Goal: Transaction & Acquisition: Purchase product/service

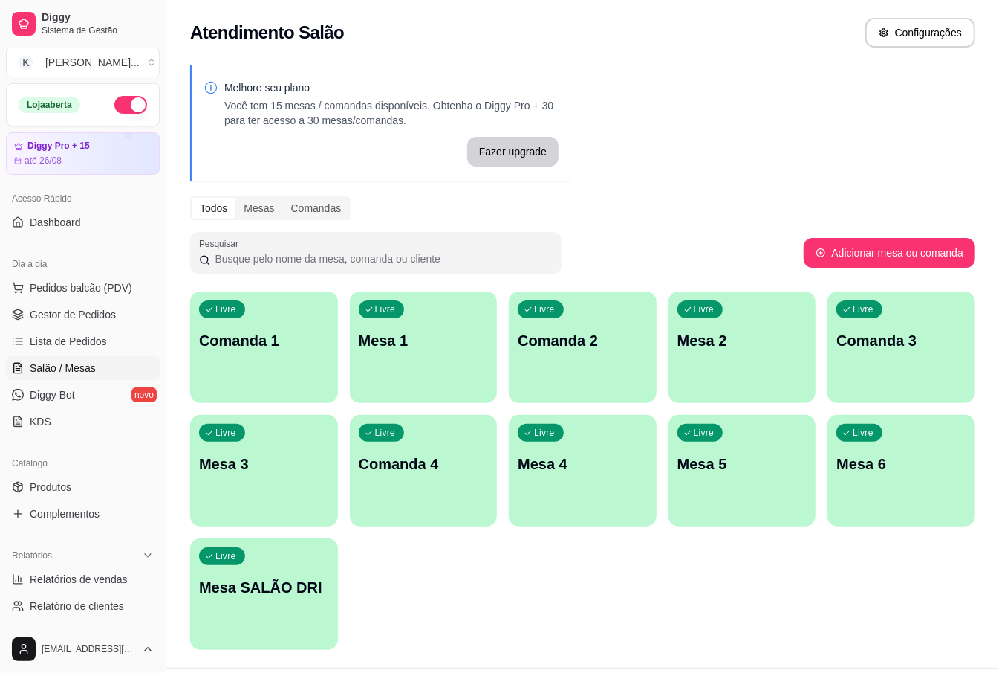
click at [239, 486] on div "Livre Mesa 3" at bounding box center [264, 462] width 148 height 94
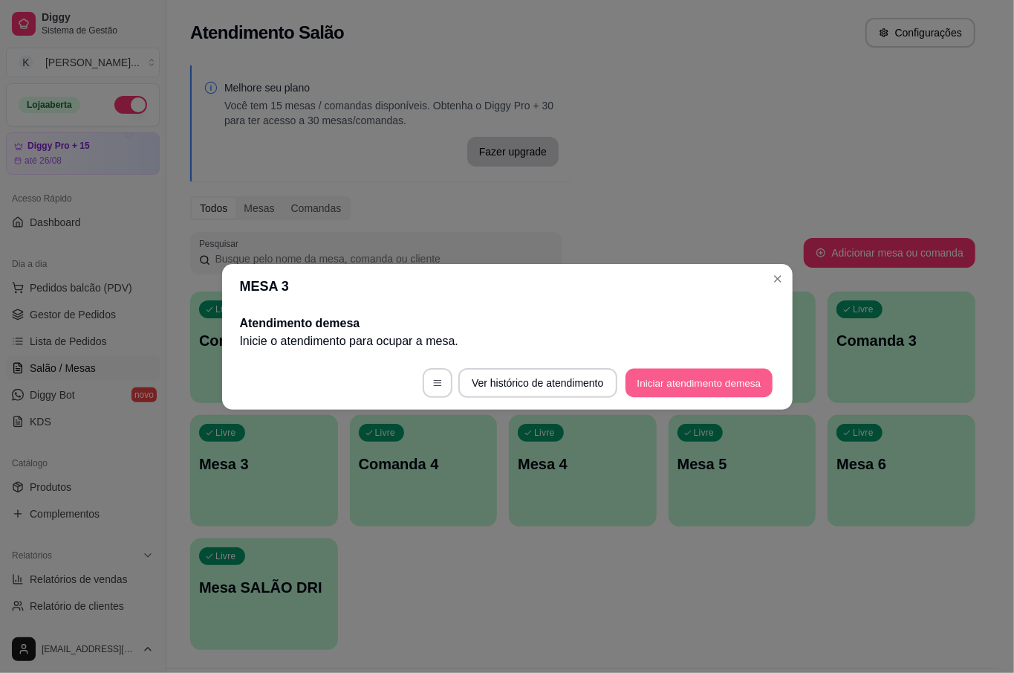
click at [709, 385] on button "Iniciar atendimento de mesa" at bounding box center [699, 382] width 147 height 29
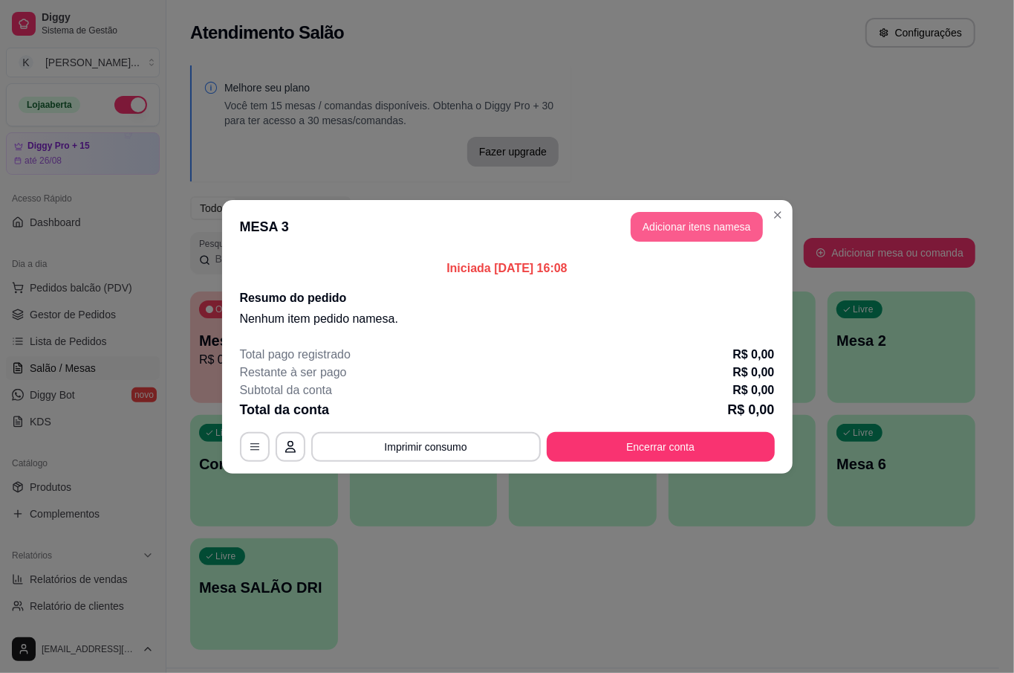
click at [706, 236] on button "Adicionar itens na mesa" at bounding box center [697, 227] width 132 height 30
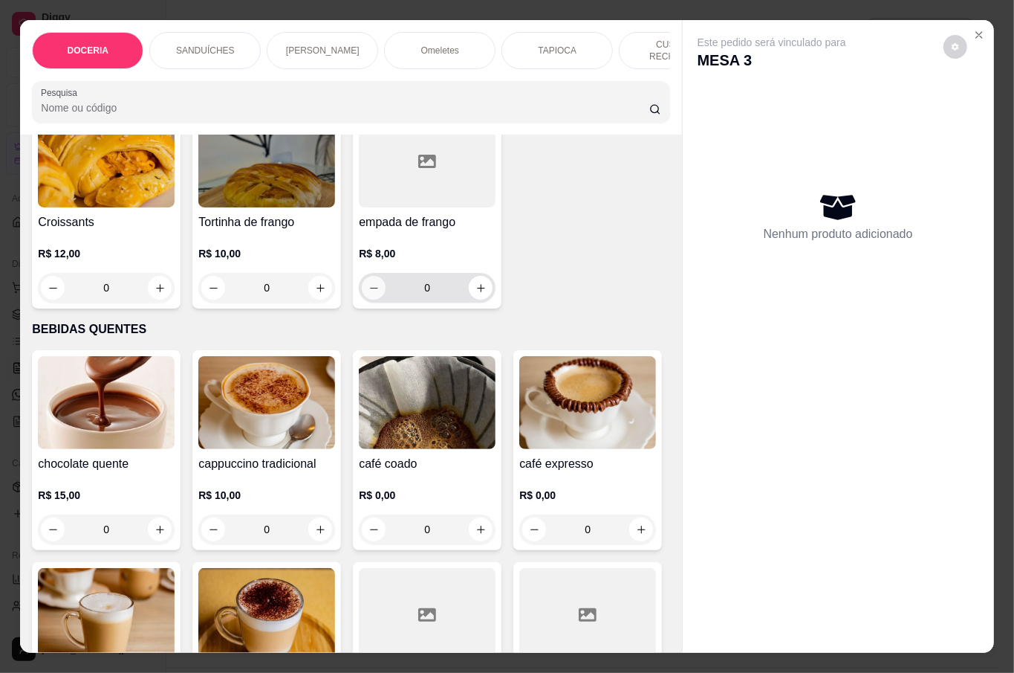
scroll to position [1783, 0]
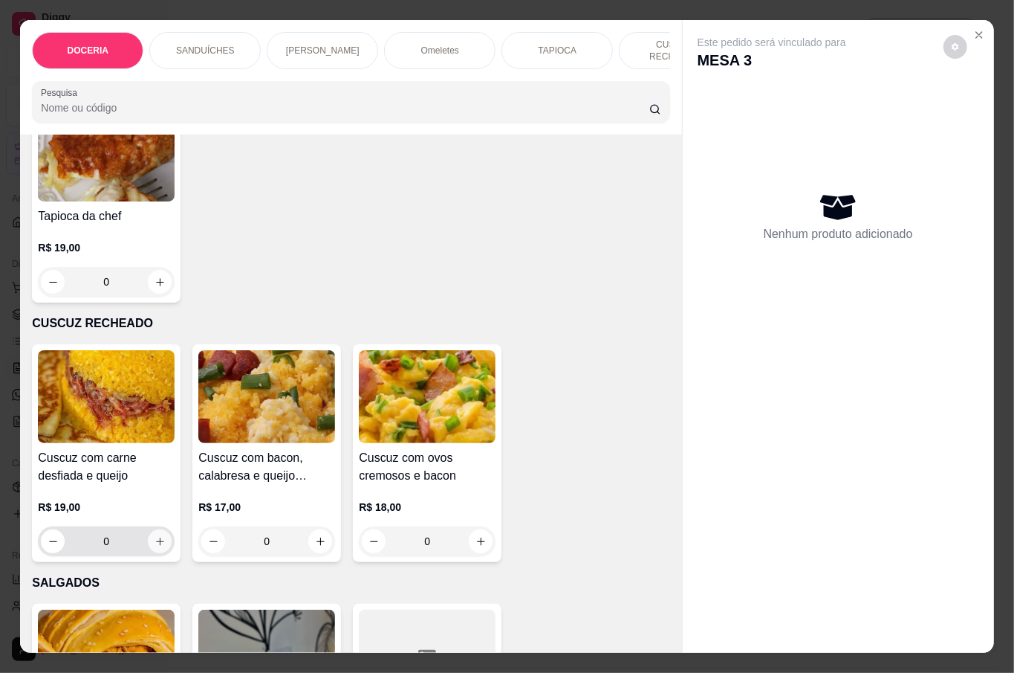
click at [155, 537] on icon "increase-product-quantity" at bounding box center [160, 541] width 11 height 11
type input "1"
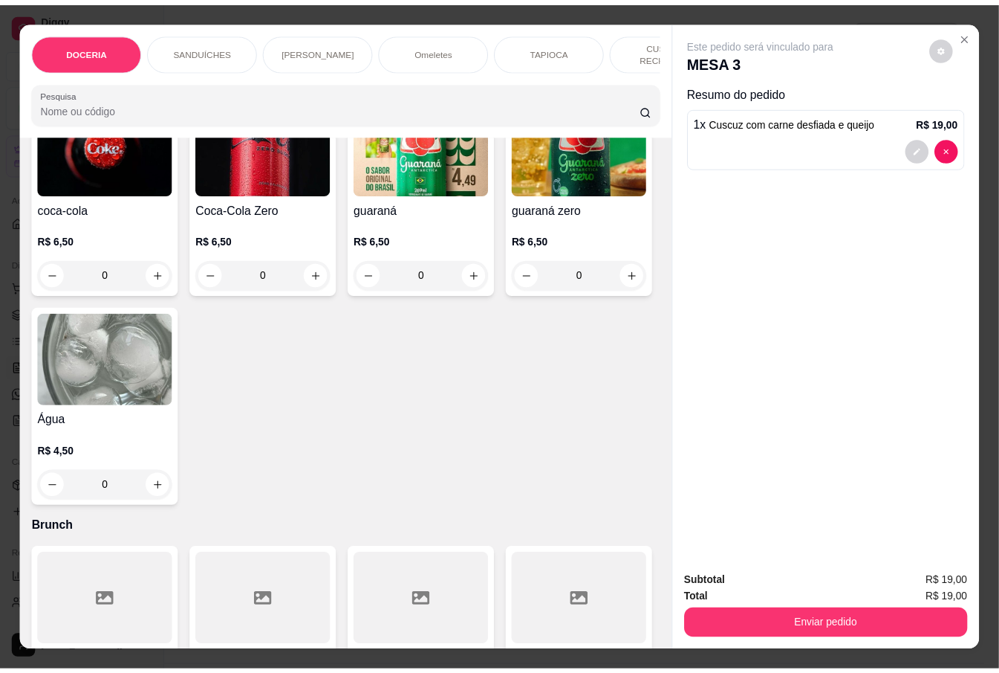
scroll to position [3765, 0]
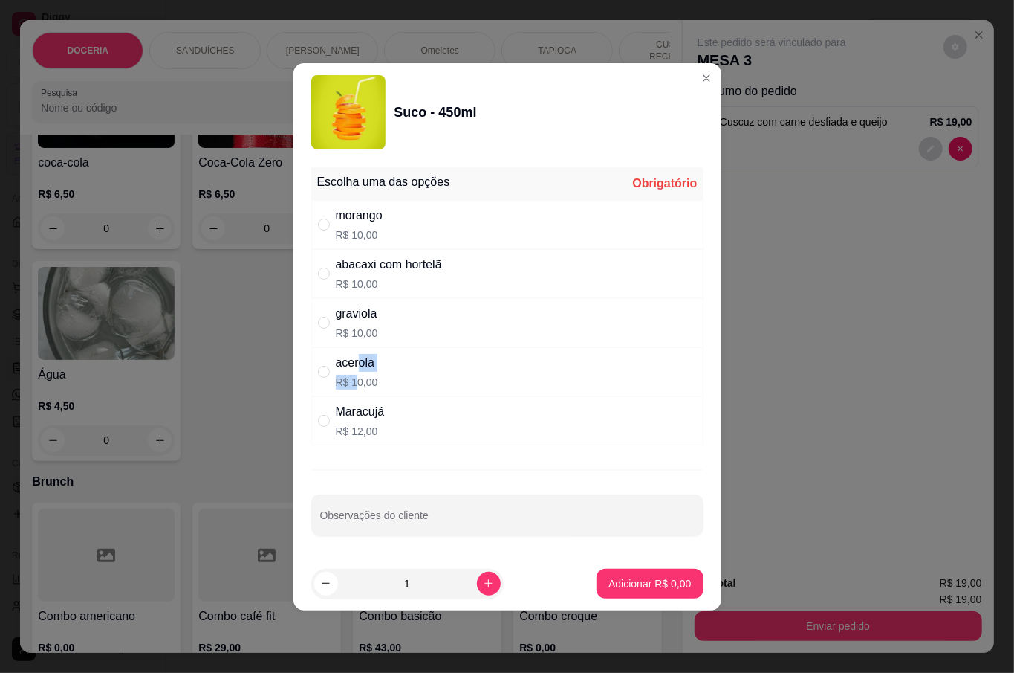
click at [357, 372] on div "acerola R$ 10,00" at bounding box center [357, 372] width 42 height 36
radio input "true"
click at [661, 577] on p "Adicionar R$ 10,00" at bounding box center [647, 583] width 88 height 15
type input "1"
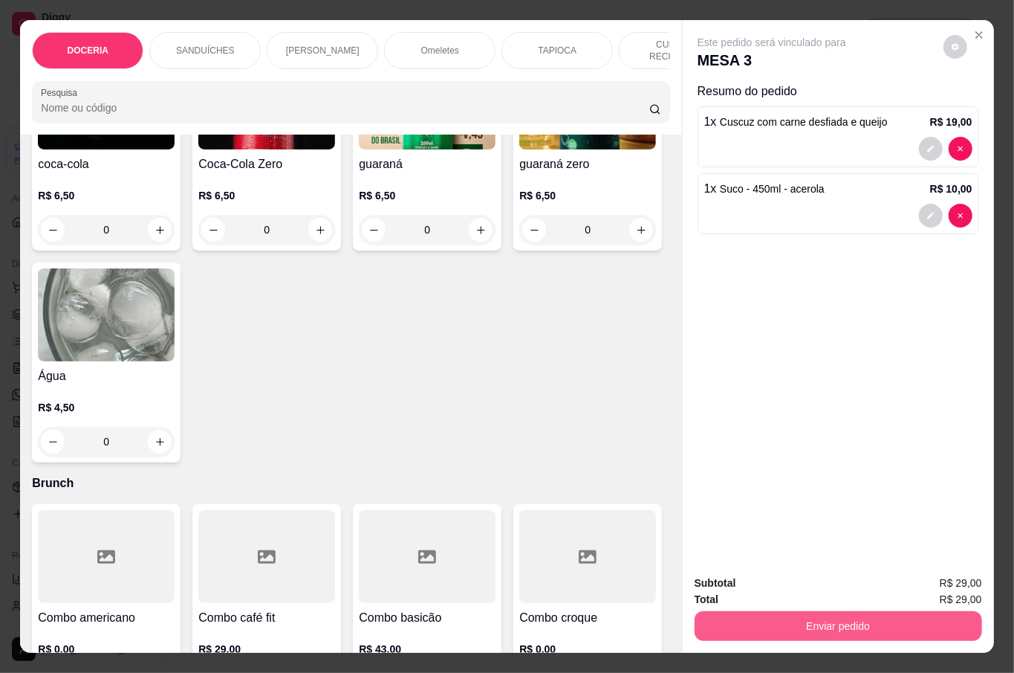
click at [804, 611] on button "Enviar pedido" at bounding box center [839, 626] width 288 height 30
click at [806, 571] on button "Não registrar e enviar pedido" at bounding box center [788, 581] width 150 height 27
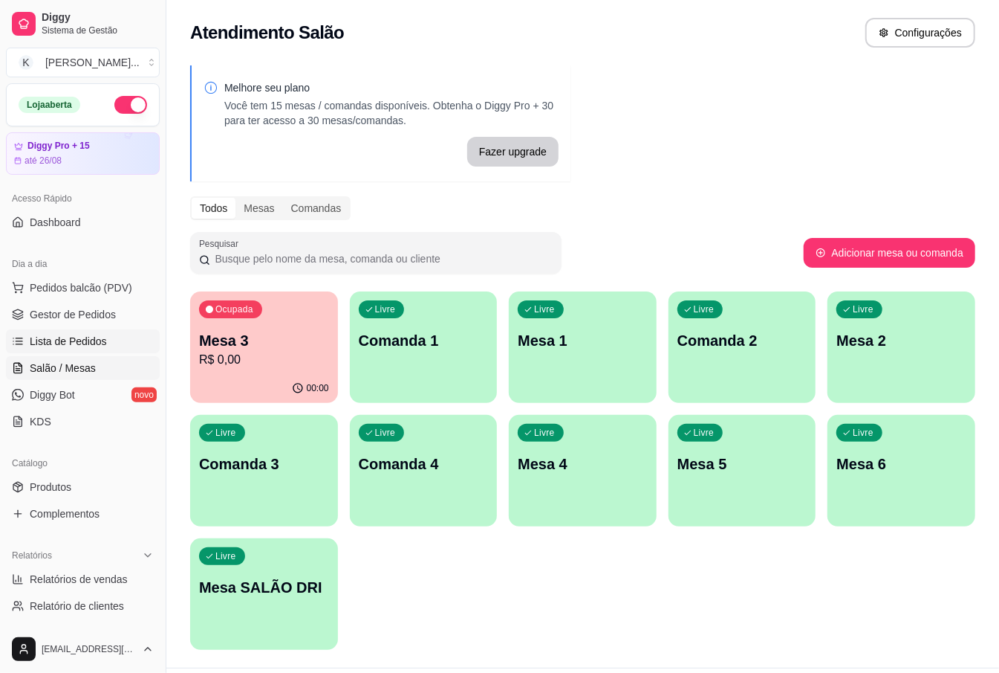
click at [80, 334] on span "Lista de Pedidos" at bounding box center [68, 341] width 77 height 15
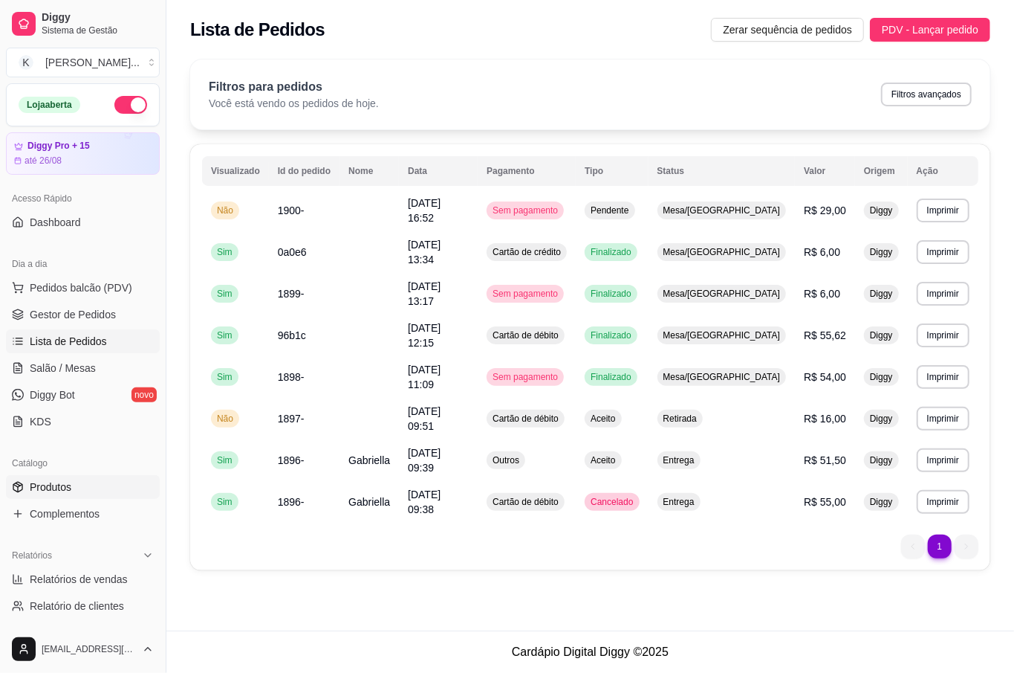
click at [81, 495] on link "Produtos" at bounding box center [83, 487] width 154 height 24
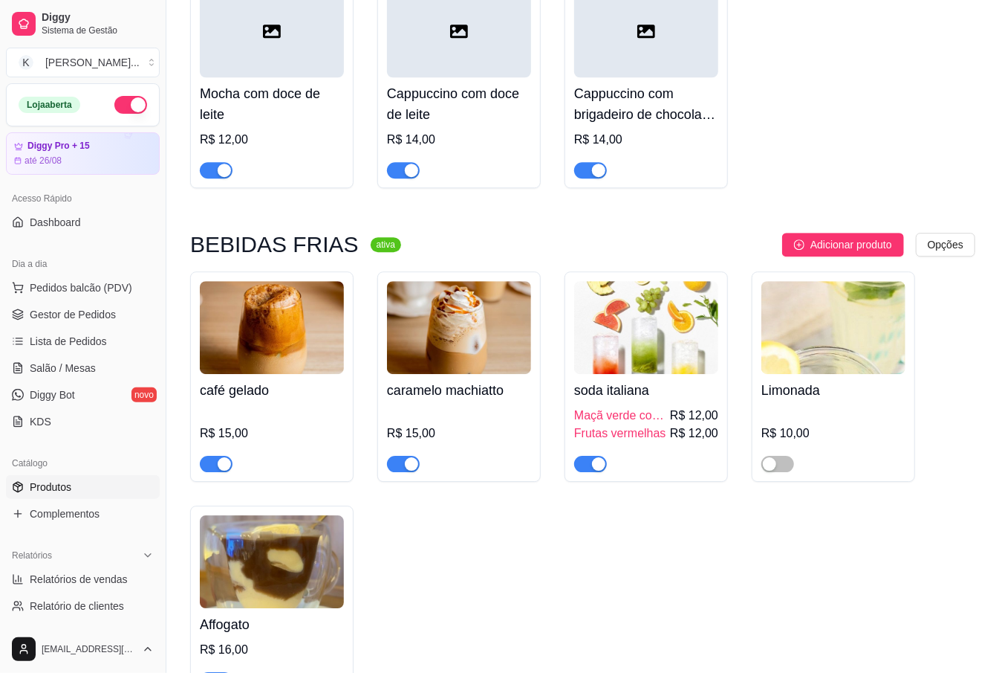
scroll to position [11295, 0]
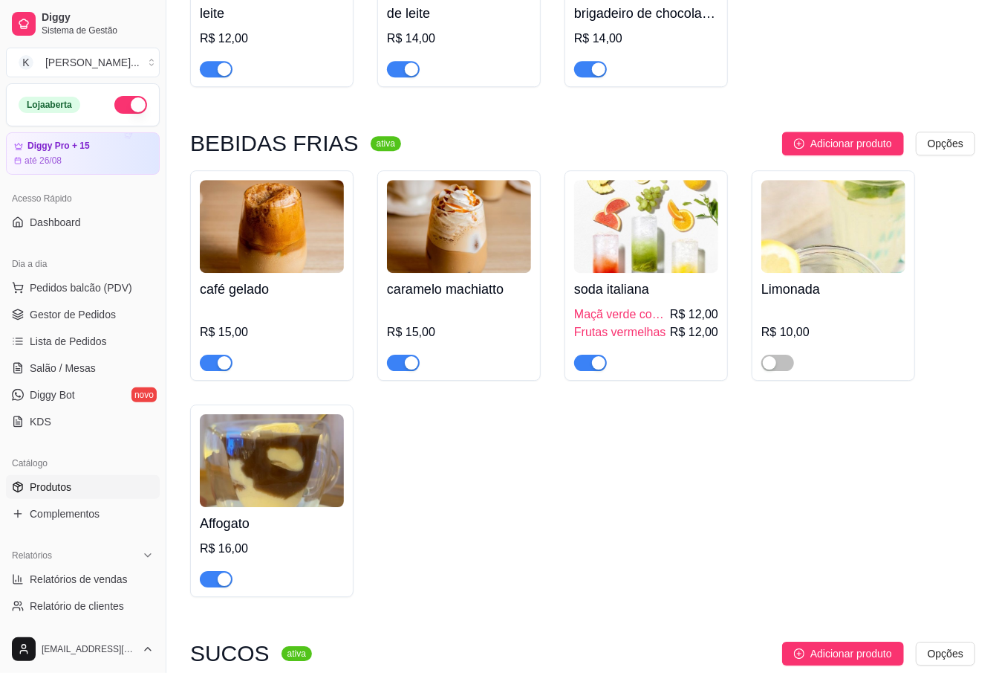
click at [404, 354] on span "button" at bounding box center [403, 362] width 33 height 16
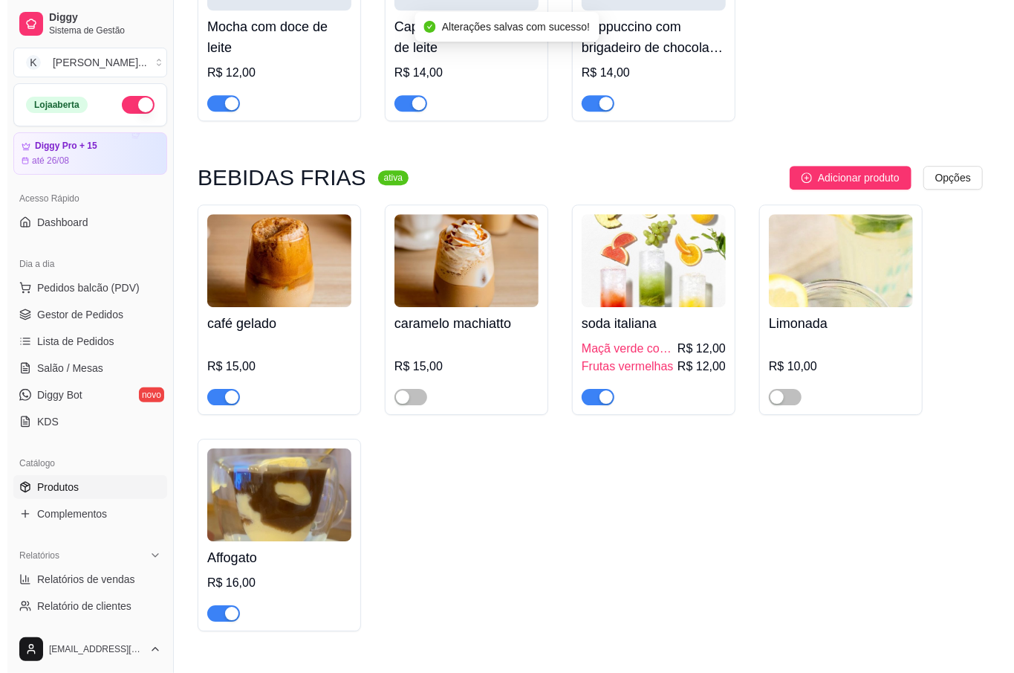
scroll to position [11394, 0]
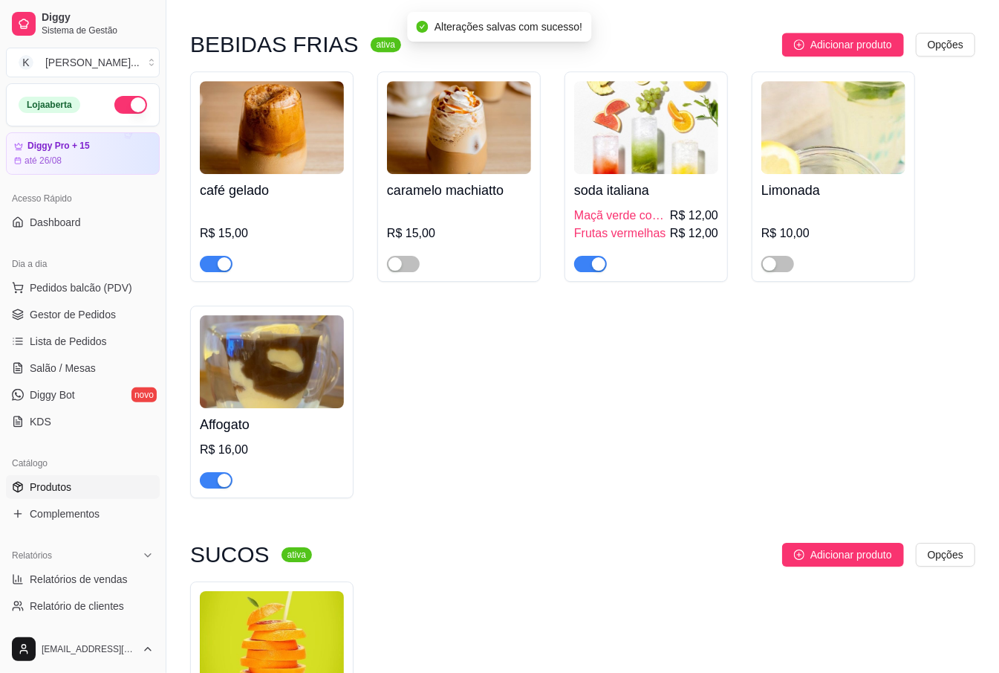
click at [337, 591] on img at bounding box center [272, 637] width 144 height 93
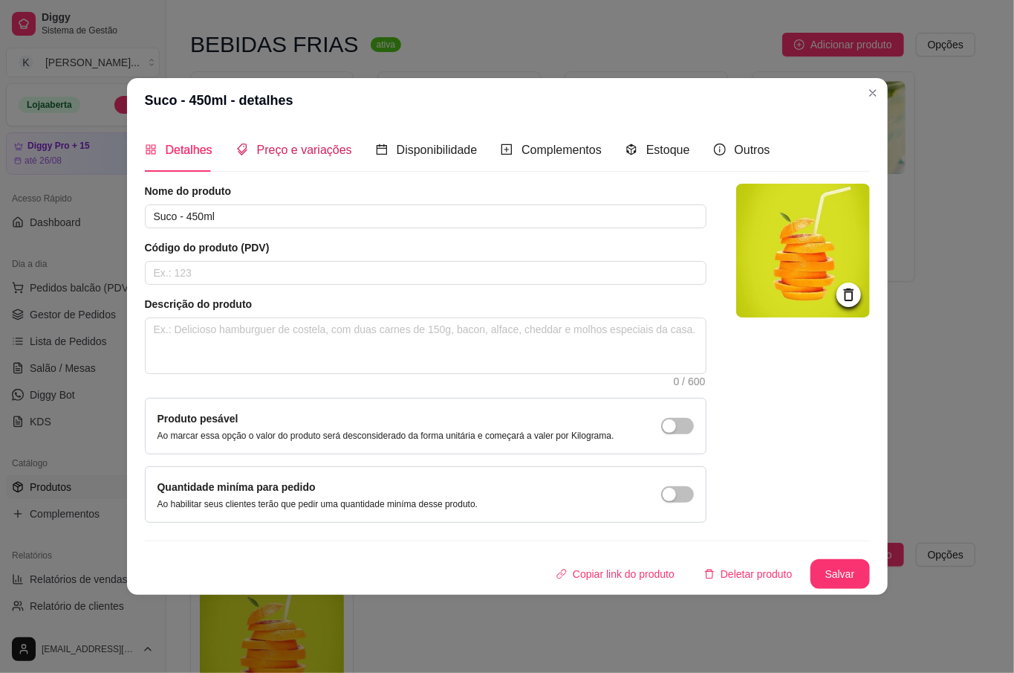
click at [297, 146] on span "Preço e variações" at bounding box center [304, 149] width 95 height 13
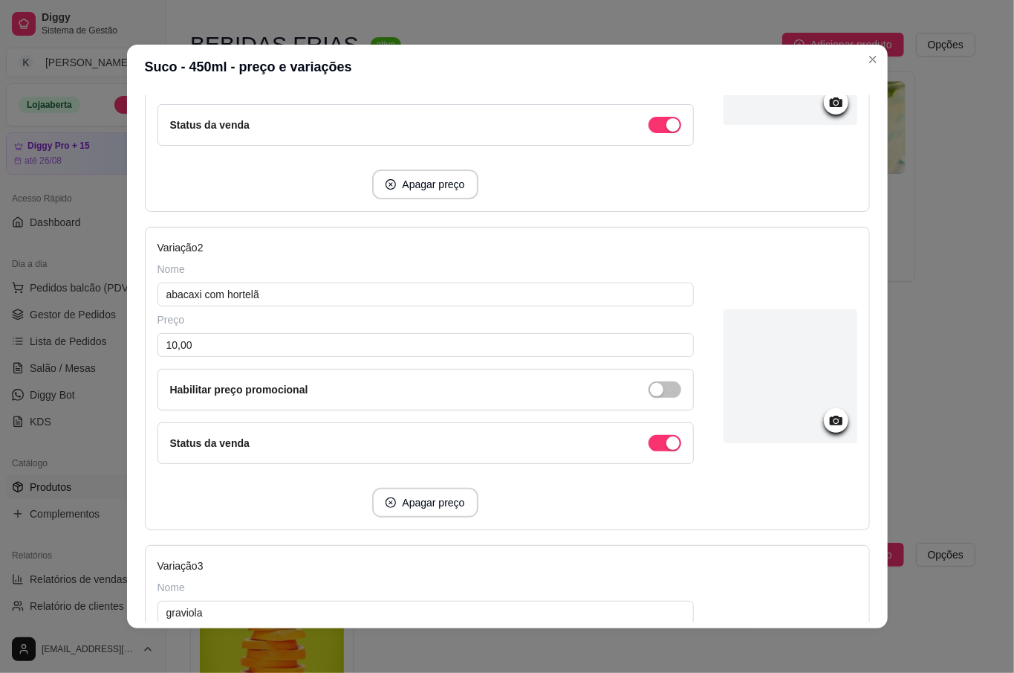
scroll to position [396, 0]
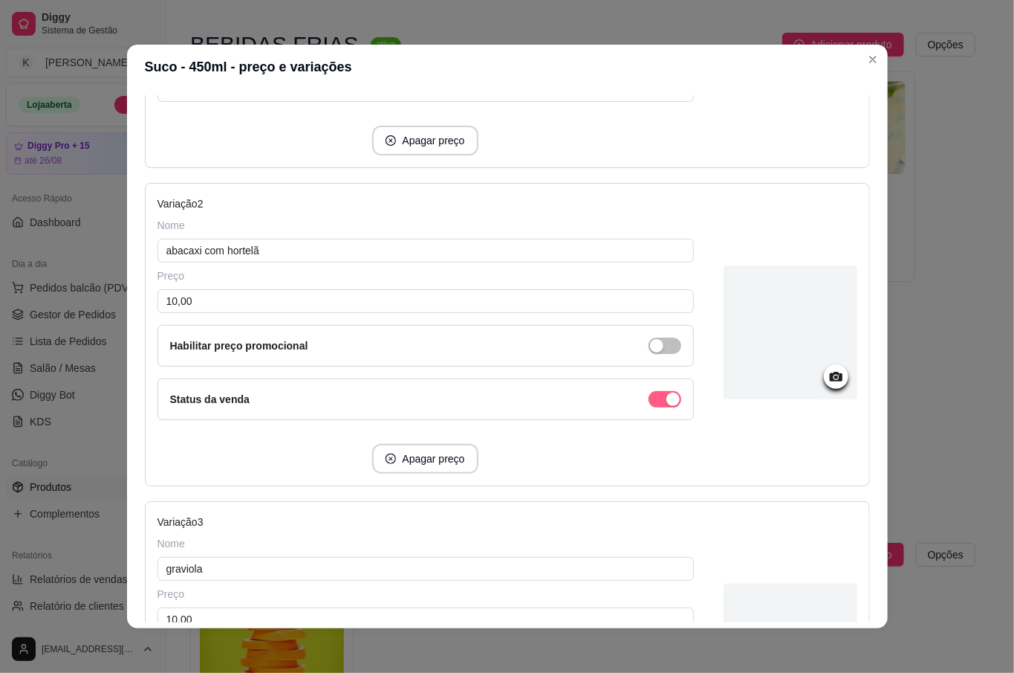
click at [667, 88] on div "button" at bounding box center [673, 80] width 13 height 13
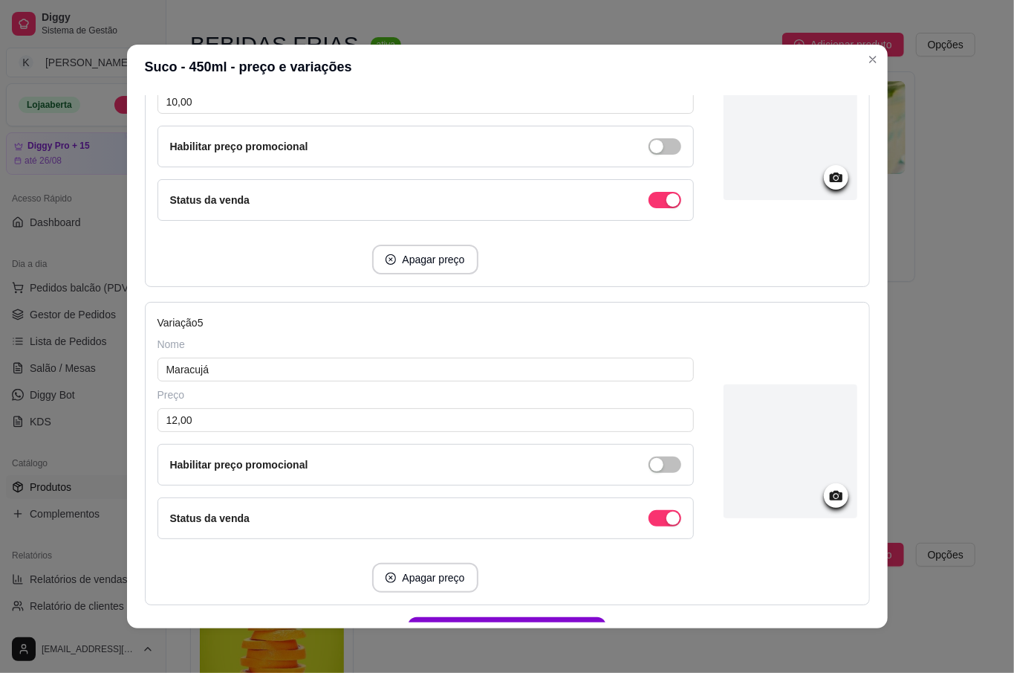
scroll to position [1288, 0]
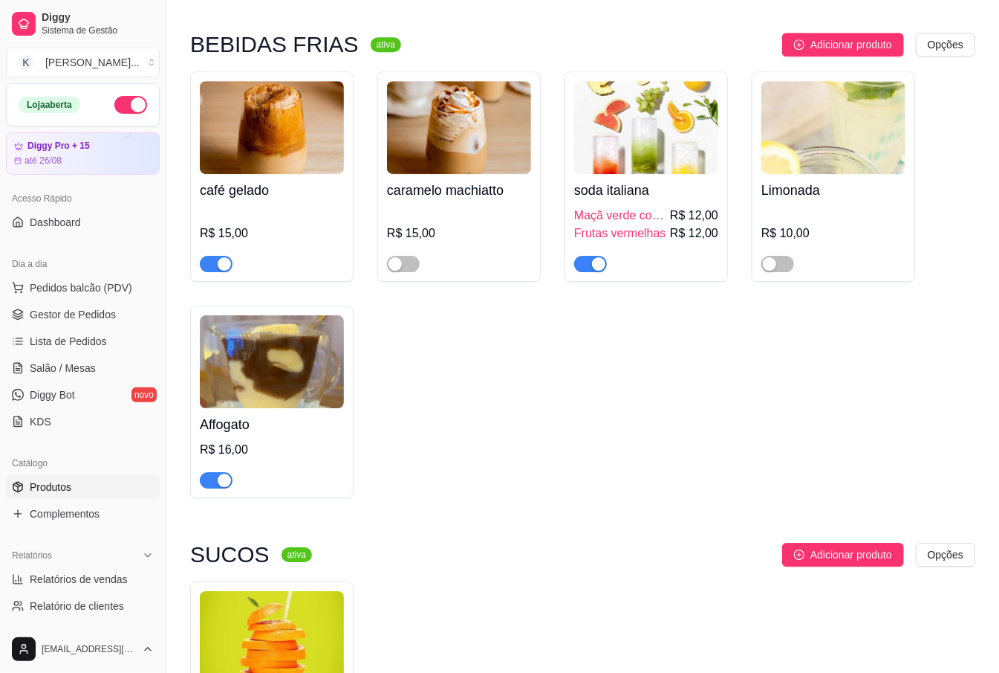
click at [301, 591] on img at bounding box center [272, 637] width 144 height 93
click at [103, 294] on span "Pedidos balcão (PDV)" at bounding box center [81, 287] width 103 height 15
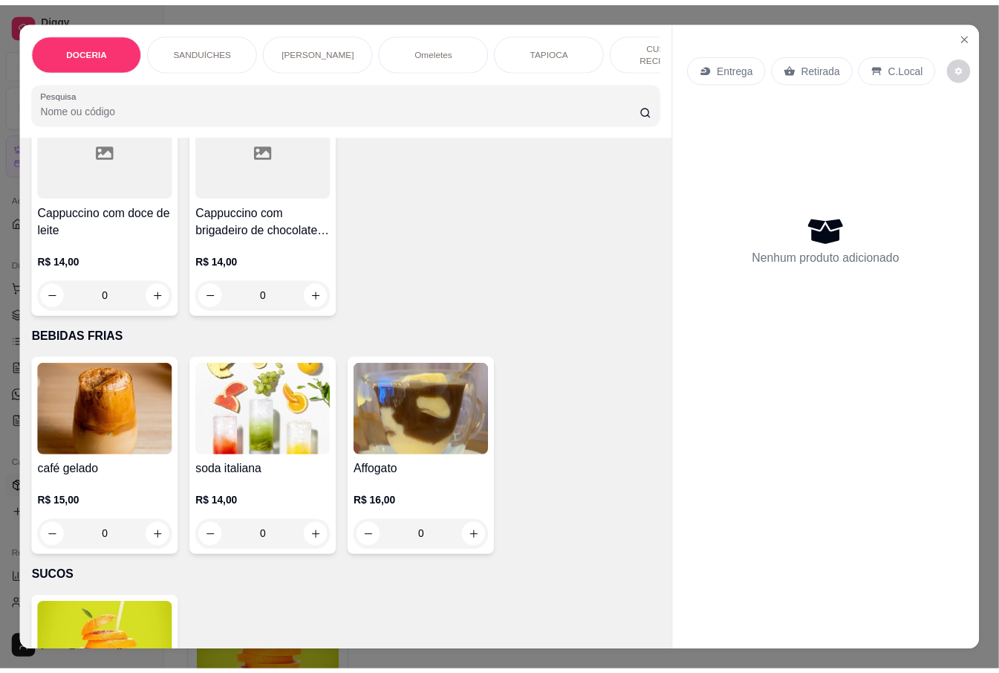
scroll to position [3765, 0]
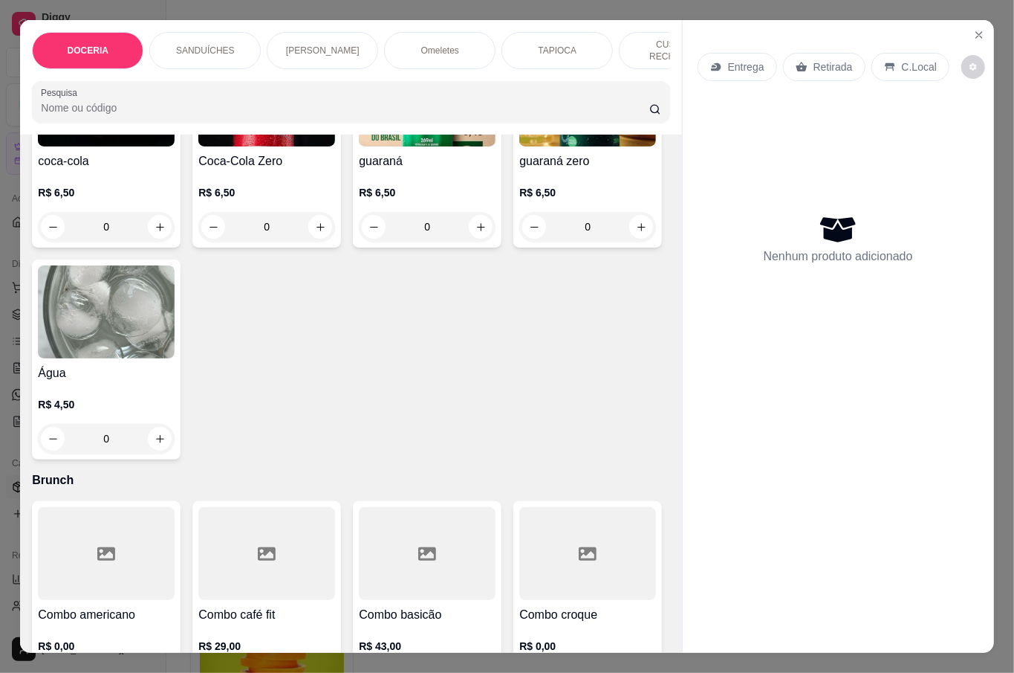
click at [979, 30] on button "Close" at bounding box center [980, 35] width 24 height 24
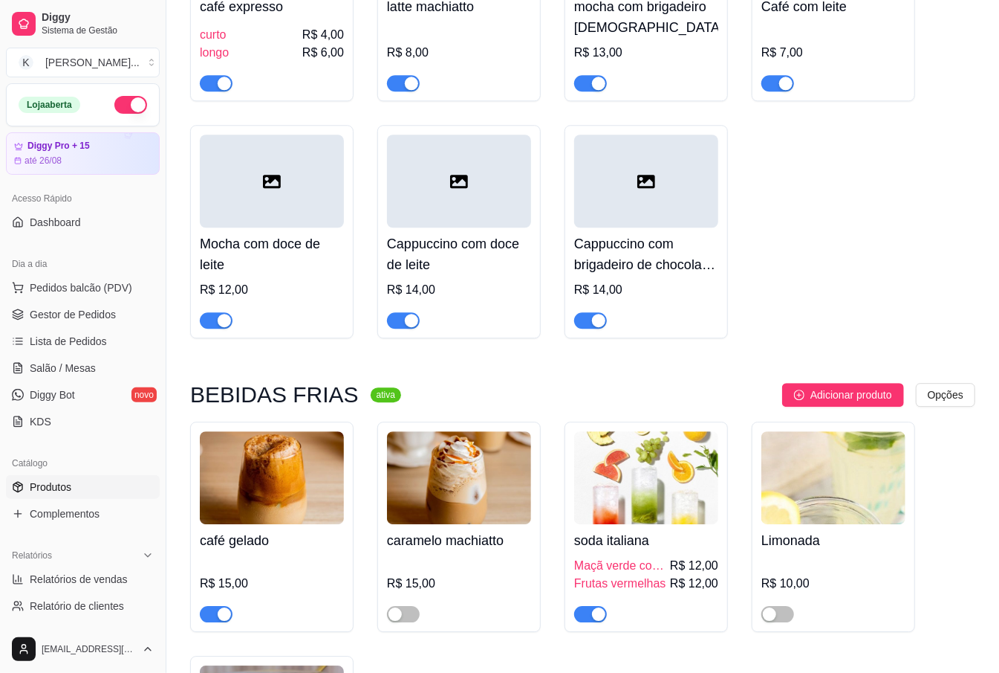
scroll to position [10998, 0]
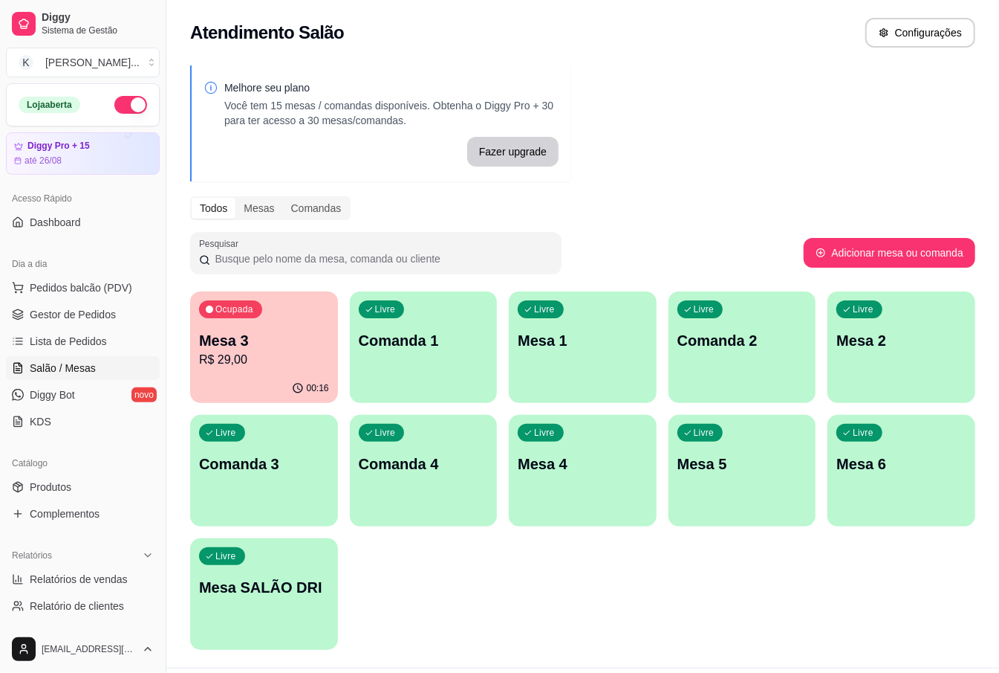
click at [557, 339] on p "Mesa 1" at bounding box center [583, 340] width 130 height 21
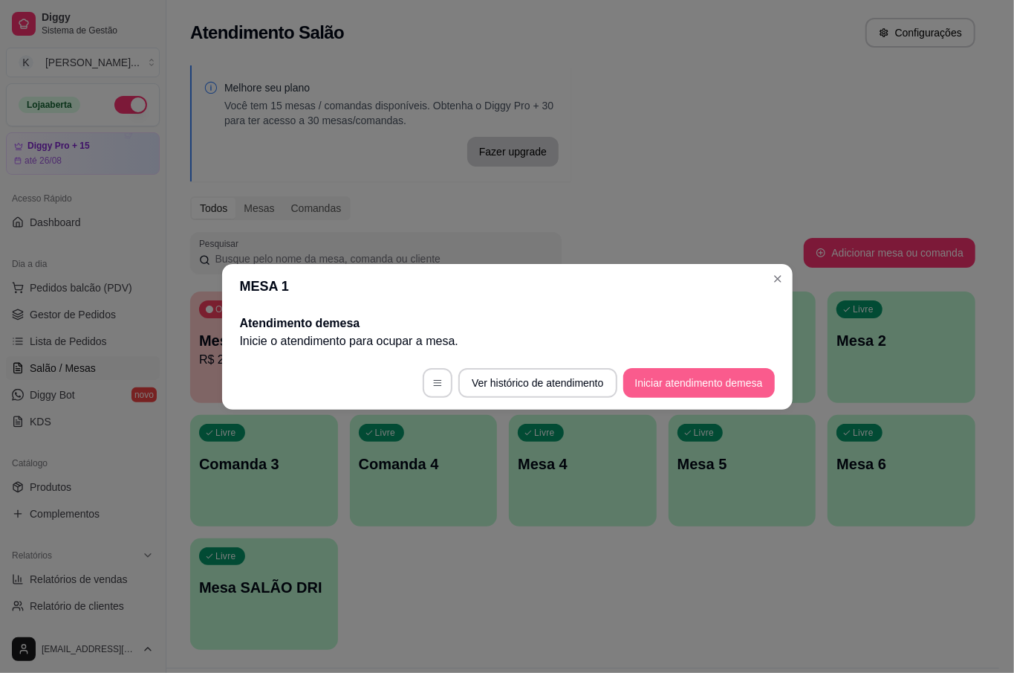
click at [643, 383] on button "Iniciar atendimento de mesa" at bounding box center [699, 383] width 152 height 30
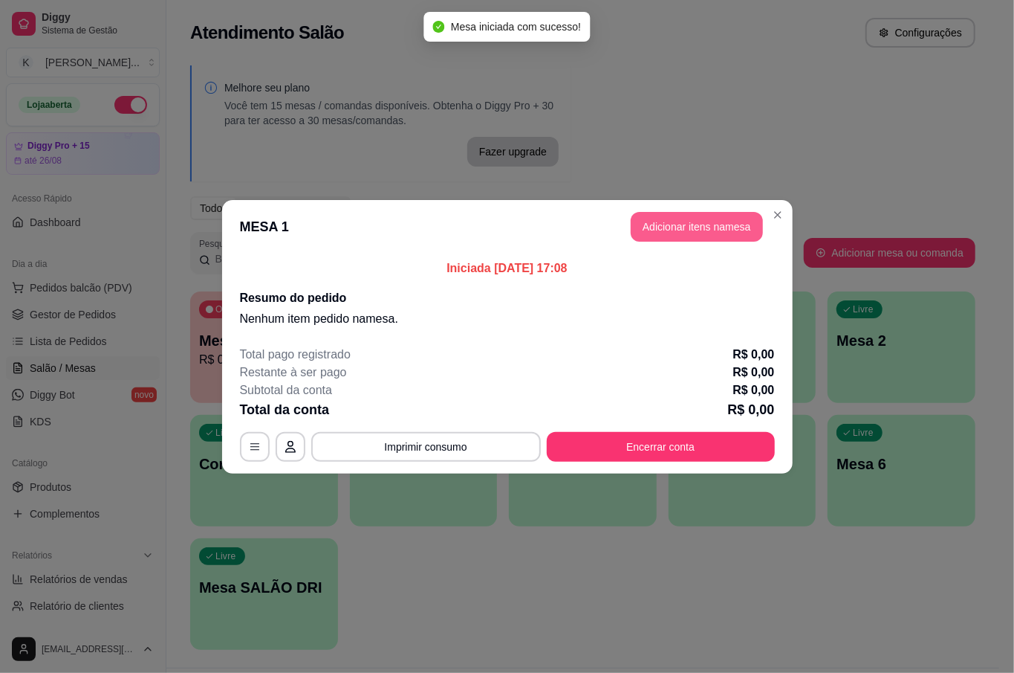
click at [672, 226] on button "Adicionar itens na mesa" at bounding box center [697, 227] width 132 height 30
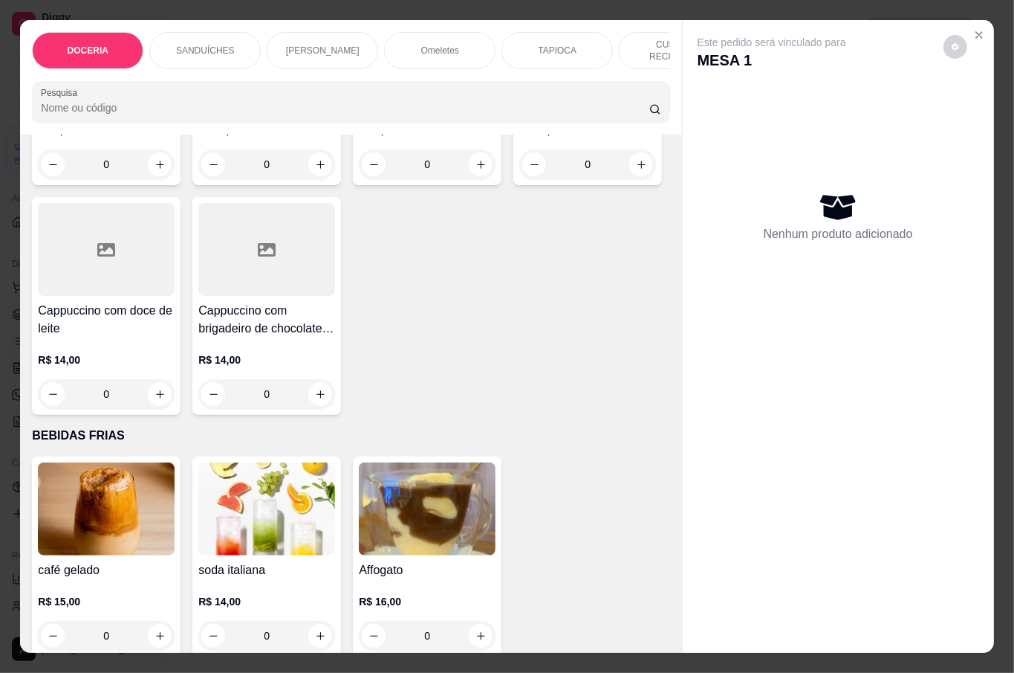
scroll to position [2576, 0]
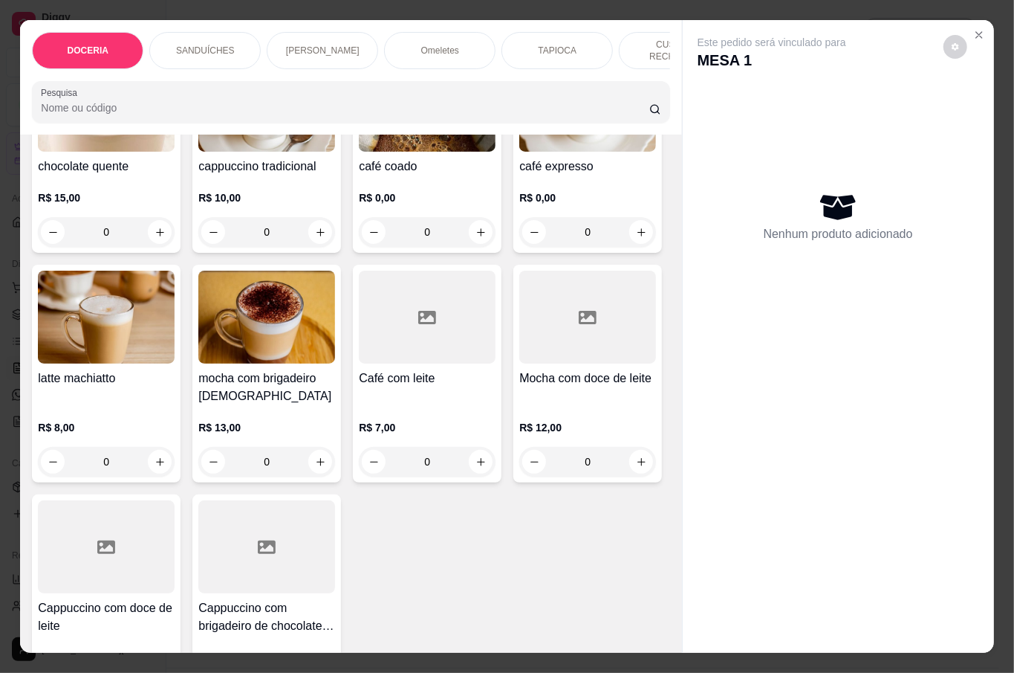
type input "1"
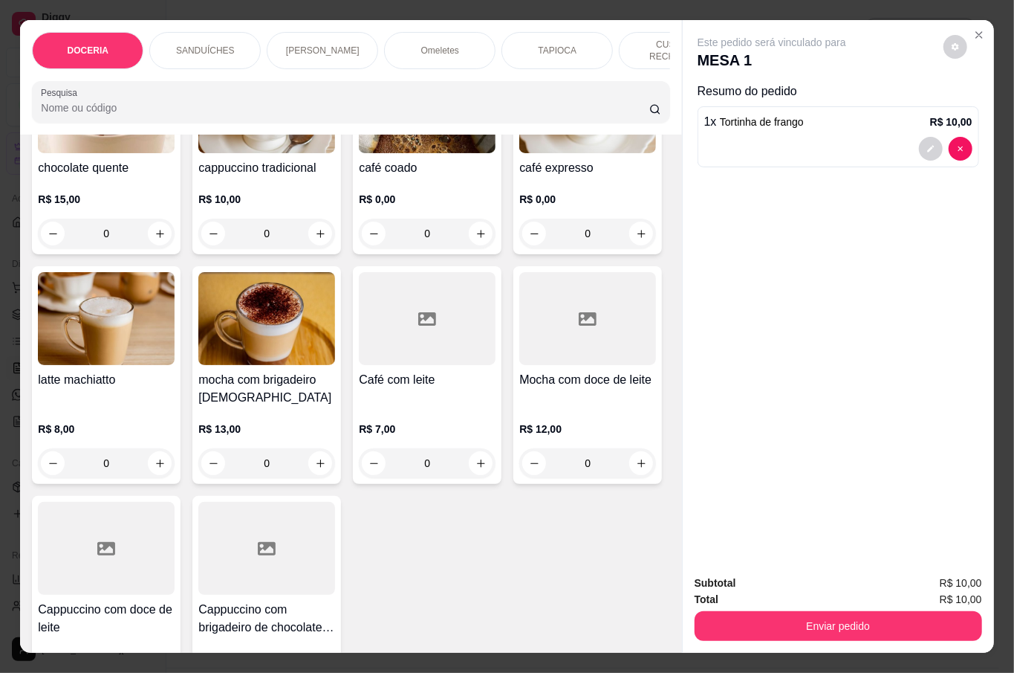
scroll to position [2675, 0]
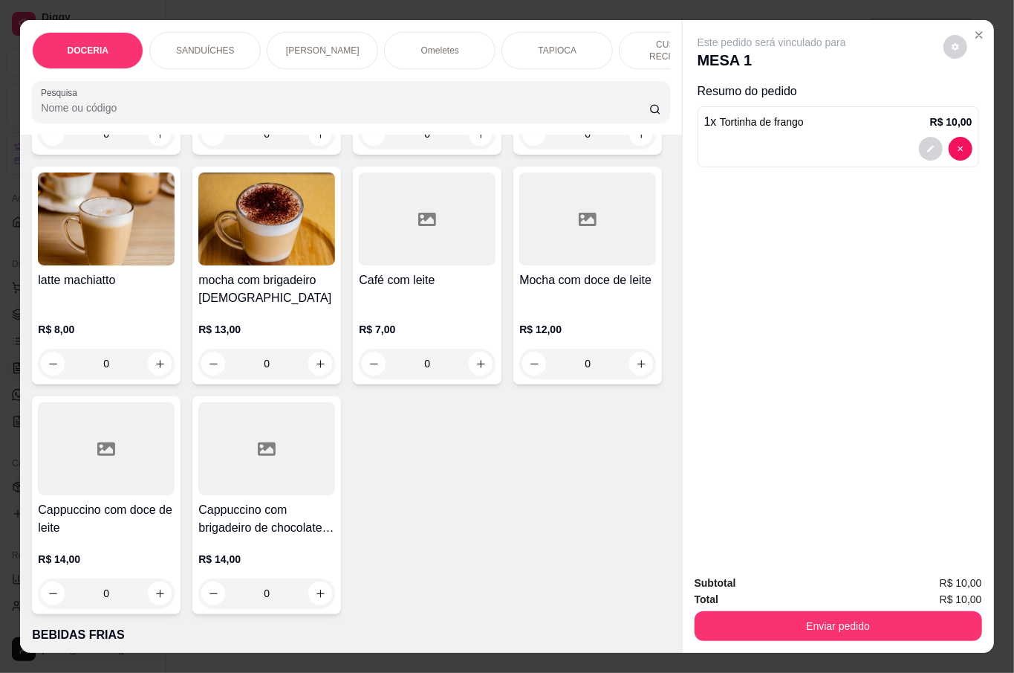
click at [314, 149] on div "0" at bounding box center [266, 134] width 137 height 30
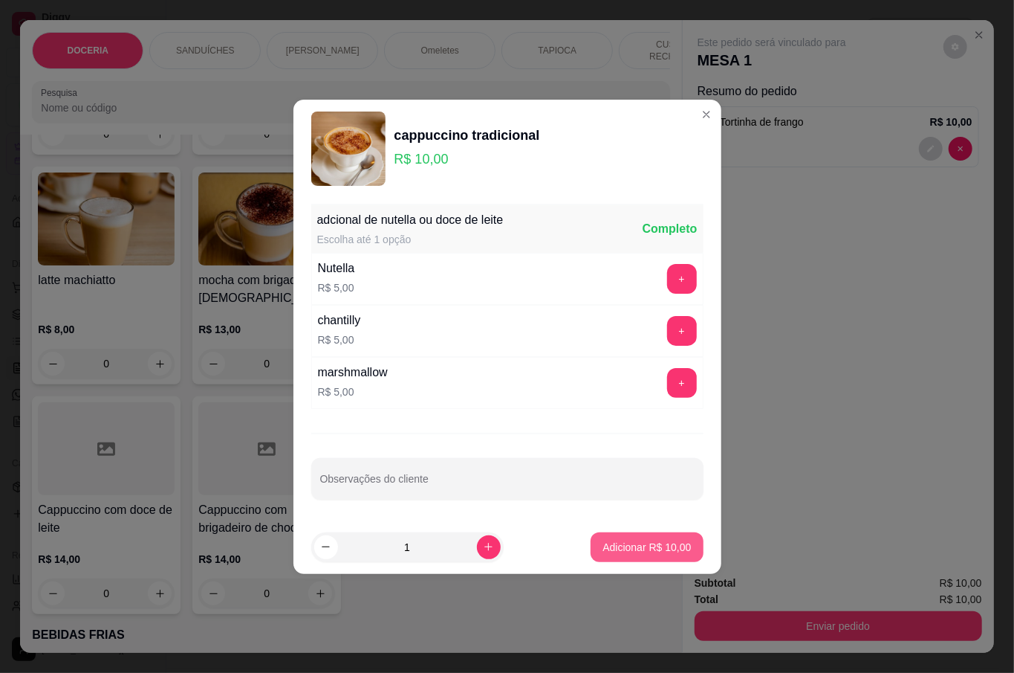
click at [648, 542] on p "Adicionar R$ 10,00" at bounding box center [647, 546] width 88 height 15
type input "1"
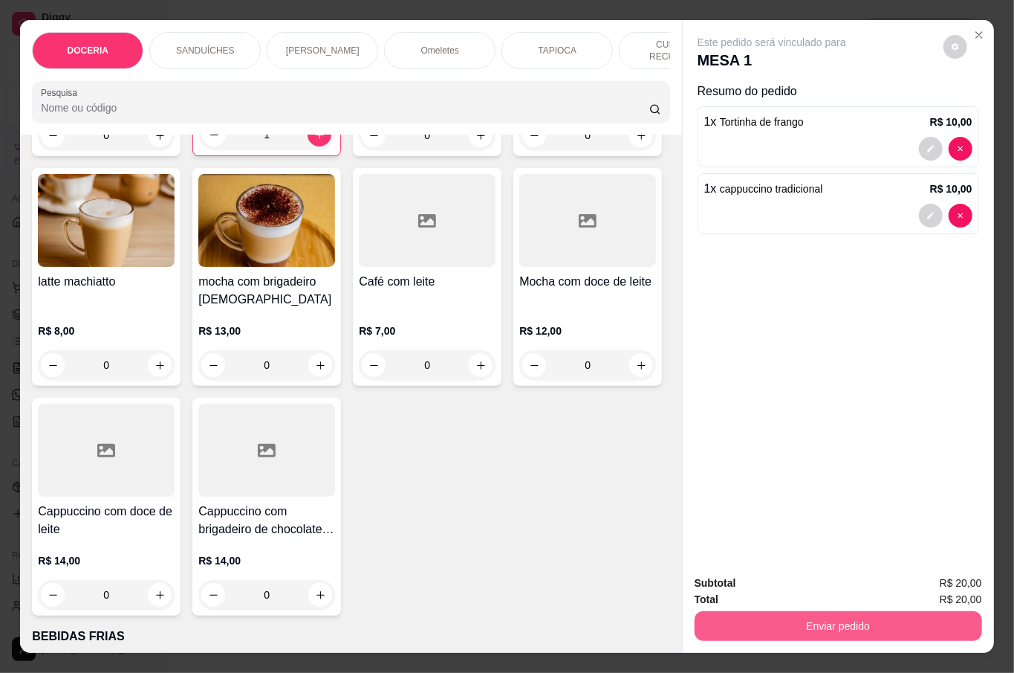
click at [830, 620] on button "Enviar pedido" at bounding box center [839, 626] width 288 height 30
click at [815, 586] on button "Não registrar e enviar pedido" at bounding box center [787, 582] width 155 height 28
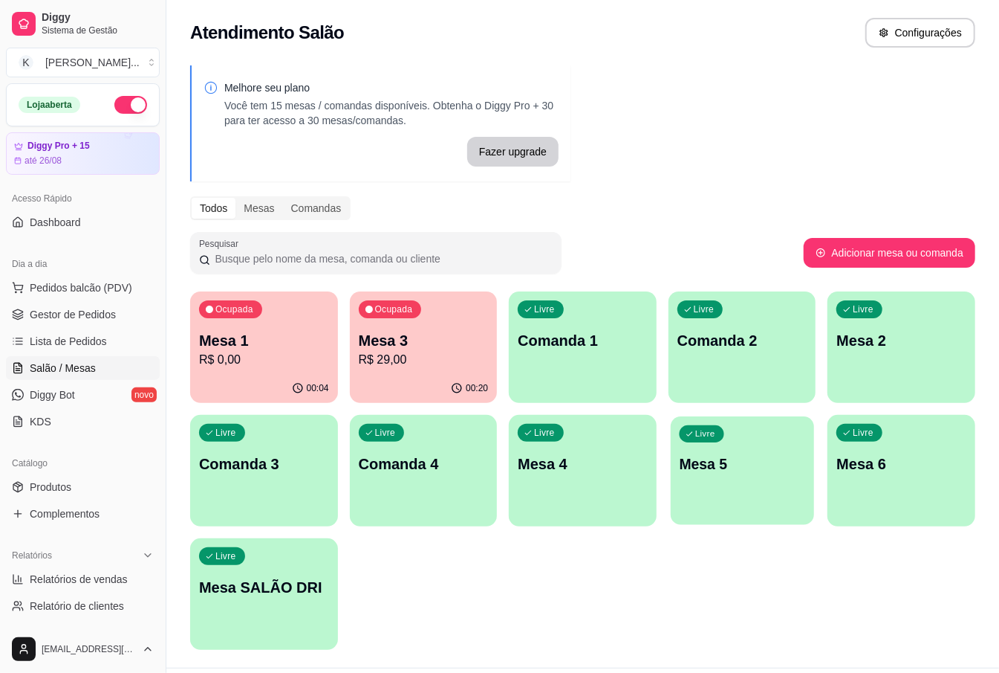
click at [671, 470] on div "Livre Mesa 5" at bounding box center [742, 461] width 143 height 91
click at [89, 293] on span "Pedidos balcão (PDV)" at bounding box center [81, 287] width 103 height 15
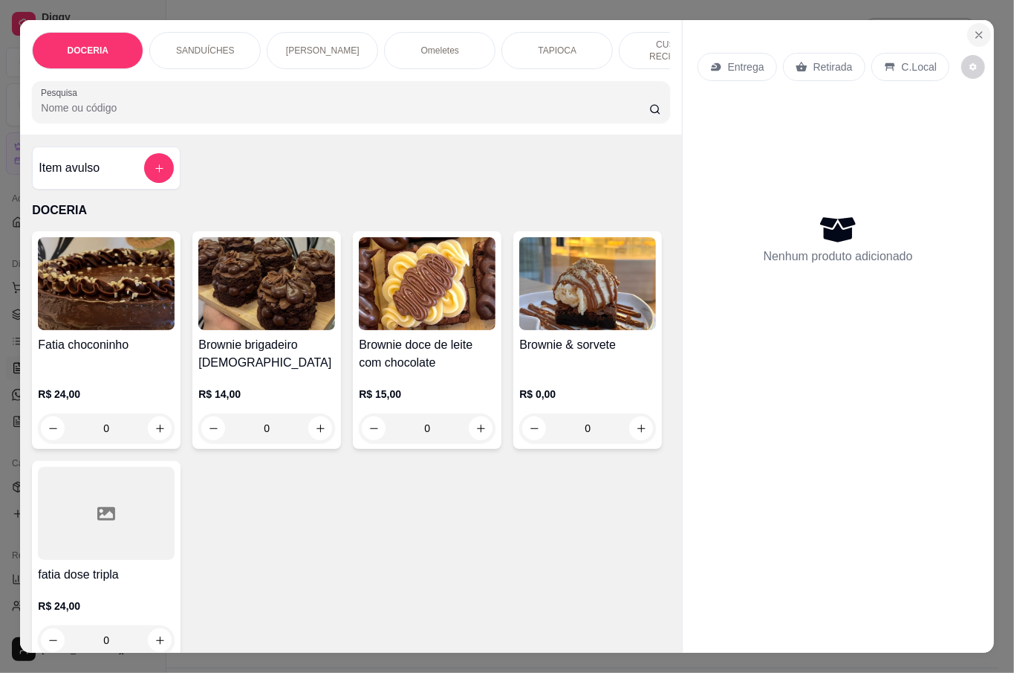
click at [970, 36] on button "Close" at bounding box center [980, 35] width 24 height 24
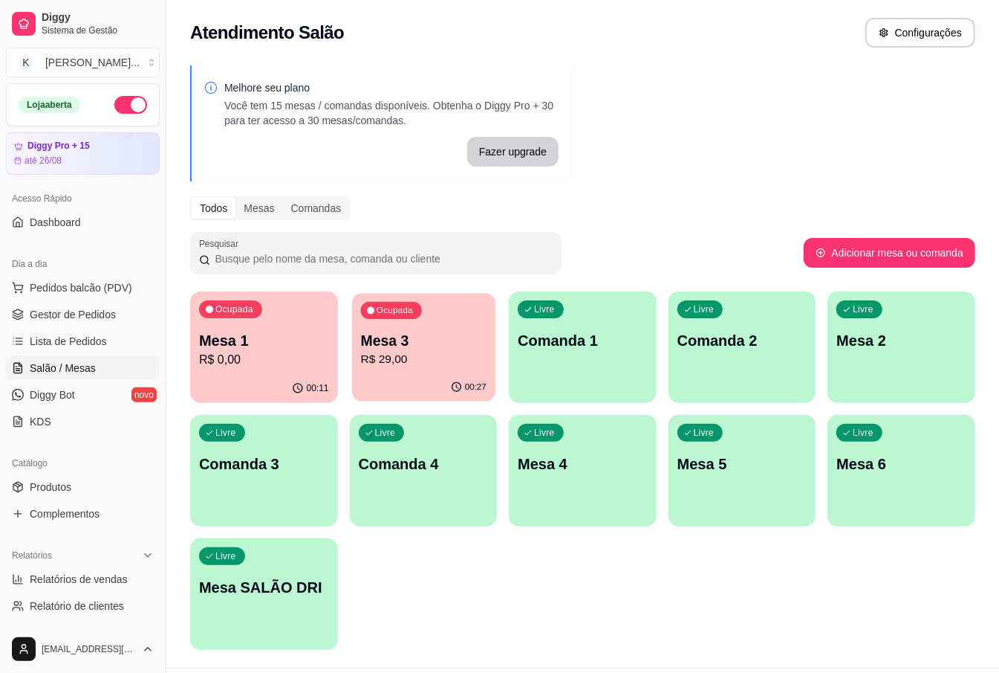
click at [428, 354] on p "R$ 29,00" at bounding box center [423, 359] width 126 height 17
click at [69, 286] on span "Pedidos balcão (PDV)" at bounding box center [81, 287] width 103 height 15
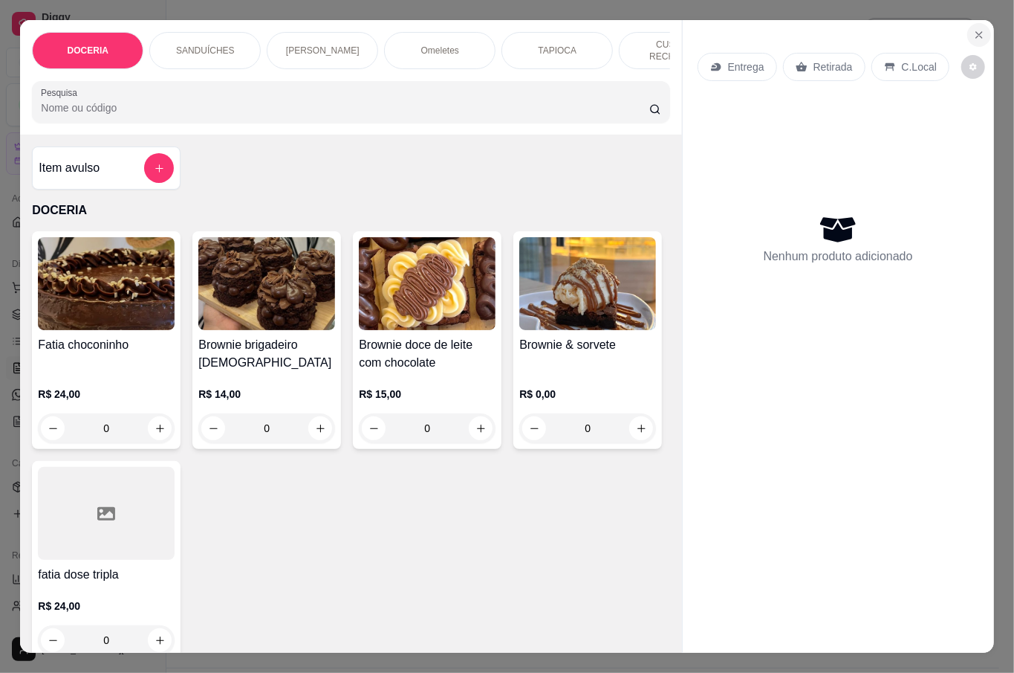
click at [973, 29] on icon "Close" at bounding box center [979, 35] width 12 height 12
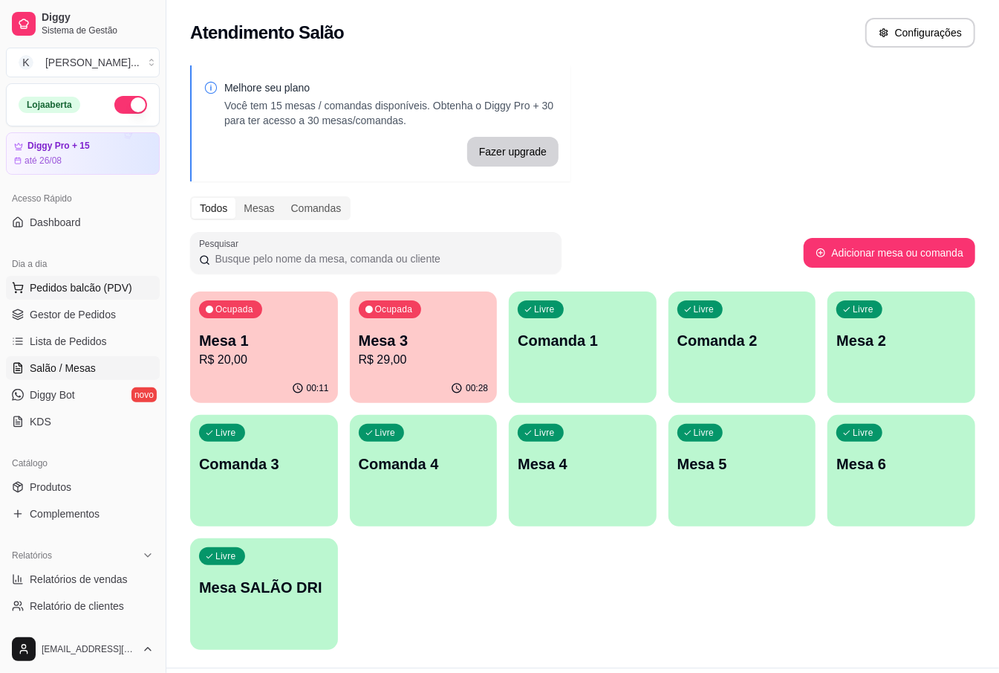
click at [80, 285] on span "Pedidos balcão (PDV)" at bounding box center [81, 287] width 103 height 15
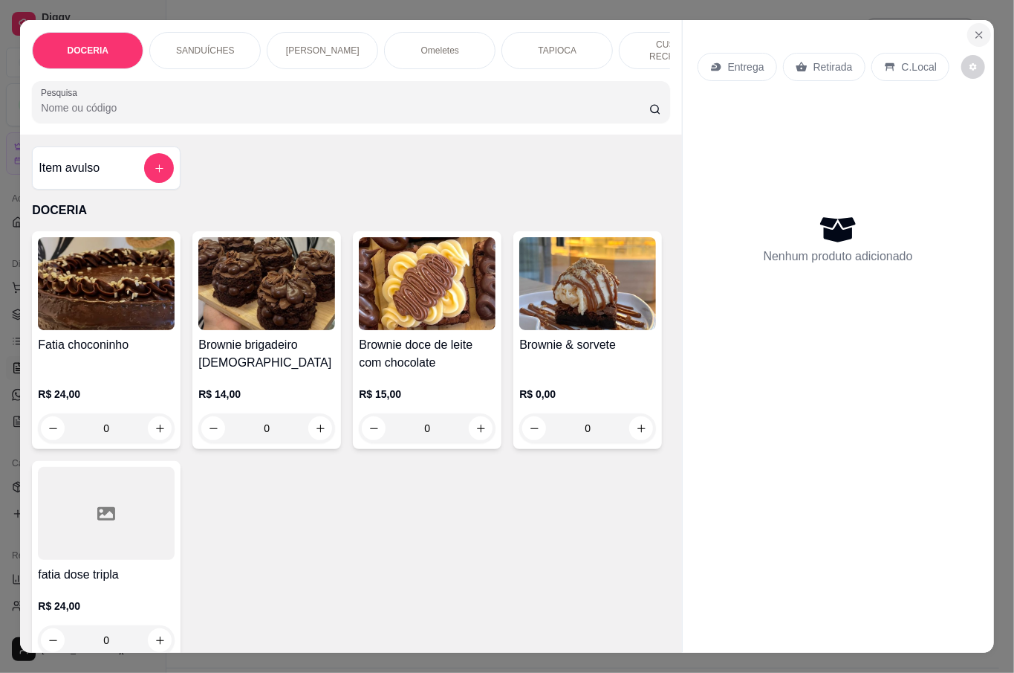
click at [973, 29] on icon "Close" at bounding box center [979, 35] width 12 height 12
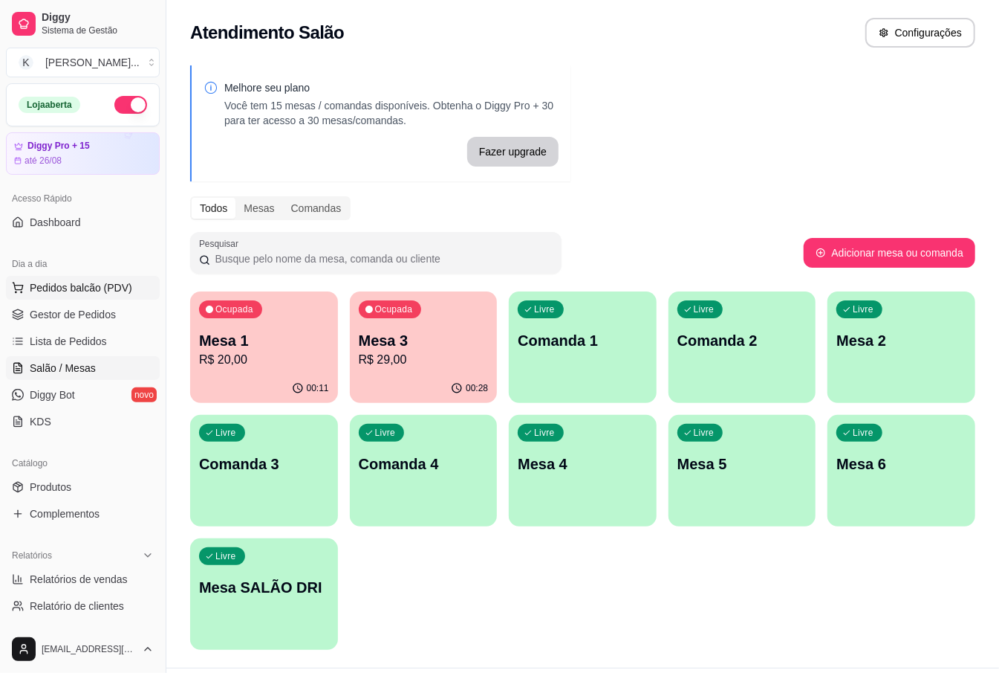
click at [63, 290] on span "Pedidos balcão (PDV)" at bounding box center [81, 287] width 103 height 15
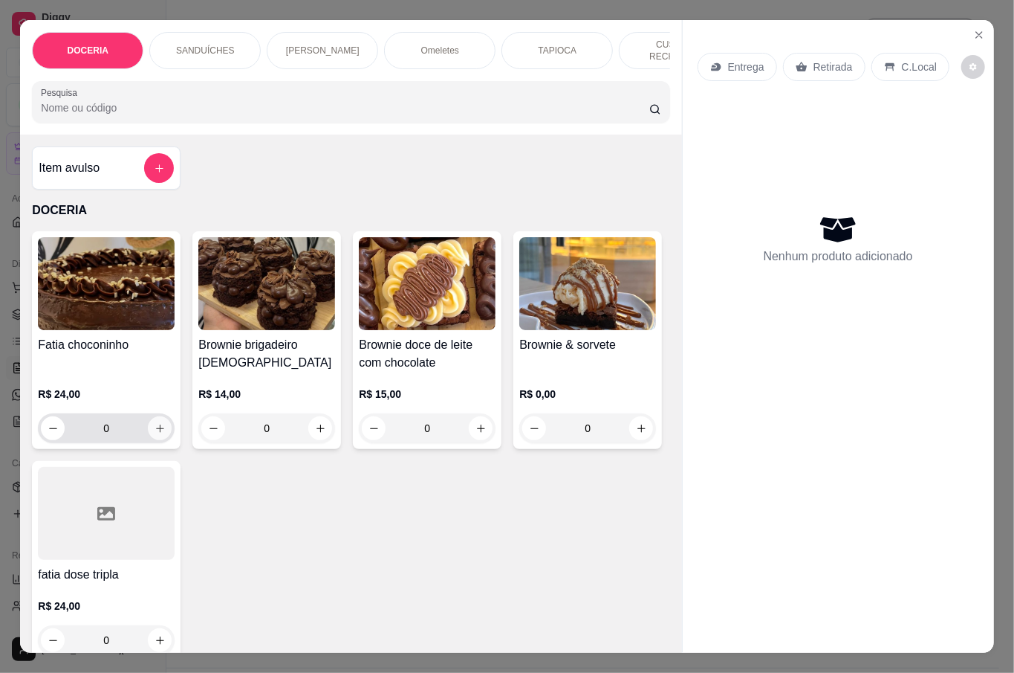
click at [155, 423] on icon "increase-product-quantity" at bounding box center [160, 428] width 11 height 11
type input "1"
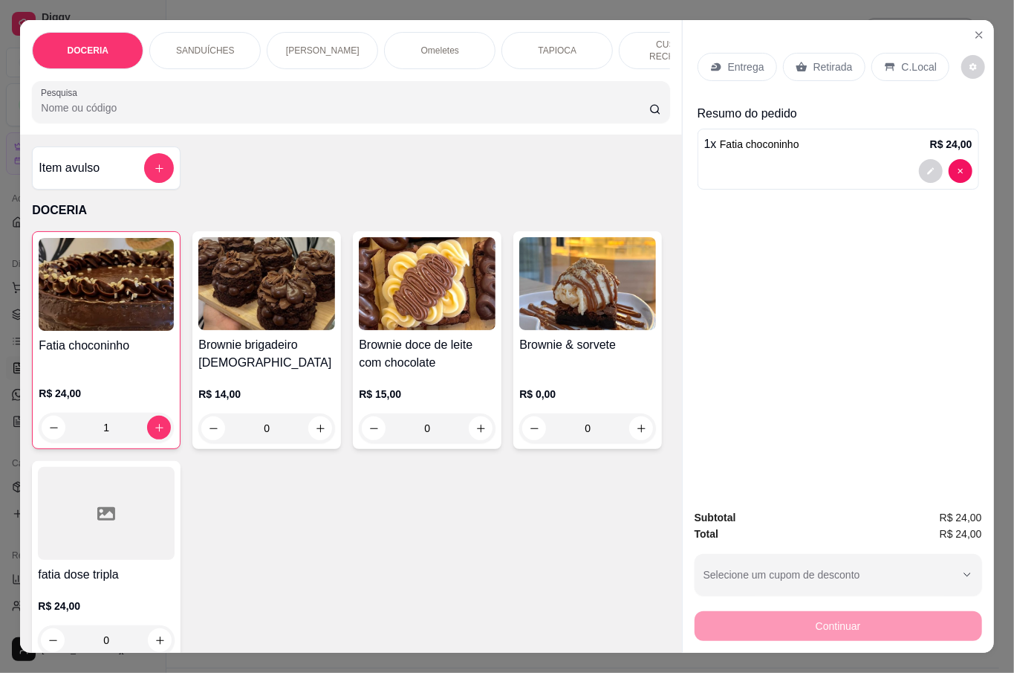
click at [819, 615] on div "Continuar" at bounding box center [839, 623] width 288 height 33
click at [830, 61] on p "Retirada" at bounding box center [833, 66] width 39 height 15
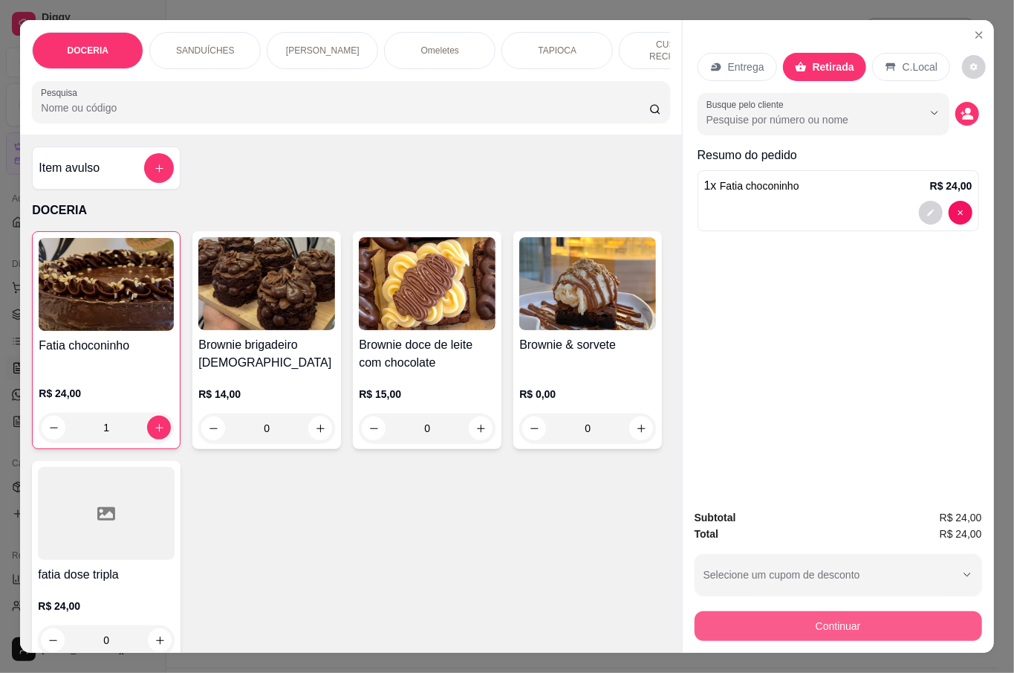
click at [871, 613] on button "Continuar" at bounding box center [839, 626] width 288 height 30
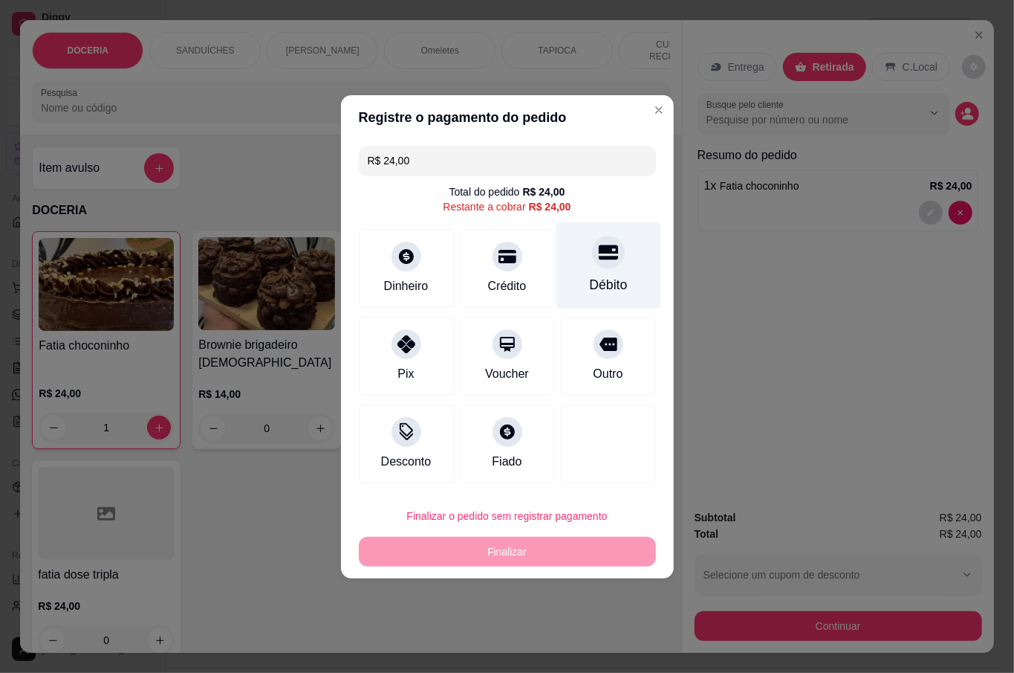
click at [597, 268] on div at bounding box center [608, 252] width 33 height 33
type input "R$ 0,00"
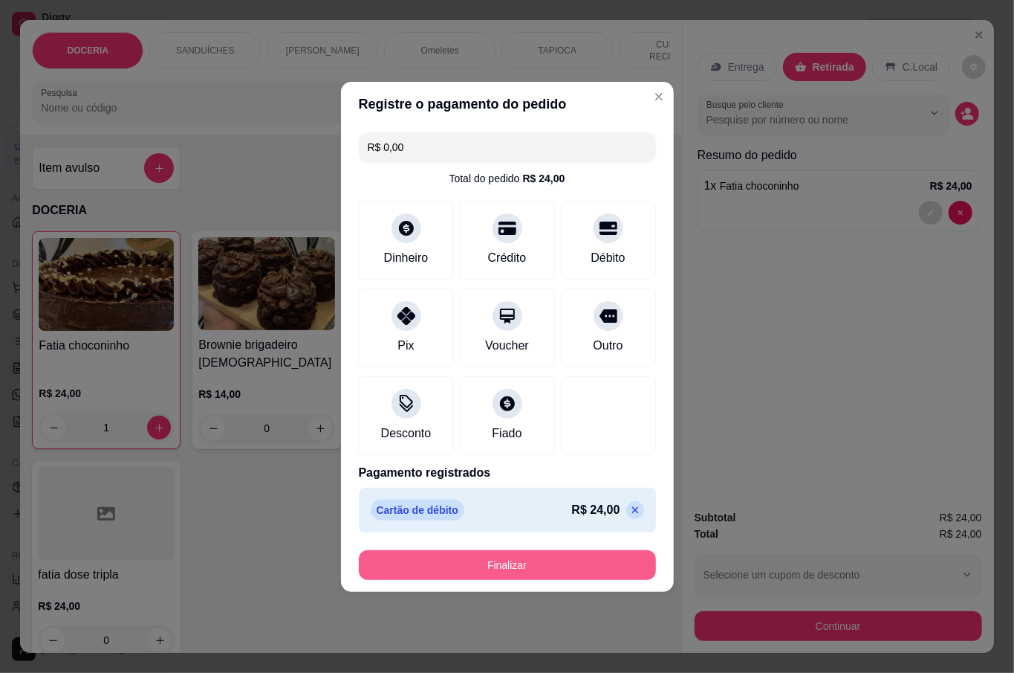
click at [542, 559] on button "Finalizar" at bounding box center [507, 565] width 297 height 30
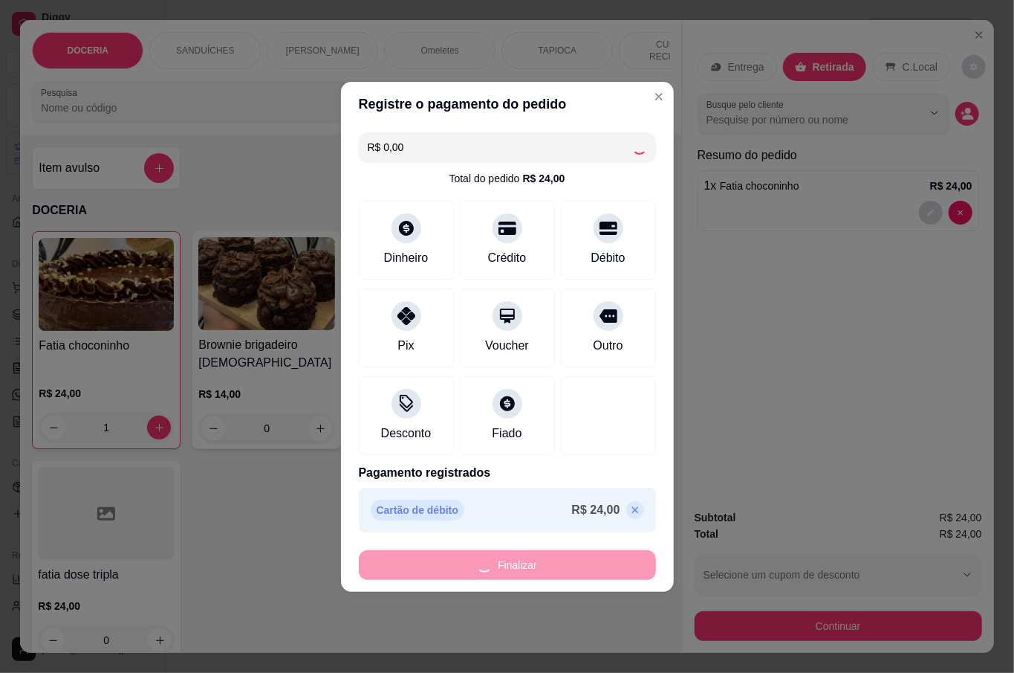
type input "0"
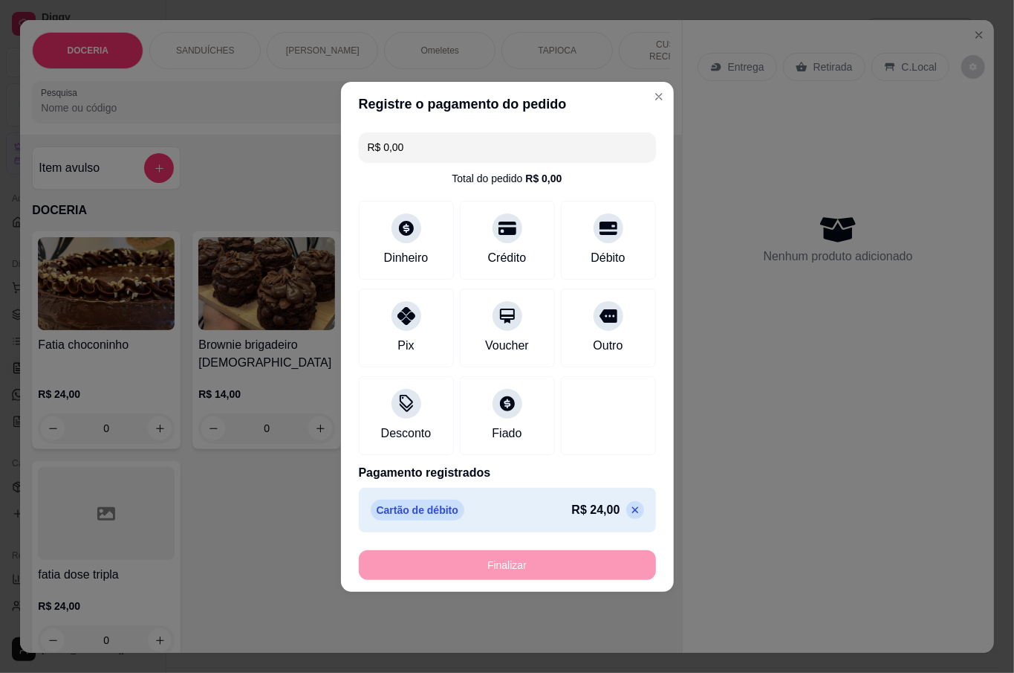
type input "-R$ 24,00"
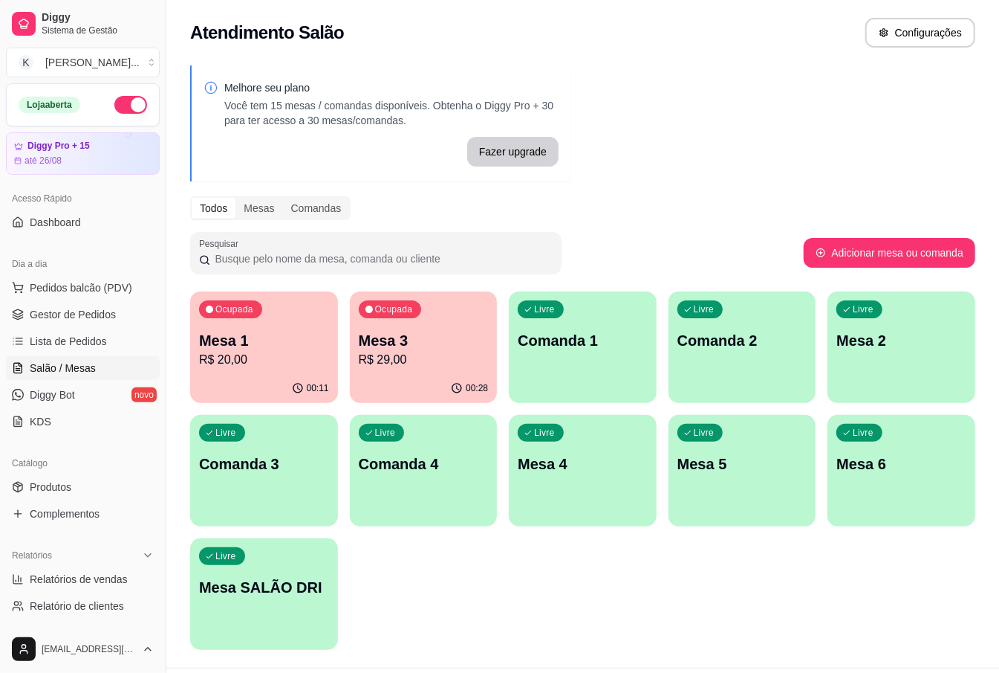
click at [387, 357] on p "R$ 29,00" at bounding box center [424, 360] width 130 height 18
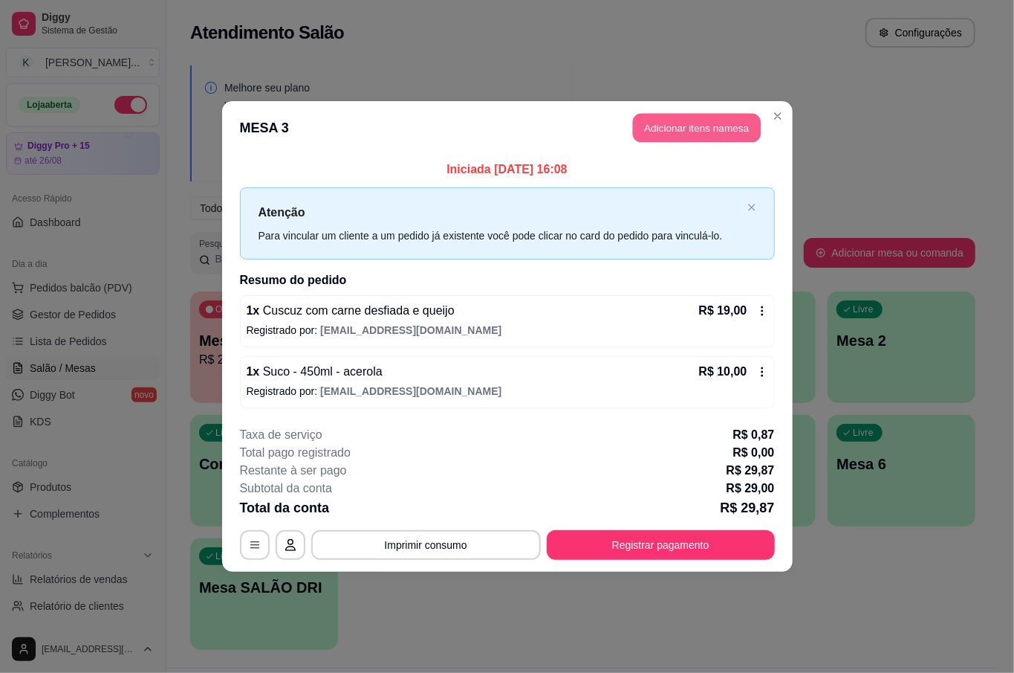
click at [729, 126] on button "Adicionar itens na mesa" at bounding box center [697, 128] width 128 height 29
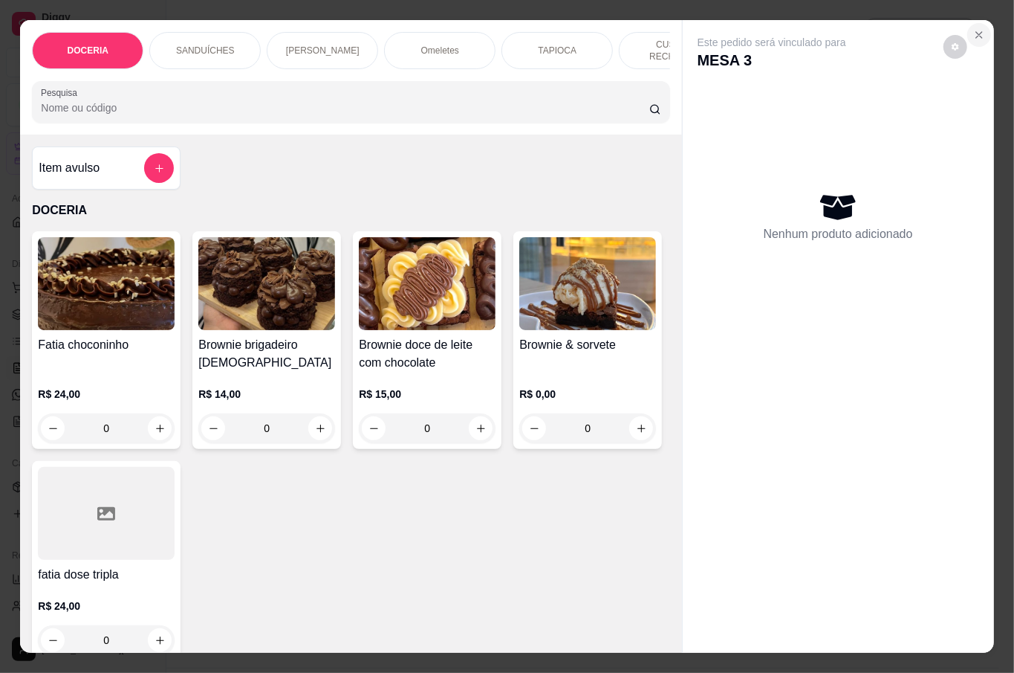
click at [979, 24] on button "Close" at bounding box center [980, 35] width 24 height 24
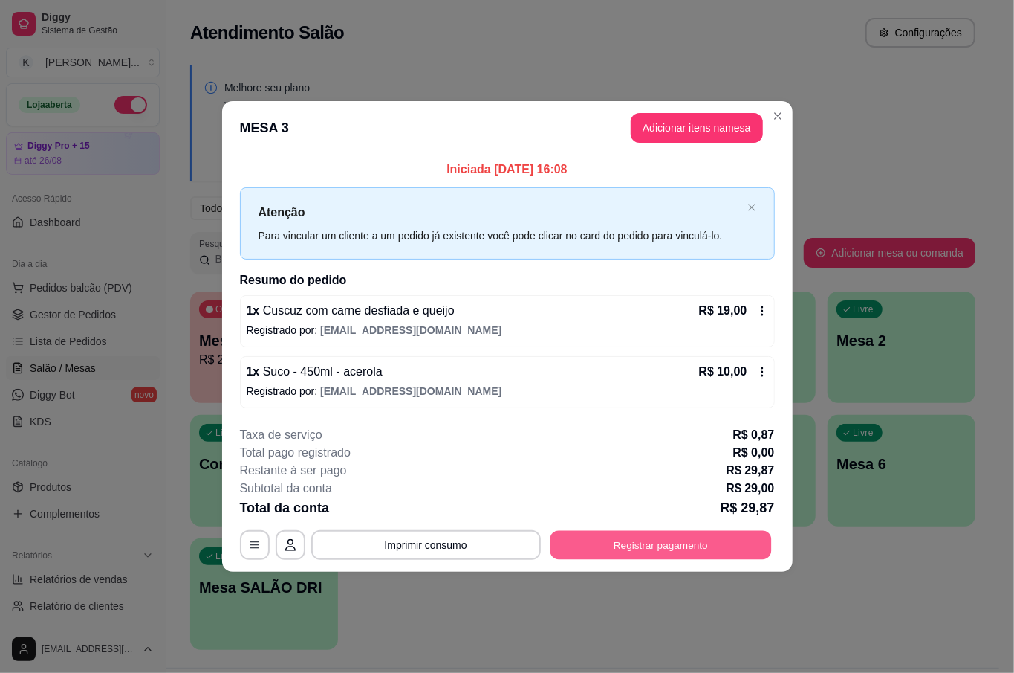
click at [718, 548] on button "Registrar pagamento" at bounding box center [660, 545] width 221 height 29
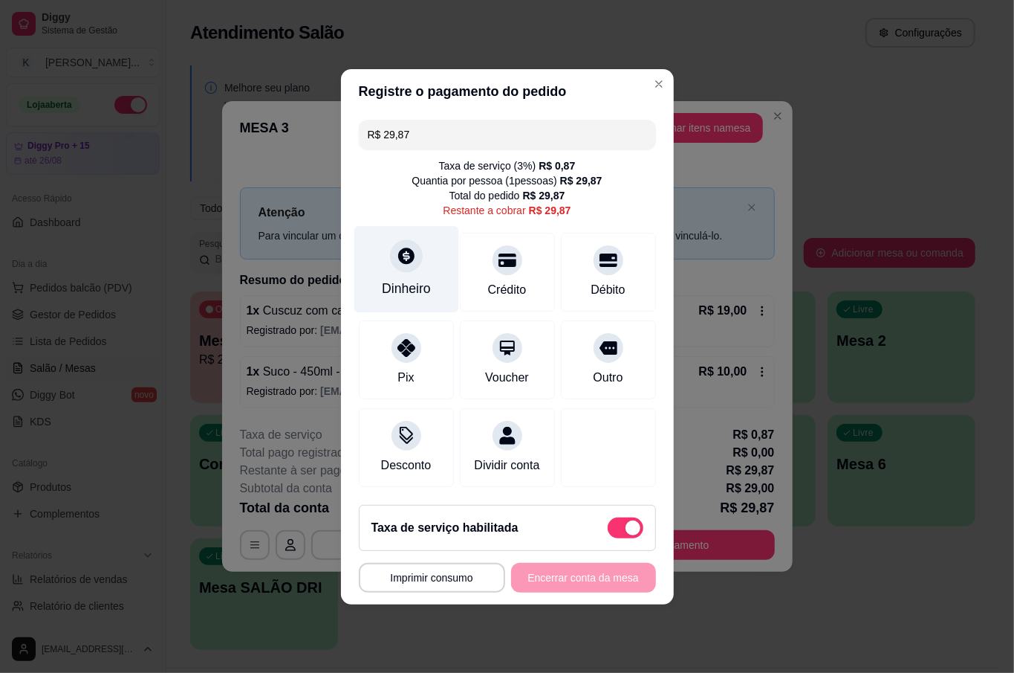
click at [409, 282] on div "Dinheiro" at bounding box center [406, 288] width 49 height 19
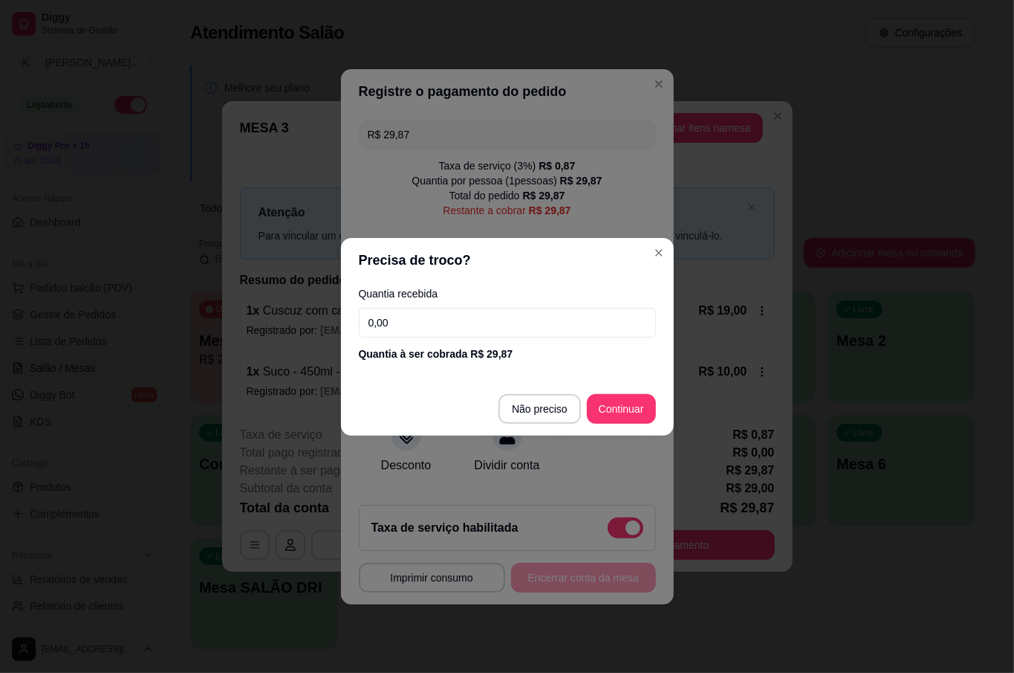
click at [438, 328] on input "0,00" at bounding box center [507, 323] width 297 height 30
type input "50,00"
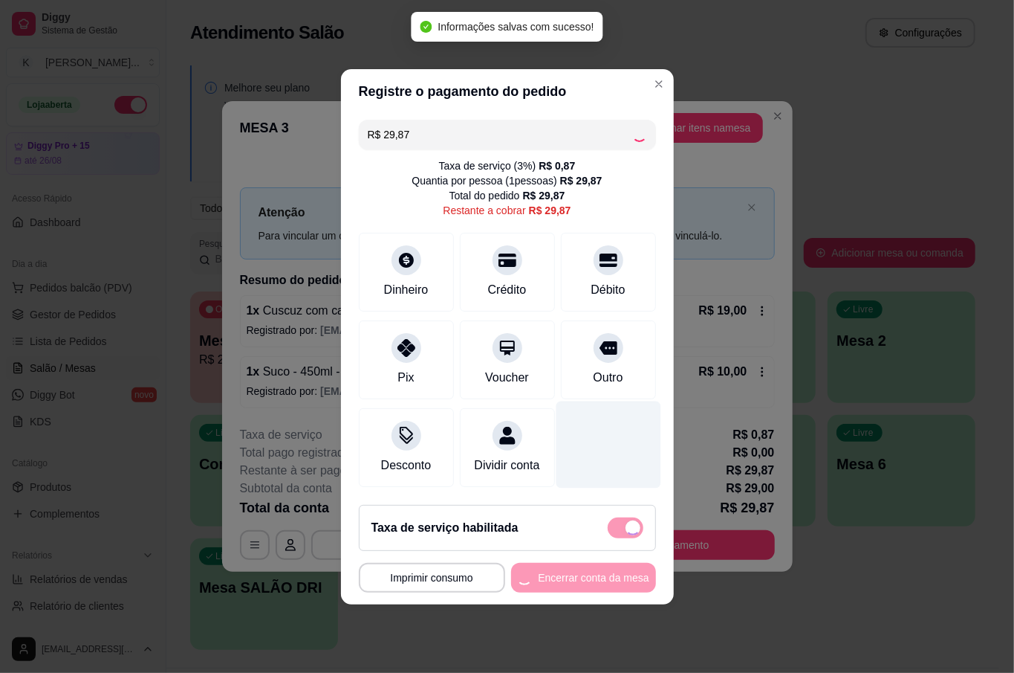
type input "R$ 0,00"
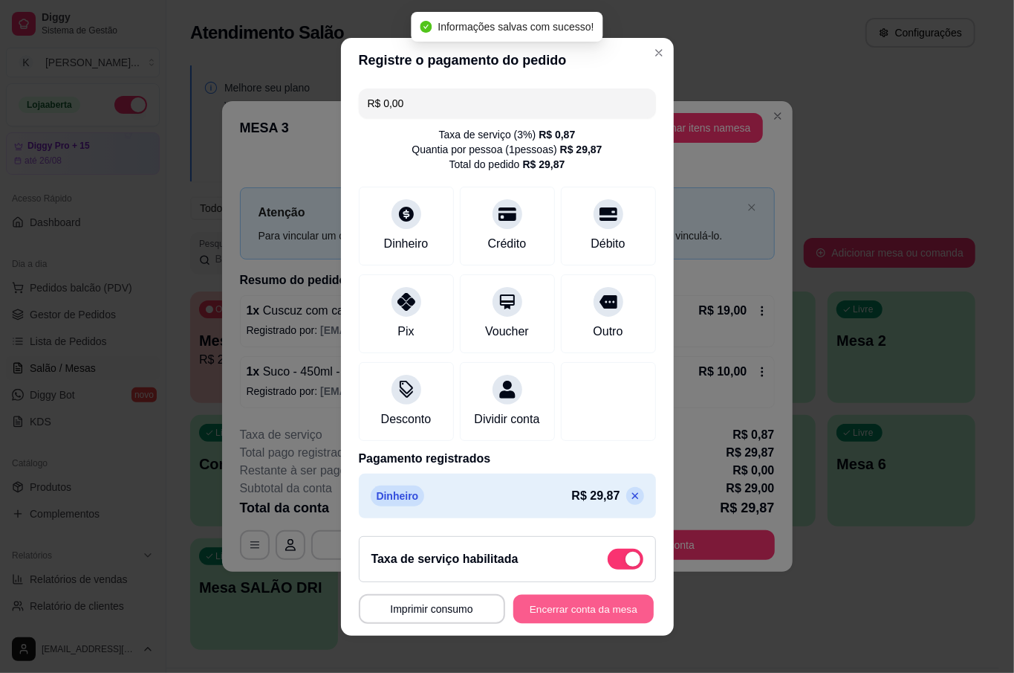
click at [577, 609] on button "Encerrar conta da mesa" at bounding box center [583, 608] width 140 height 29
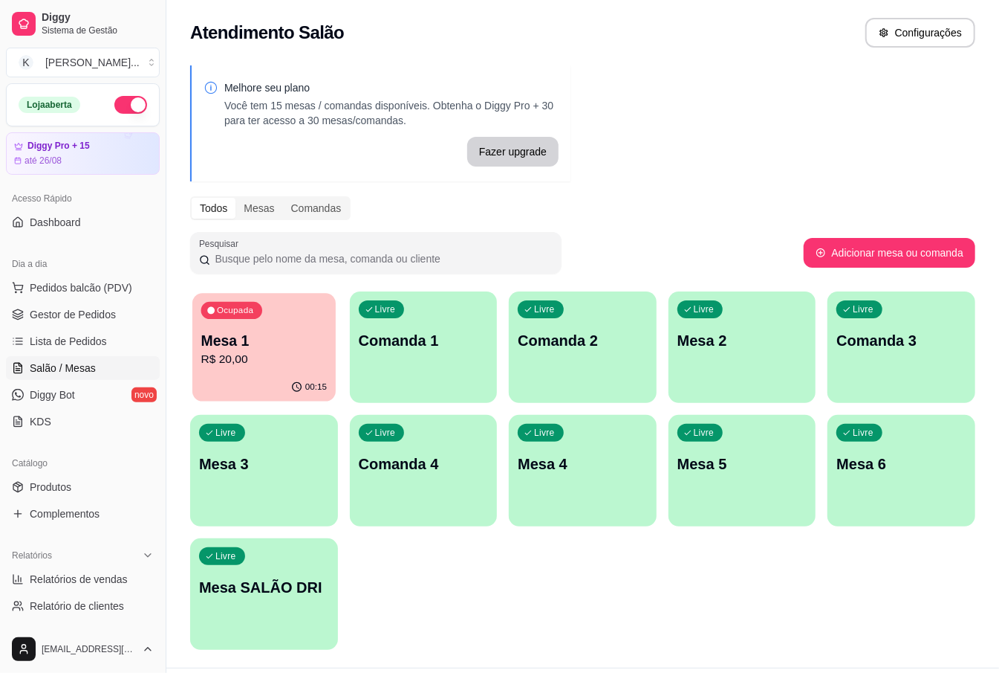
click at [262, 346] on p "Mesa 1" at bounding box center [264, 341] width 126 height 20
click at [95, 288] on span "Pedidos balcão (PDV)" at bounding box center [81, 287] width 103 height 15
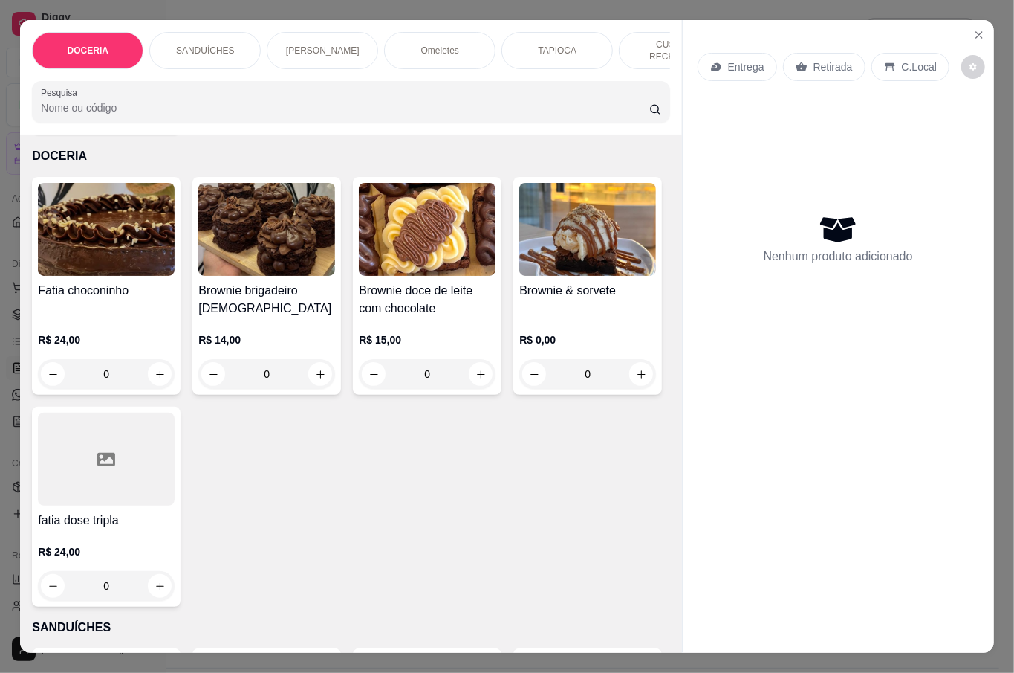
scroll to position [99, 0]
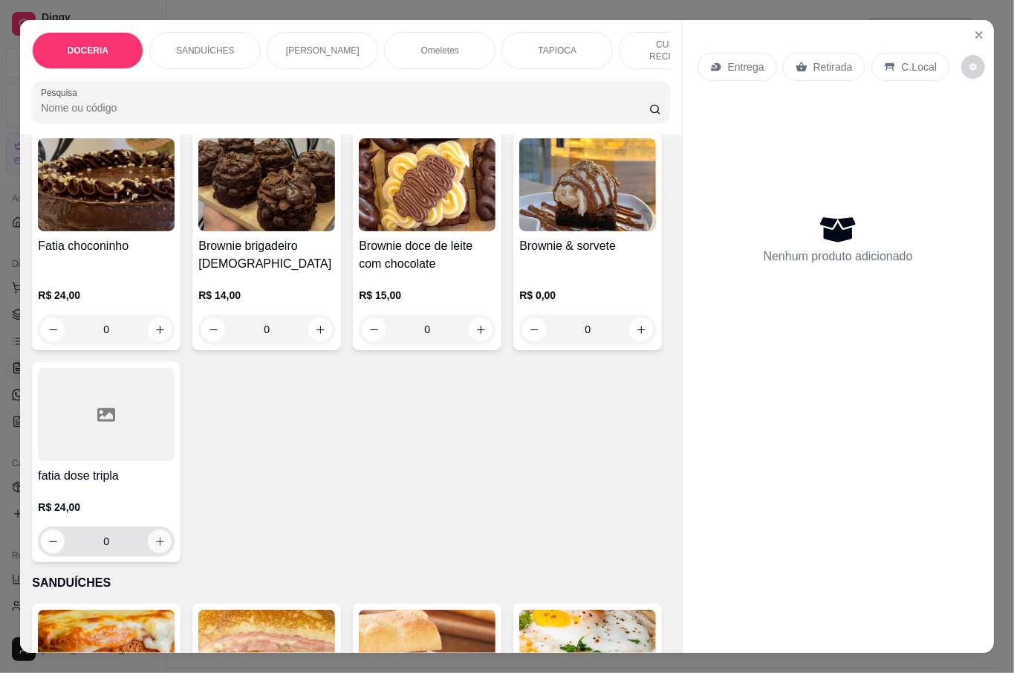
click at [166, 539] on icon "increase-product-quantity" at bounding box center [160, 541] width 11 height 11
type input "1"
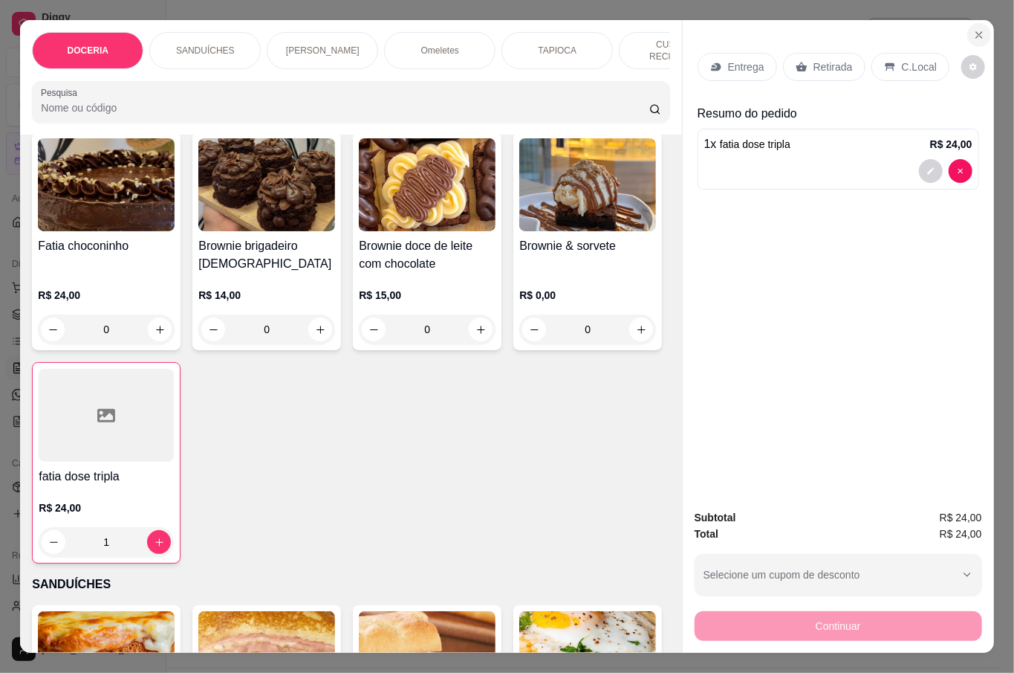
click at [981, 33] on button "Close" at bounding box center [980, 35] width 24 height 24
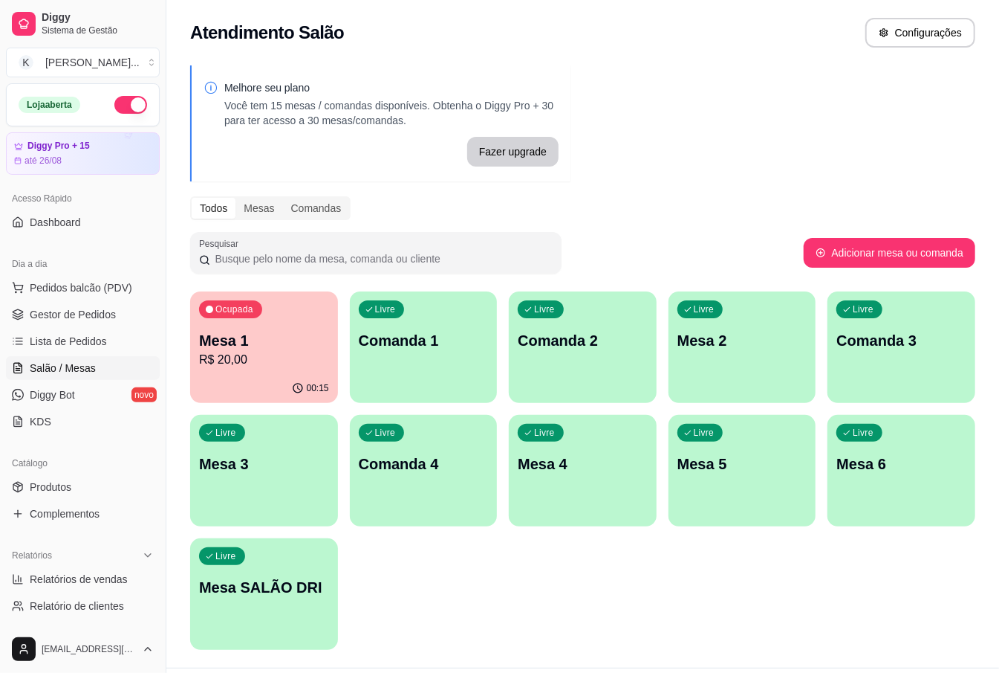
click at [290, 342] on p "Mesa 1" at bounding box center [264, 340] width 130 height 21
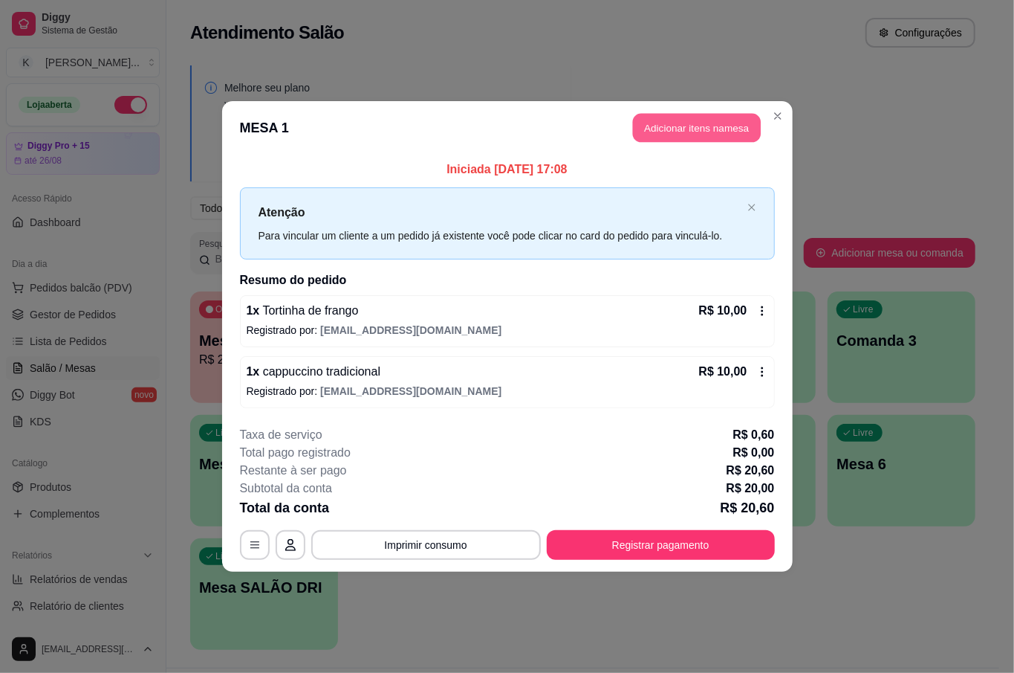
click at [700, 132] on button "Adicionar itens na mesa" at bounding box center [697, 128] width 128 height 29
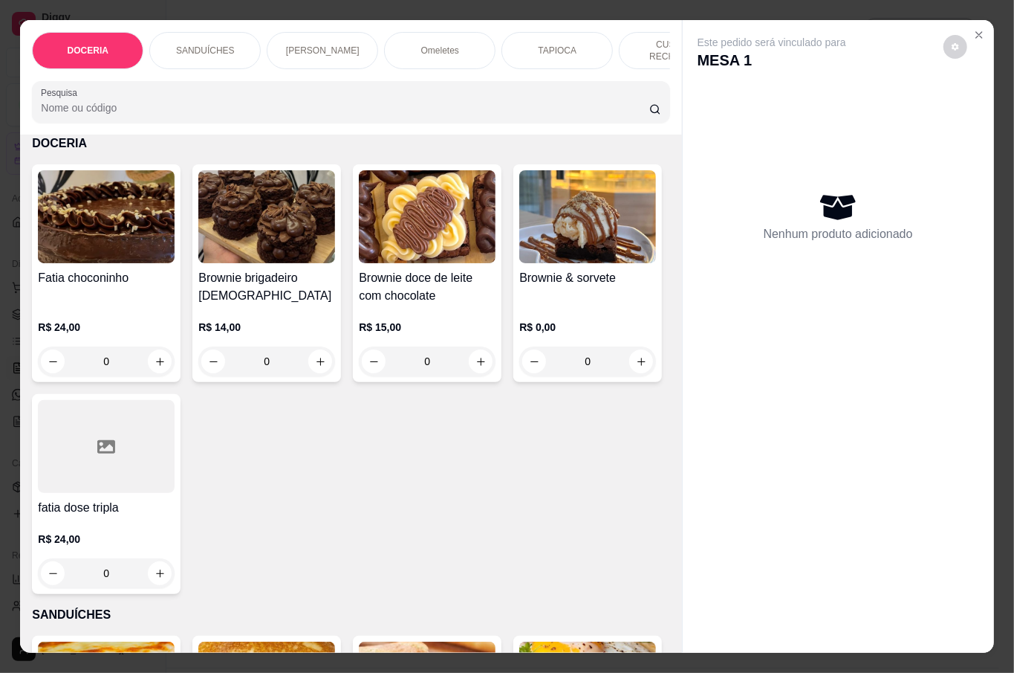
scroll to position [198, 0]
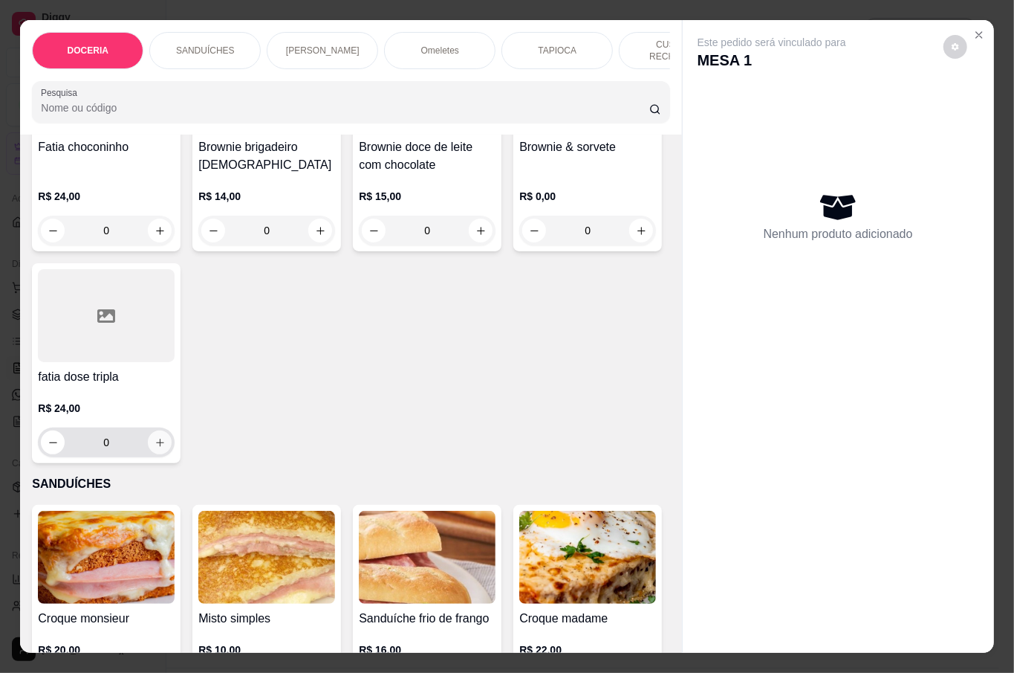
click at [166, 437] on icon "increase-product-quantity" at bounding box center [160, 442] width 11 height 11
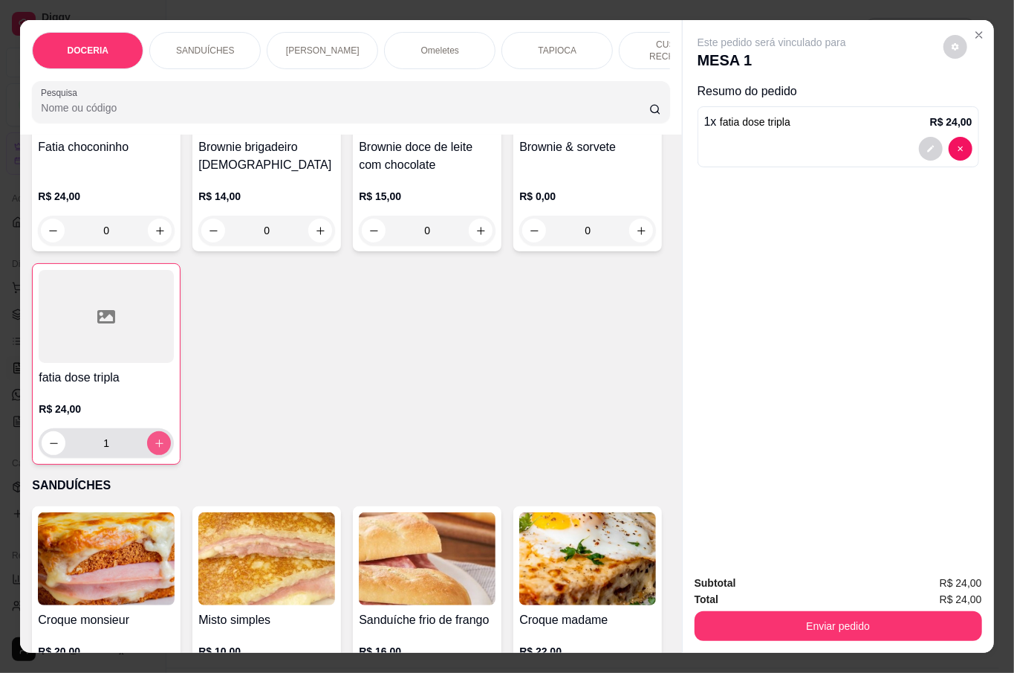
type input "1"
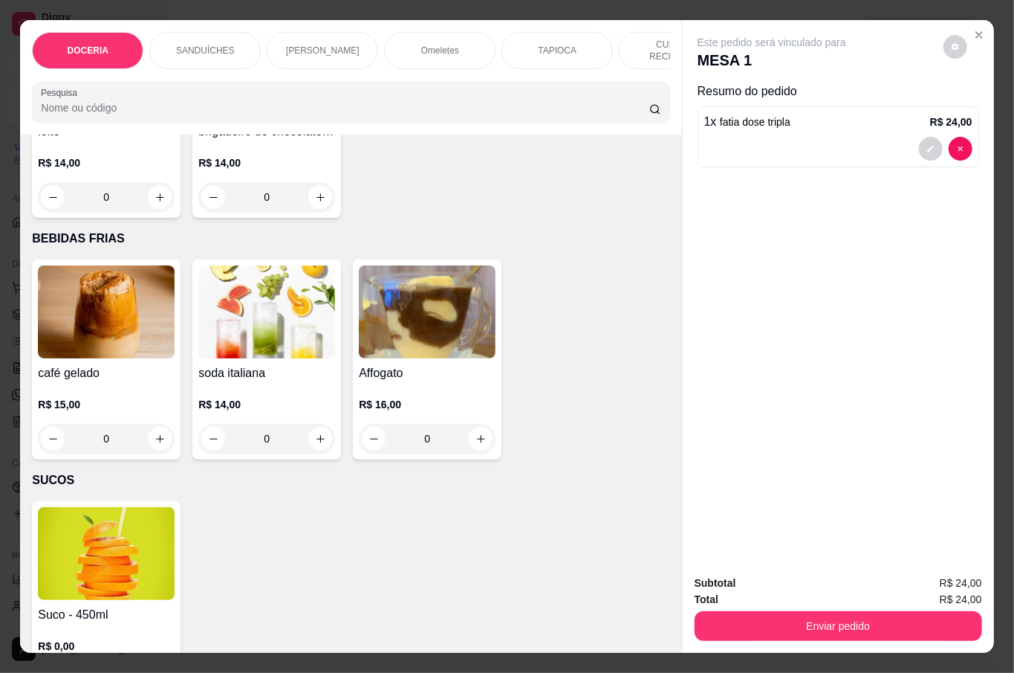
scroll to position [2774, 0]
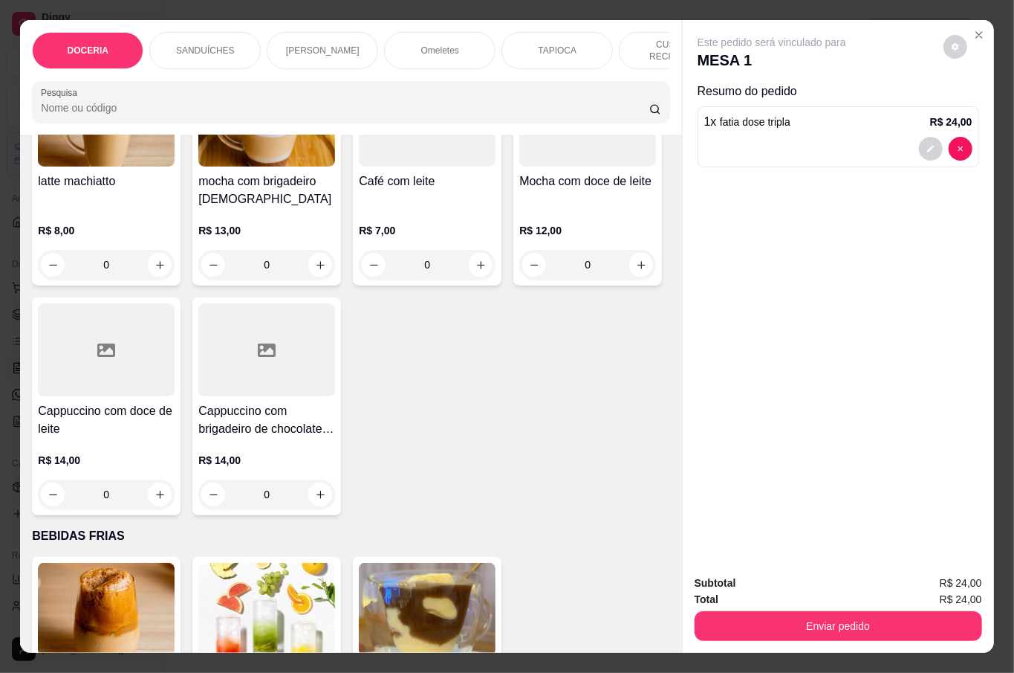
click at [473, 50] on div "0" at bounding box center [427, 35] width 137 height 30
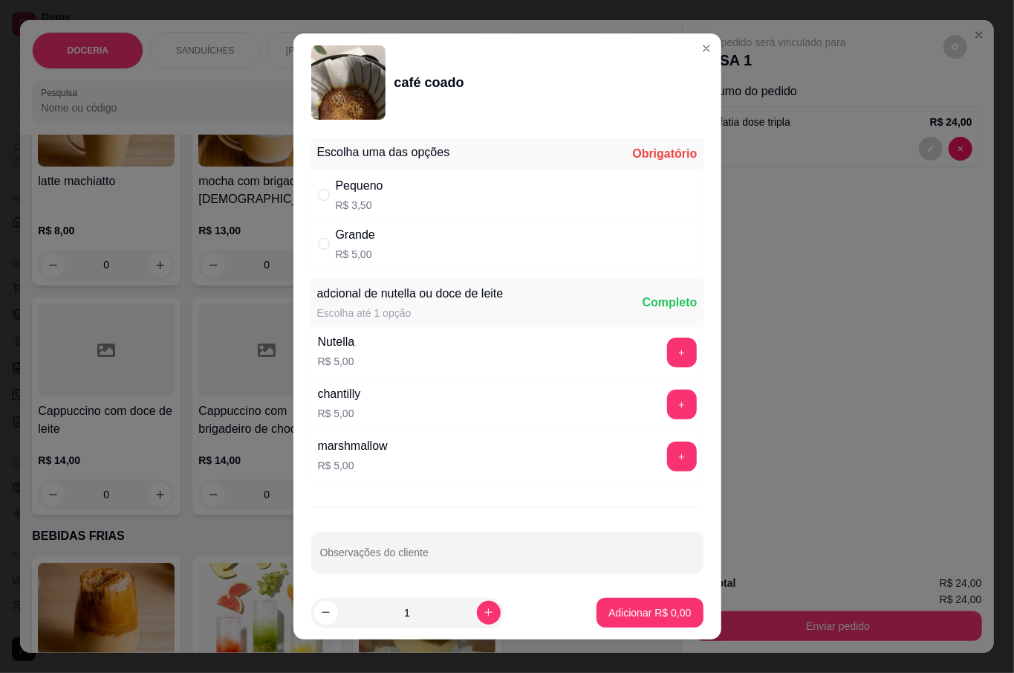
click at [387, 270] on div "Escolha uma das opções Obrigatório Pequeno R$ 3,50 Grande R$ 5,00 adcional de n…" at bounding box center [508, 359] width 428 height 454
click at [383, 256] on div "Grande R$ 5,00" at bounding box center [507, 243] width 392 height 49
radio input "true"
click at [643, 612] on p "Adicionar R$ 5,00" at bounding box center [650, 612] width 82 height 15
type input "1"
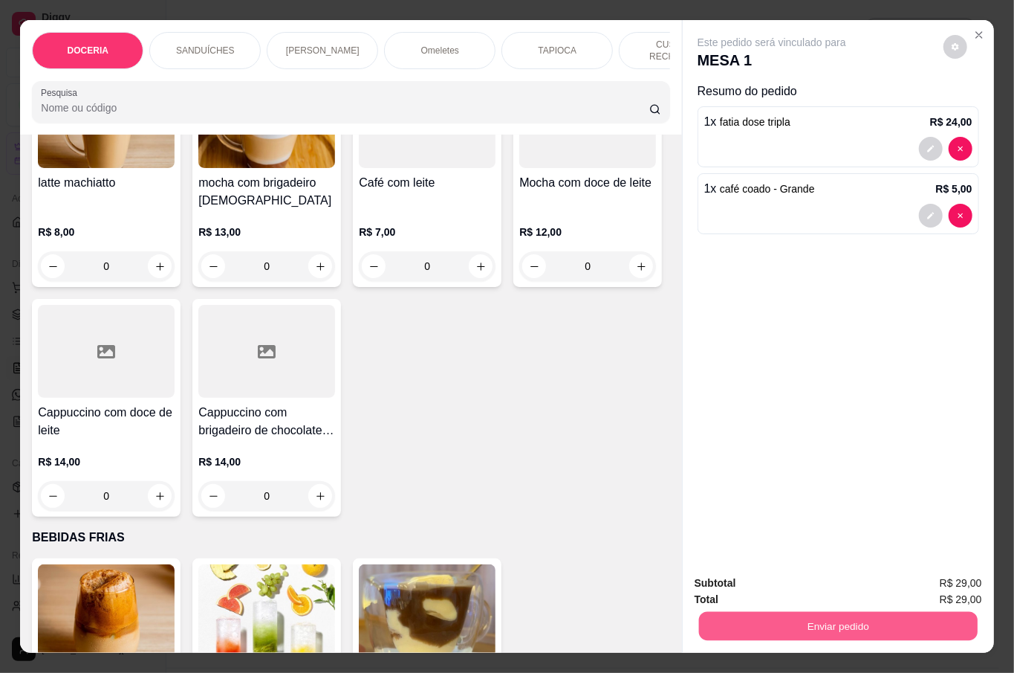
click at [800, 619] on button "Enviar pedido" at bounding box center [838, 625] width 279 height 29
click at [771, 581] on button "Não registrar e enviar pedido" at bounding box center [787, 582] width 155 height 28
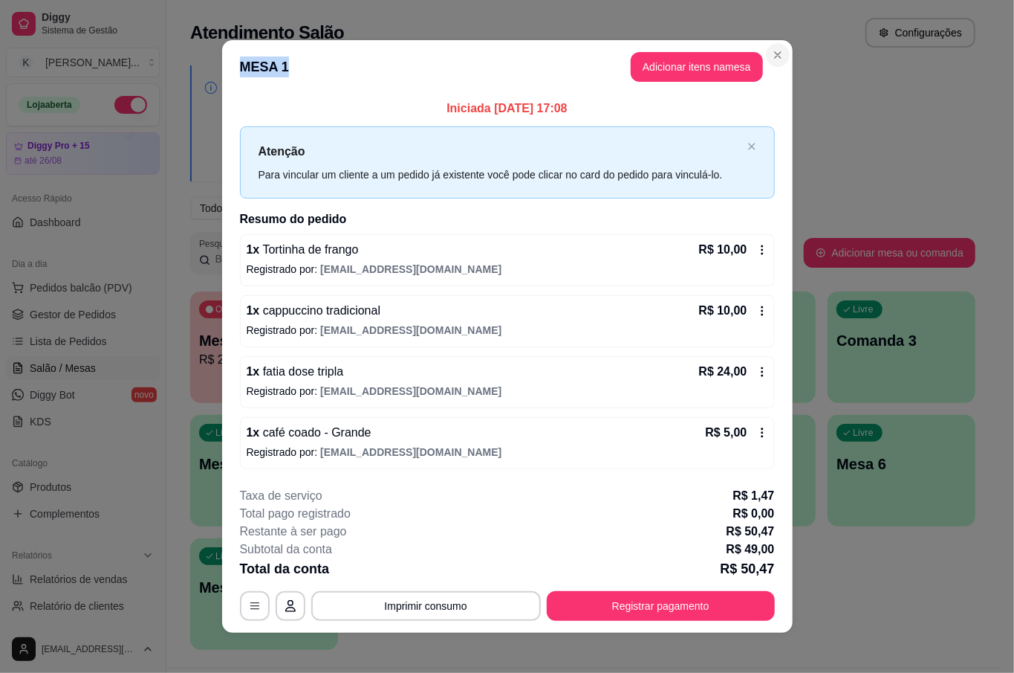
click at [777, 42] on section "**********" at bounding box center [507, 336] width 571 height 592
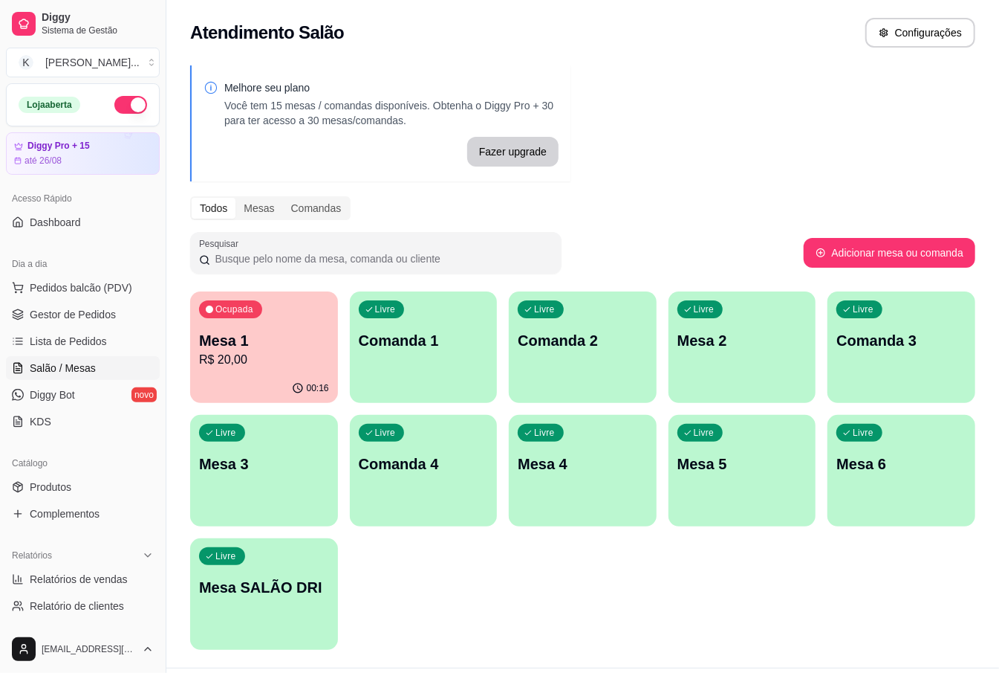
click at [953, 147] on div "Melhore seu plano Você tem 15 mesas / comandas disponíveis. Obtenha o Diggy Pro…" at bounding box center [582, 361] width 833 height 611
click at [272, 349] on div "Mesa 1 R$ 20,00" at bounding box center [264, 349] width 126 height 37
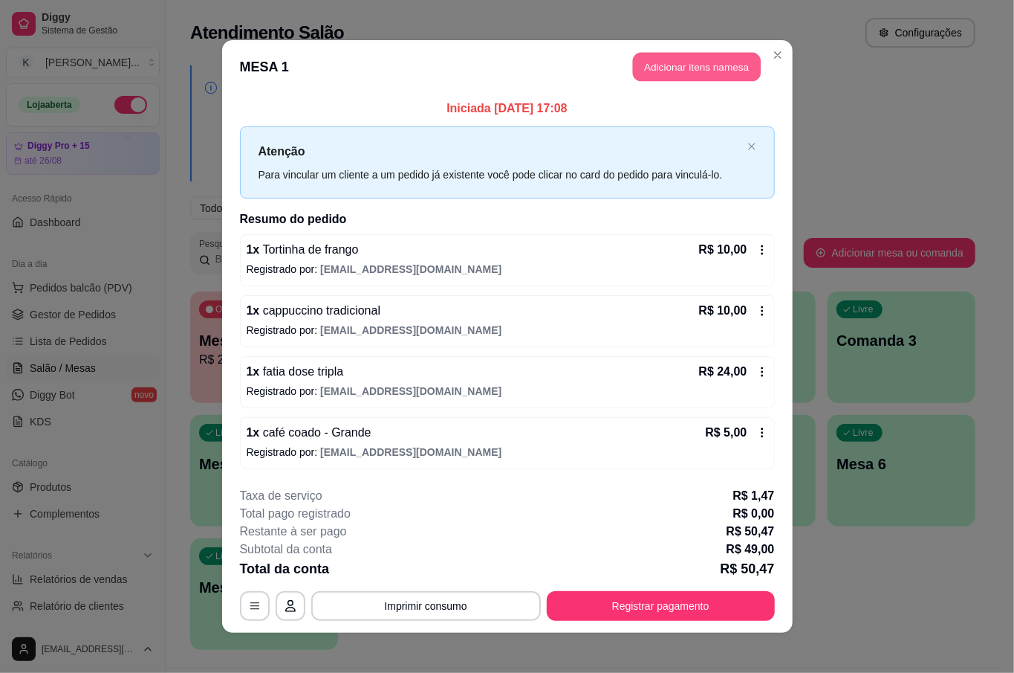
click at [739, 66] on button "Adicionar itens na mesa" at bounding box center [697, 67] width 128 height 29
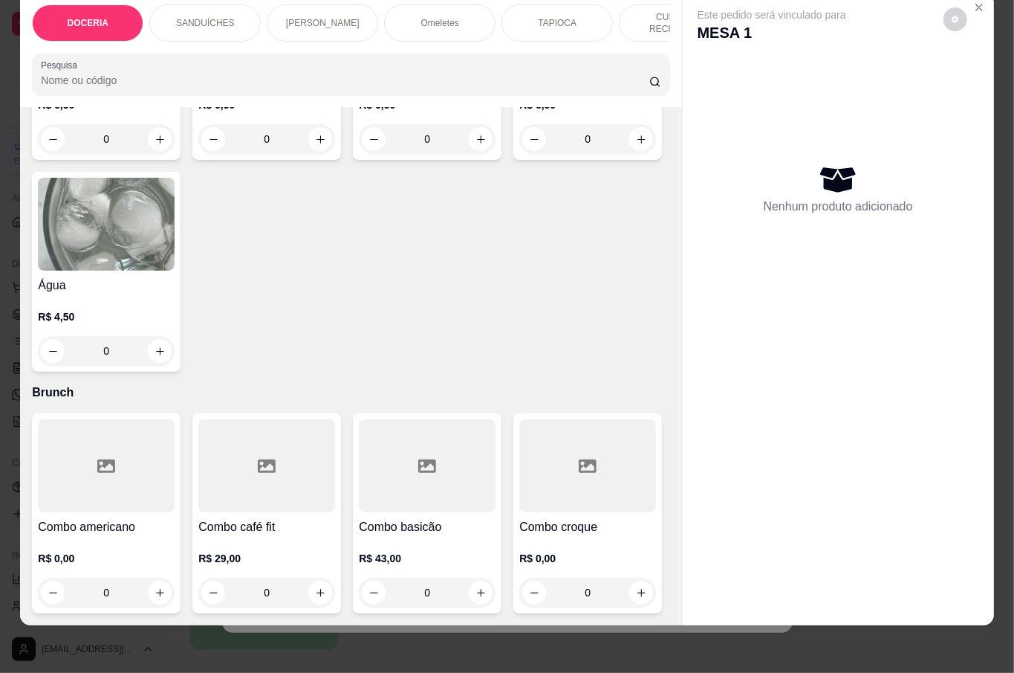
scroll to position [4332, 0]
click at [175, 366] on div "0" at bounding box center [106, 351] width 137 height 30
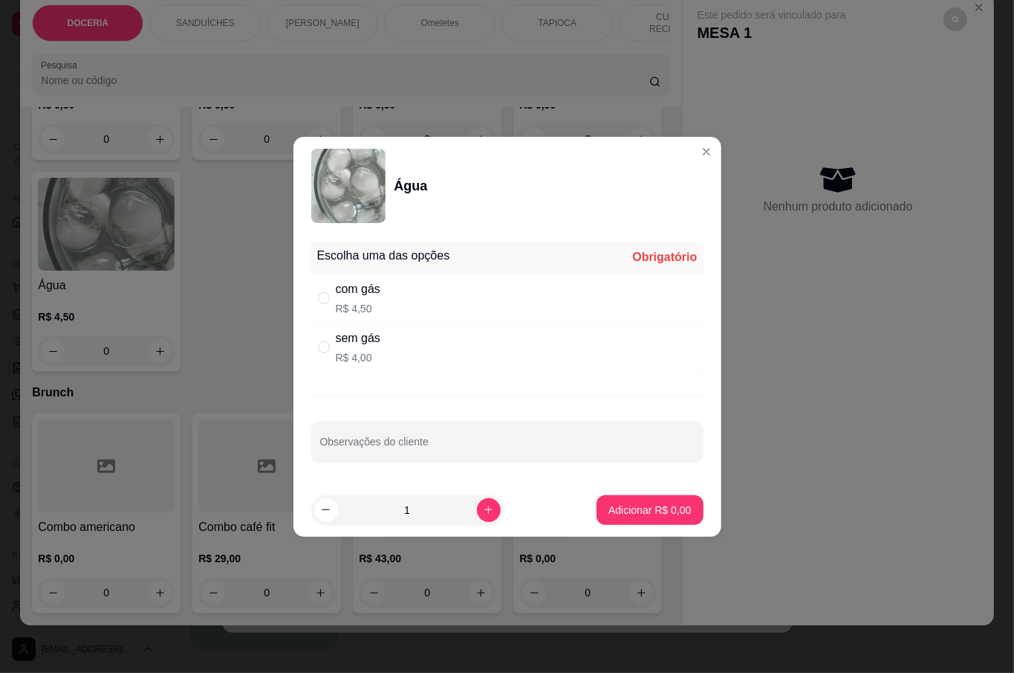
click at [370, 301] on p "R$ 4,50" at bounding box center [358, 308] width 45 height 15
radio input "true"
click at [622, 502] on p "Adicionar R$ 4,50" at bounding box center [650, 509] width 82 height 15
type input "1"
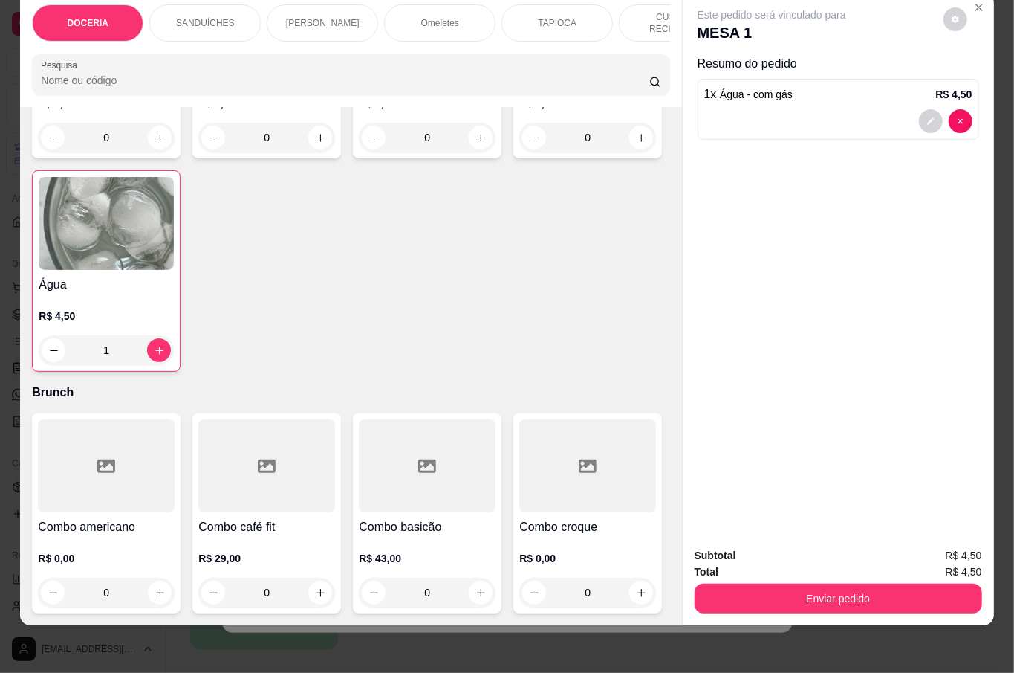
click at [852, 583] on button "Enviar pedido" at bounding box center [839, 598] width 288 height 30
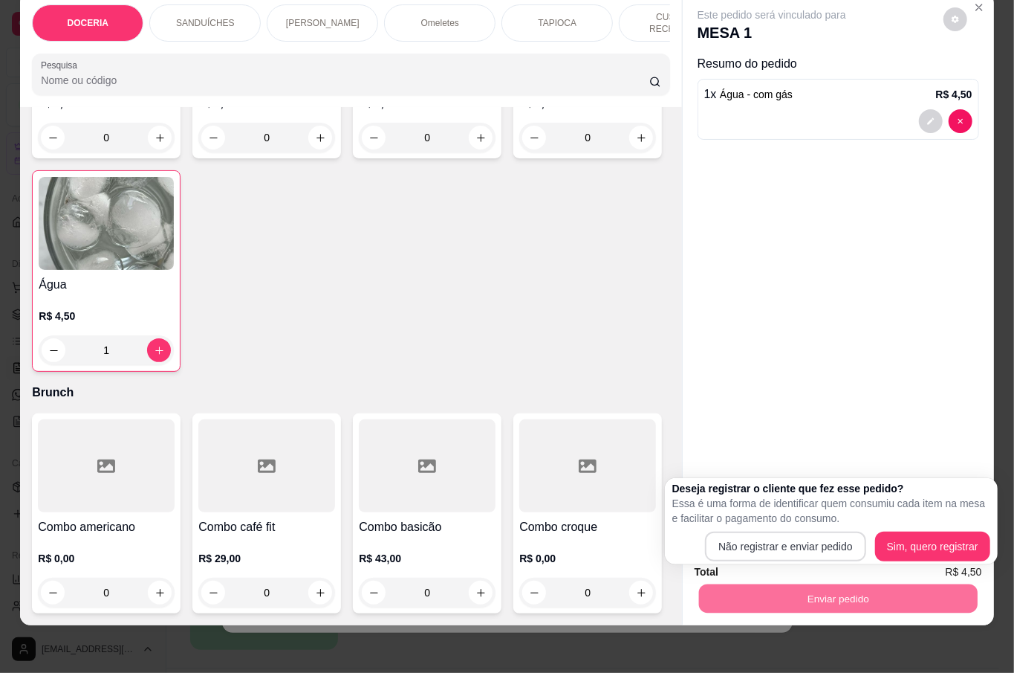
click at [848, 527] on div "Deseja registrar o cliente que fez esse pedido? Essa é uma forma de identificar…" at bounding box center [832, 521] width 318 height 80
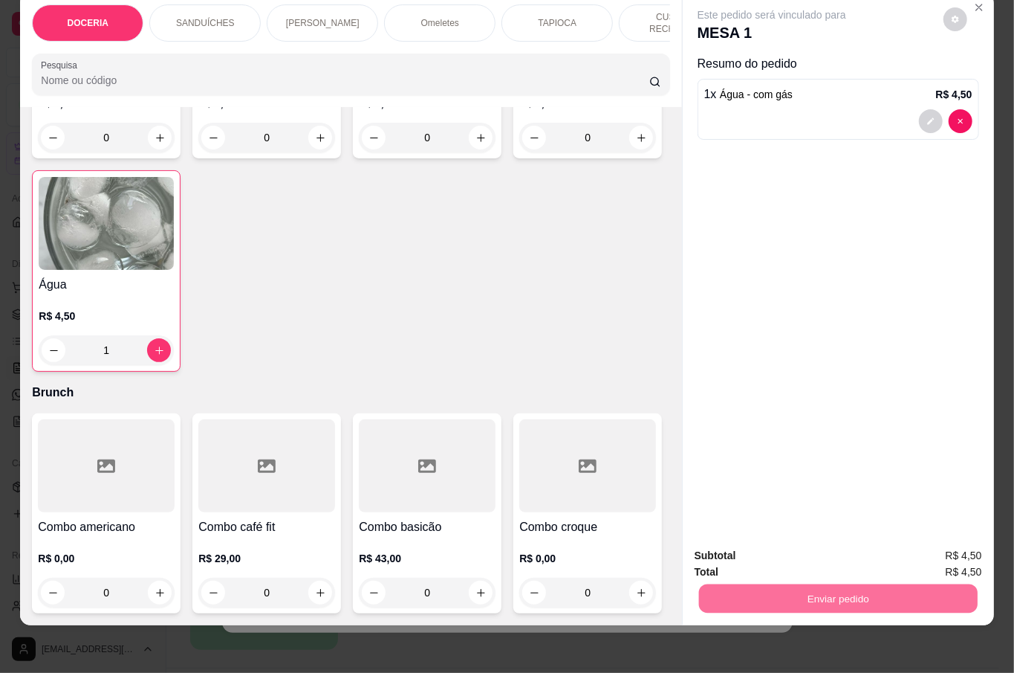
click at [844, 545] on button "Não registrar e enviar pedido" at bounding box center [787, 547] width 155 height 28
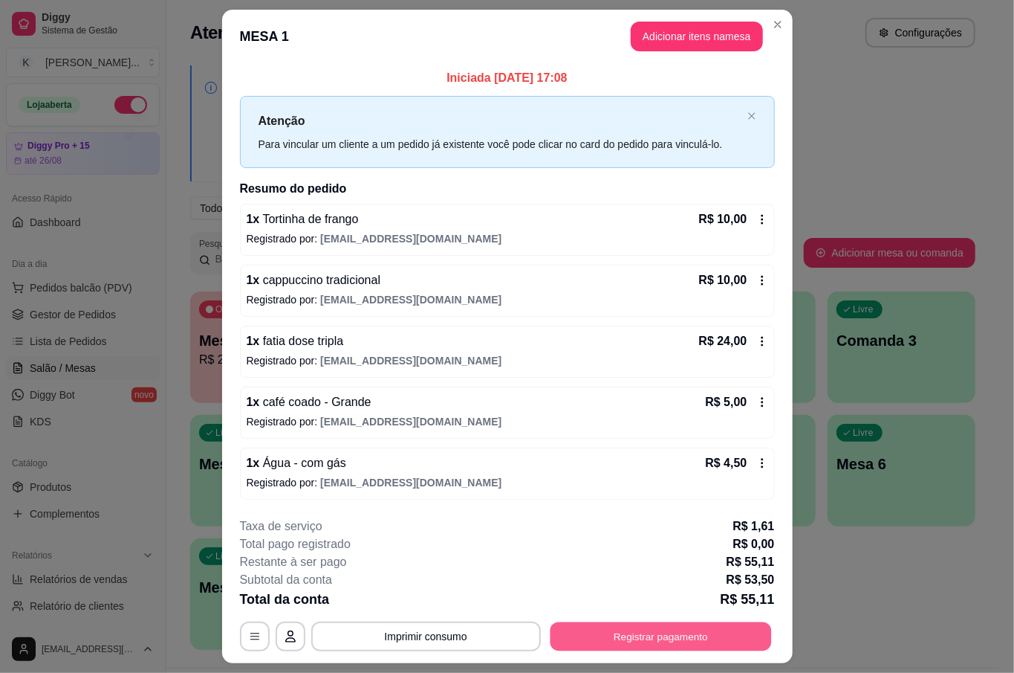
click at [676, 645] on button "Registrar pagamento" at bounding box center [660, 636] width 221 height 29
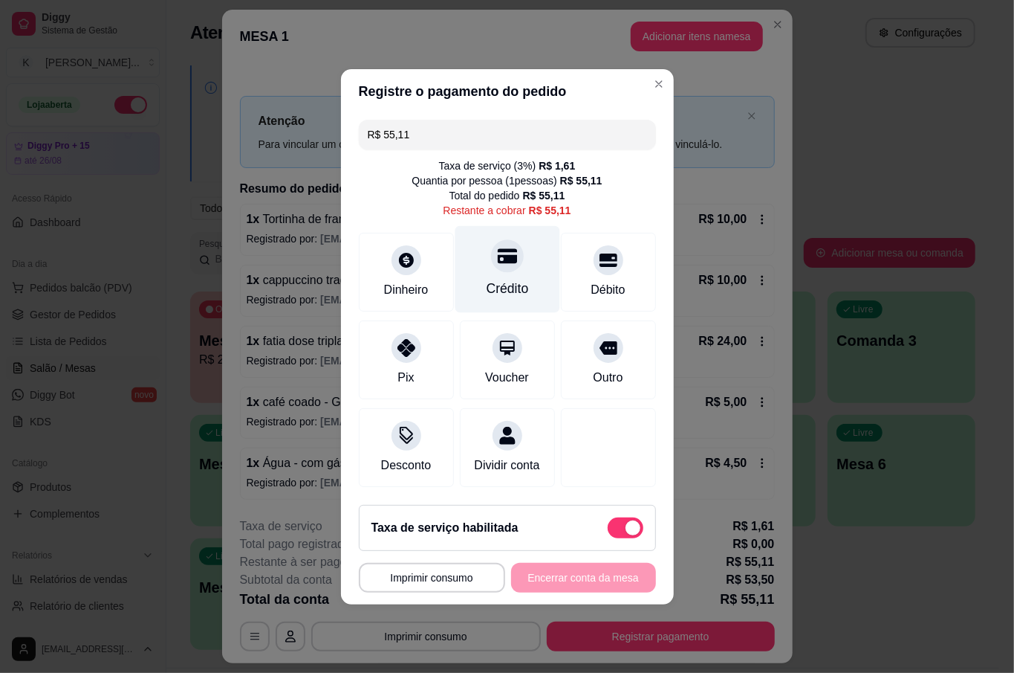
click at [503, 259] on div at bounding box center [507, 255] width 33 height 33
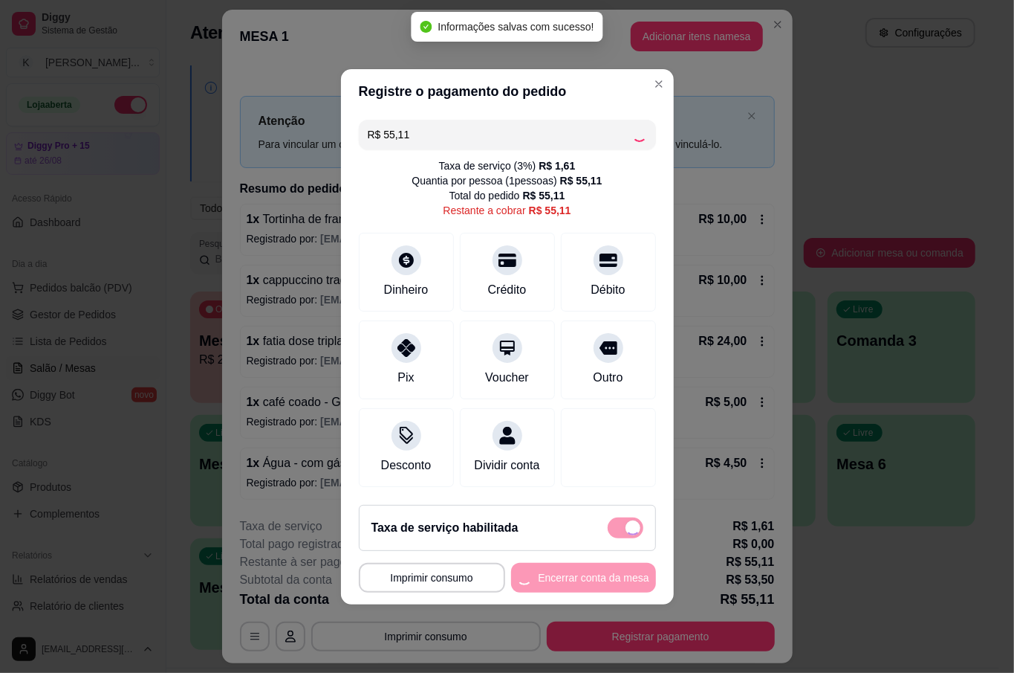
type input "R$ 0,00"
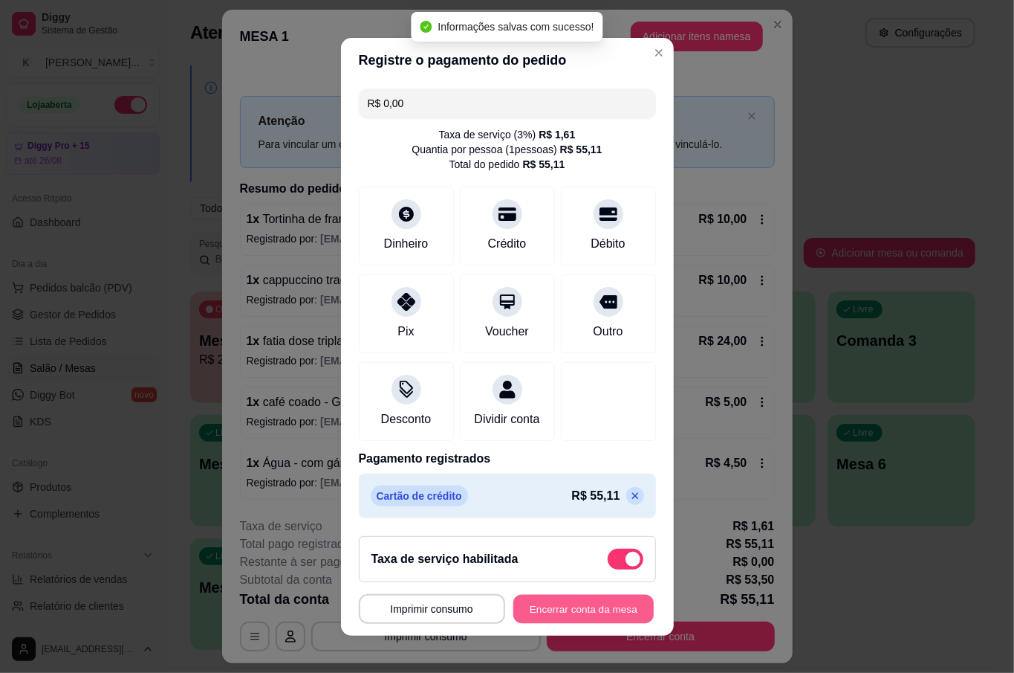
click at [601, 611] on button "Encerrar conta da mesa" at bounding box center [583, 608] width 140 height 29
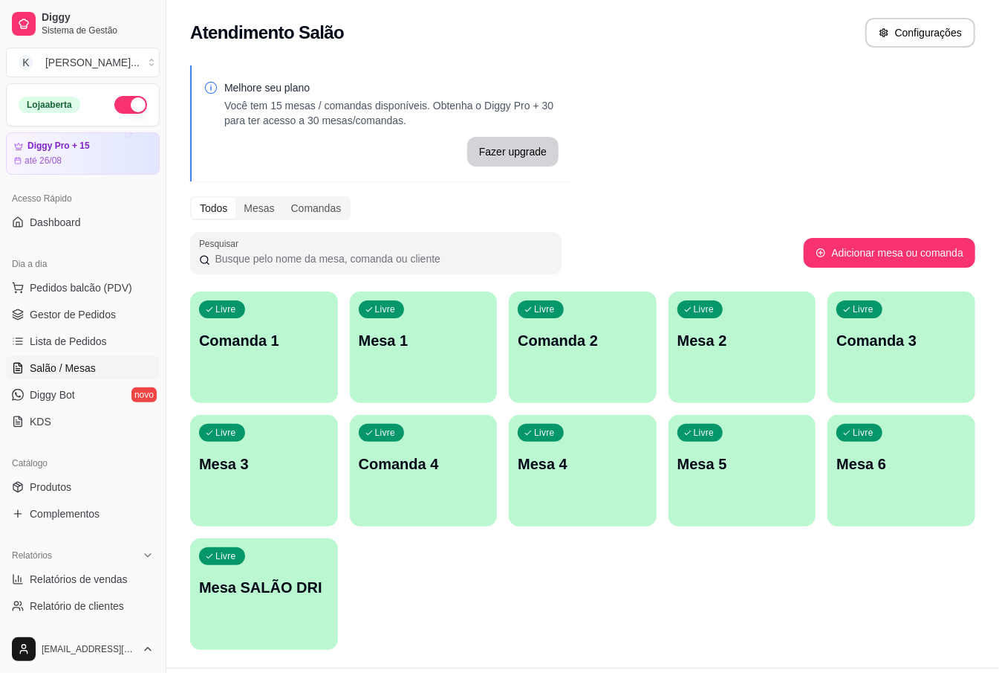
click at [774, 285] on div "Melhore seu plano Você tem 15 mesas / comandas disponíveis. Obtenha o Diggy Pro…" at bounding box center [582, 361] width 833 height 611
click at [783, 340] on p "Mesa 2" at bounding box center [743, 340] width 130 height 21
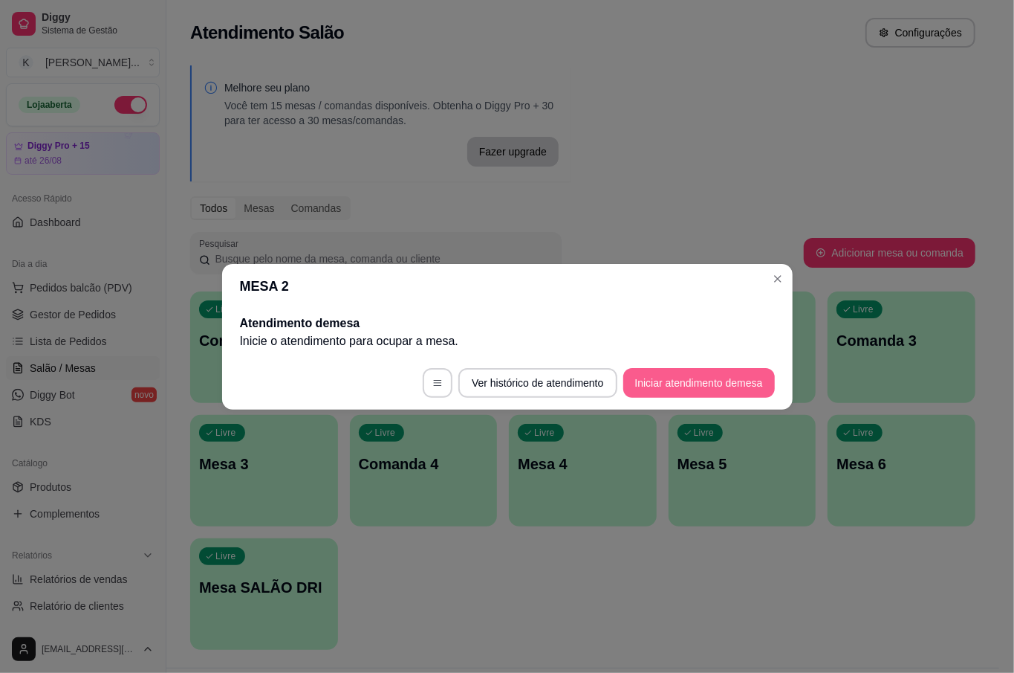
click at [748, 387] on button "Iniciar atendimento de mesa" at bounding box center [699, 383] width 152 height 30
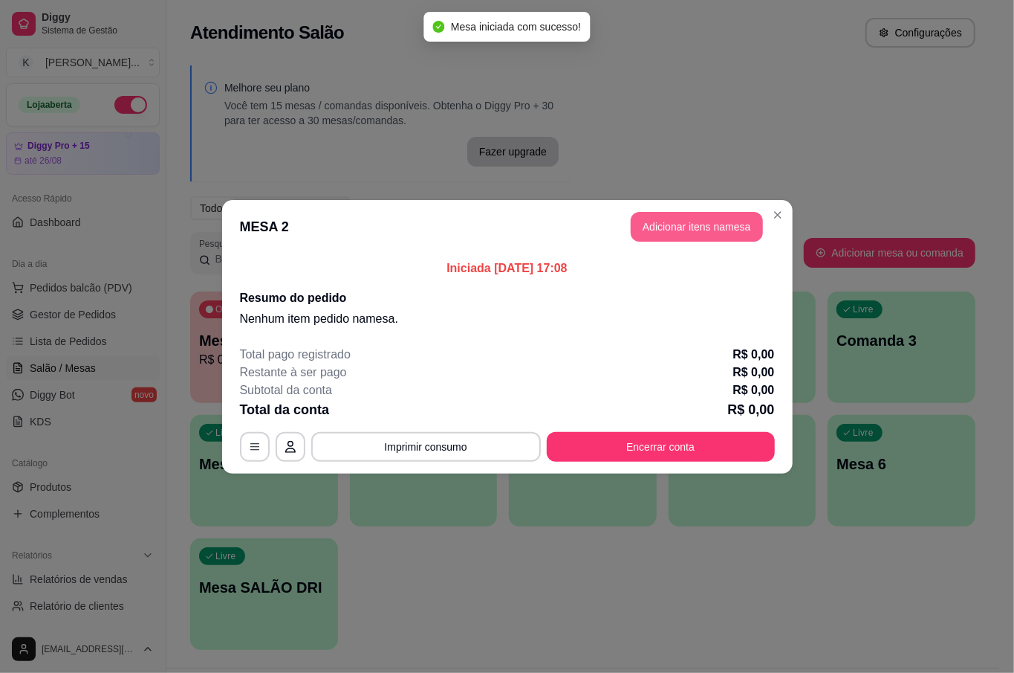
click at [684, 229] on button "Adicionar itens na mesa" at bounding box center [697, 227] width 132 height 30
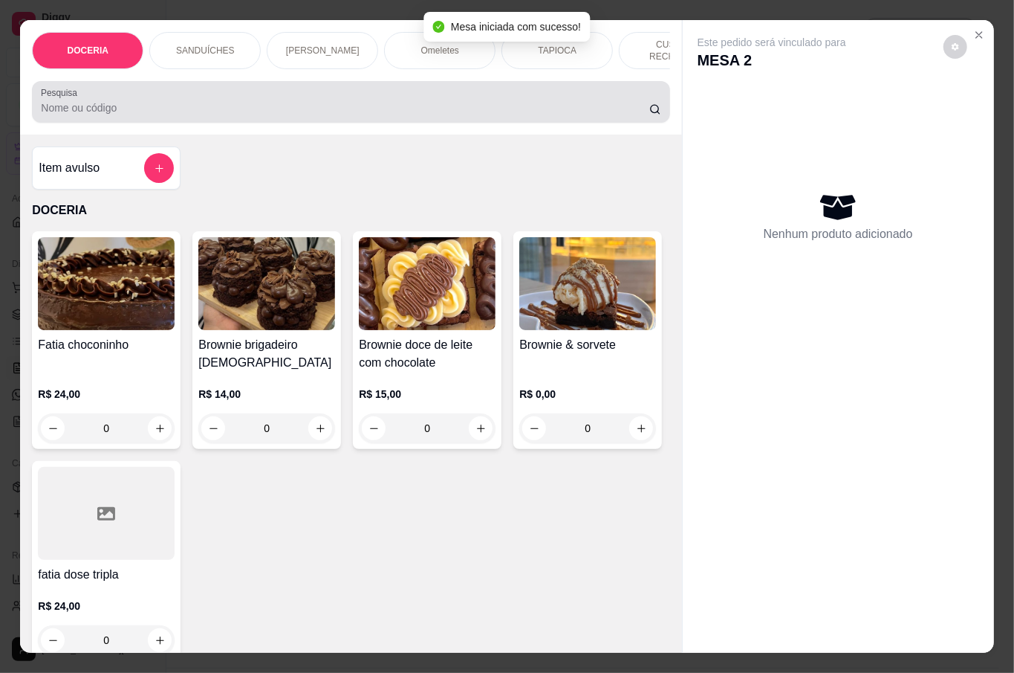
click at [188, 95] on div at bounding box center [351, 102] width 620 height 30
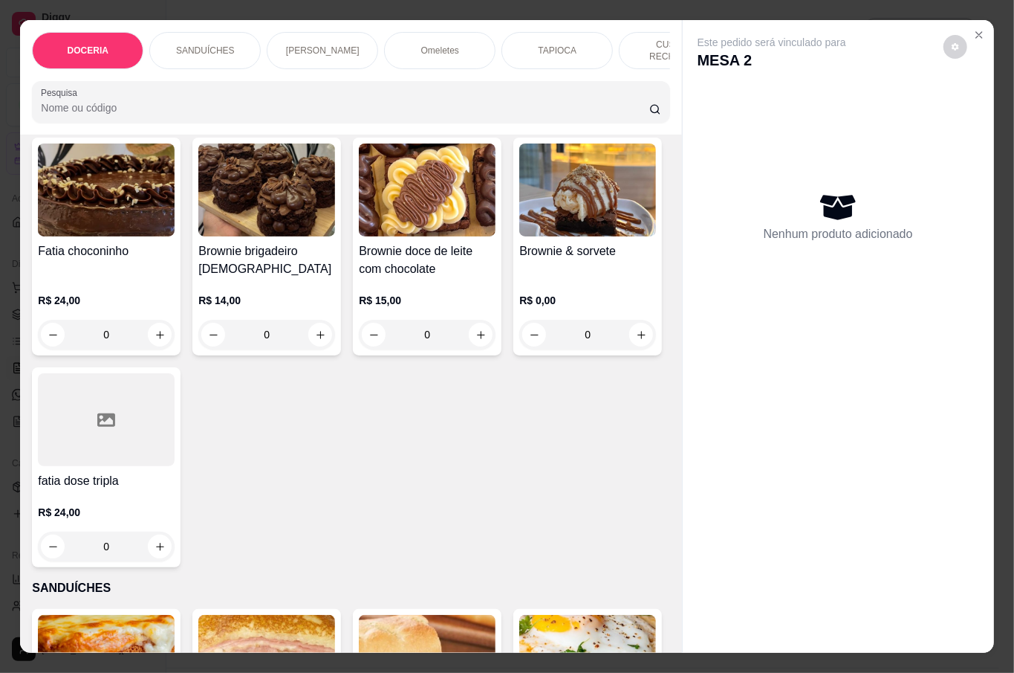
scroll to position [99, 0]
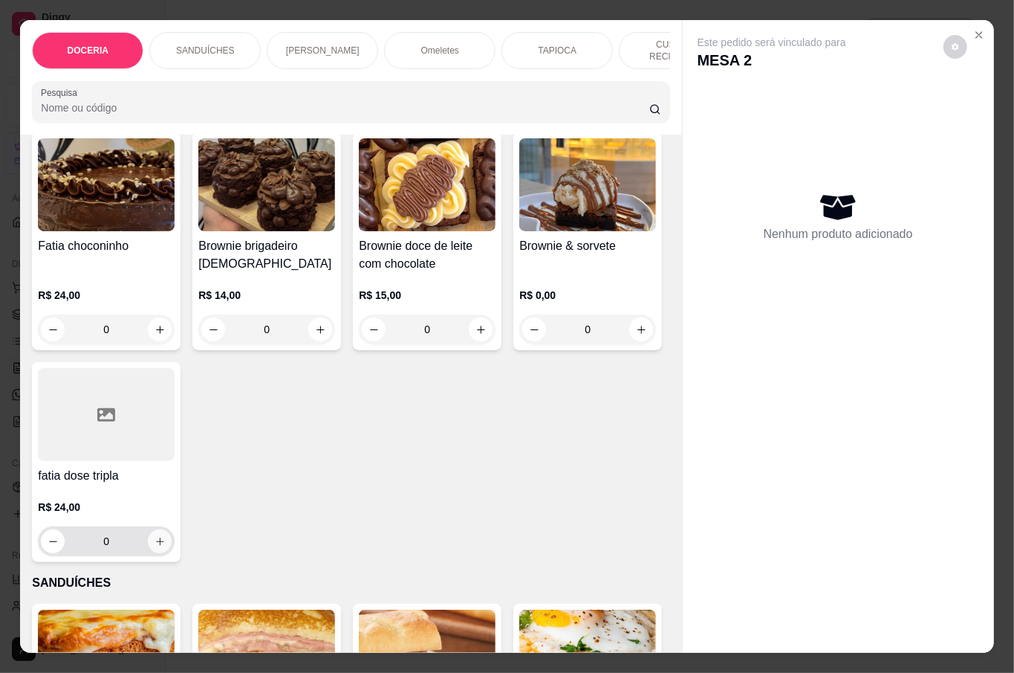
click at [166, 536] on icon "increase-product-quantity" at bounding box center [160, 541] width 11 height 11
type input "1"
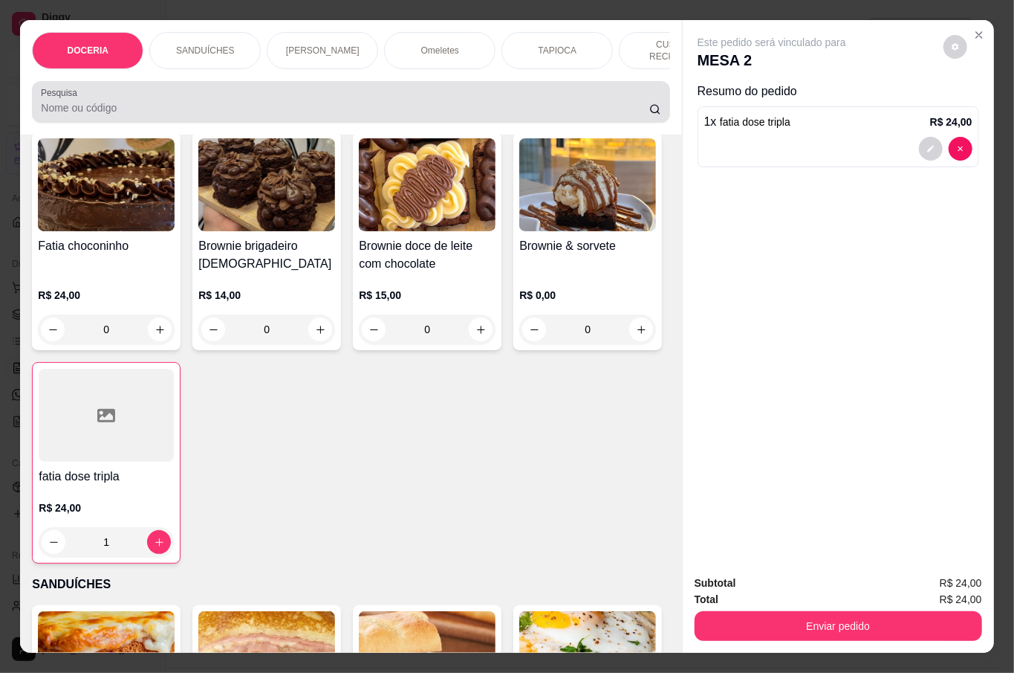
click at [217, 111] on input "Pesquisa" at bounding box center [345, 107] width 609 height 15
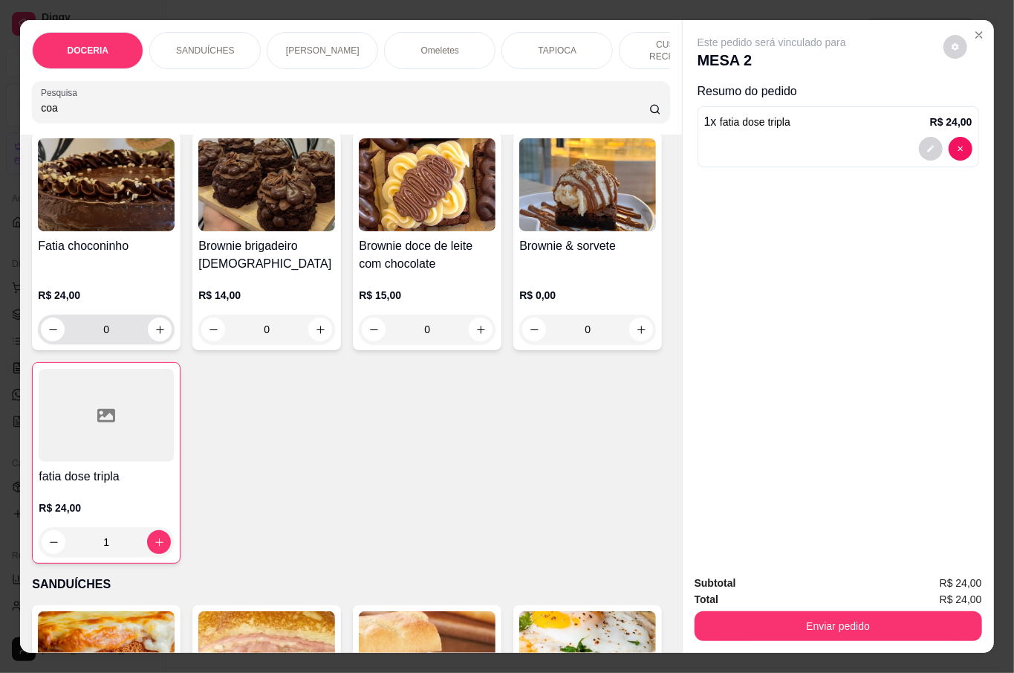
scroll to position [0, 0]
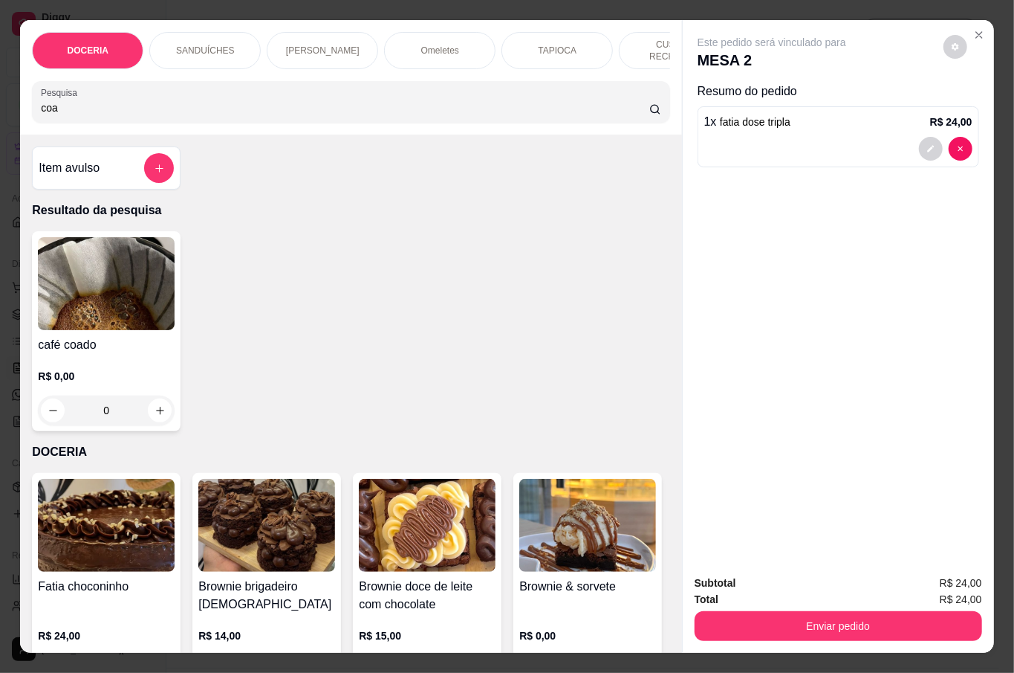
type input "coa"
click at [123, 331] on div "café coado R$ 0,00 0" at bounding box center [106, 331] width 149 height 200
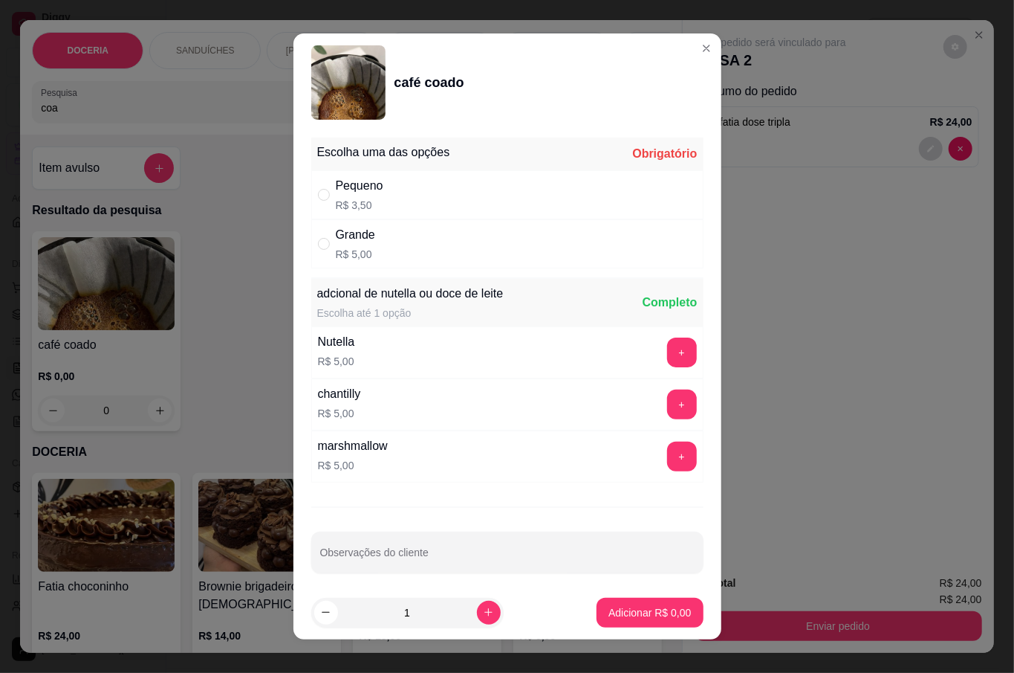
click at [367, 248] on p "R$ 5,00" at bounding box center [355, 254] width 39 height 15
radio input "true"
click at [619, 617] on p "Adicionar R$ 5,00" at bounding box center [650, 612] width 82 height 15
type input "1"
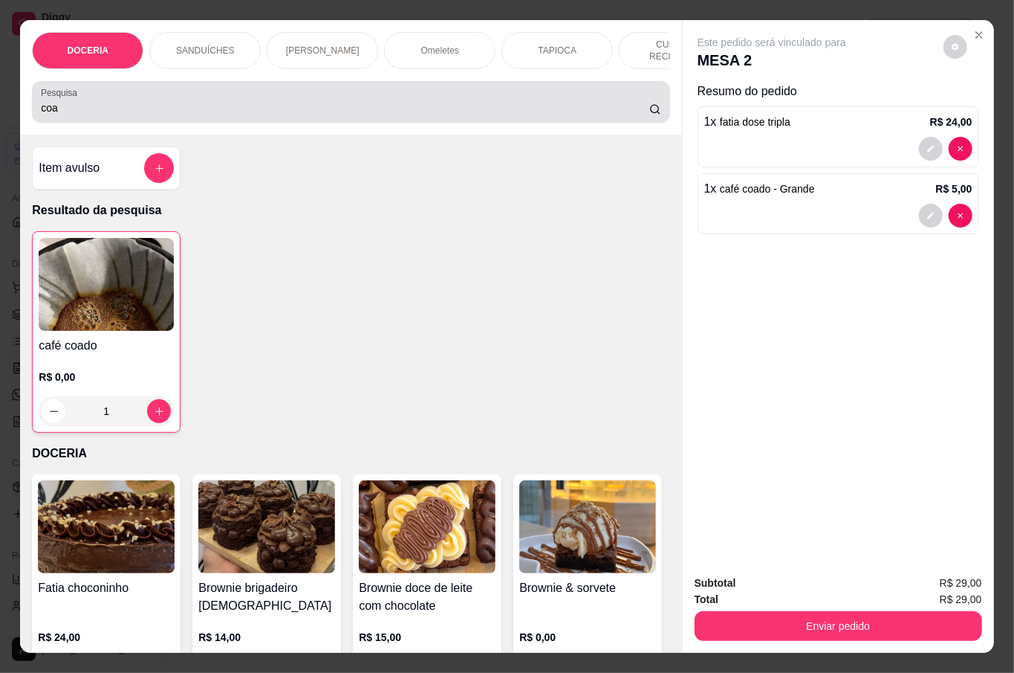
click at [73, 117] on div "Pesquisa coa" at bounding box center [351, 102] width 638 height 42
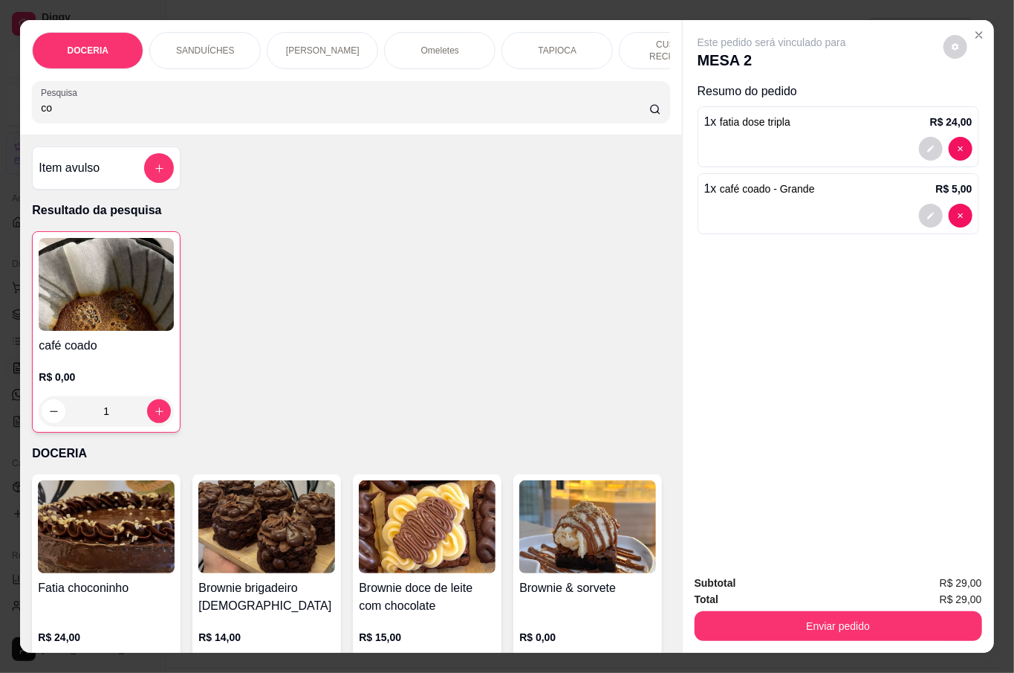
type input "c"
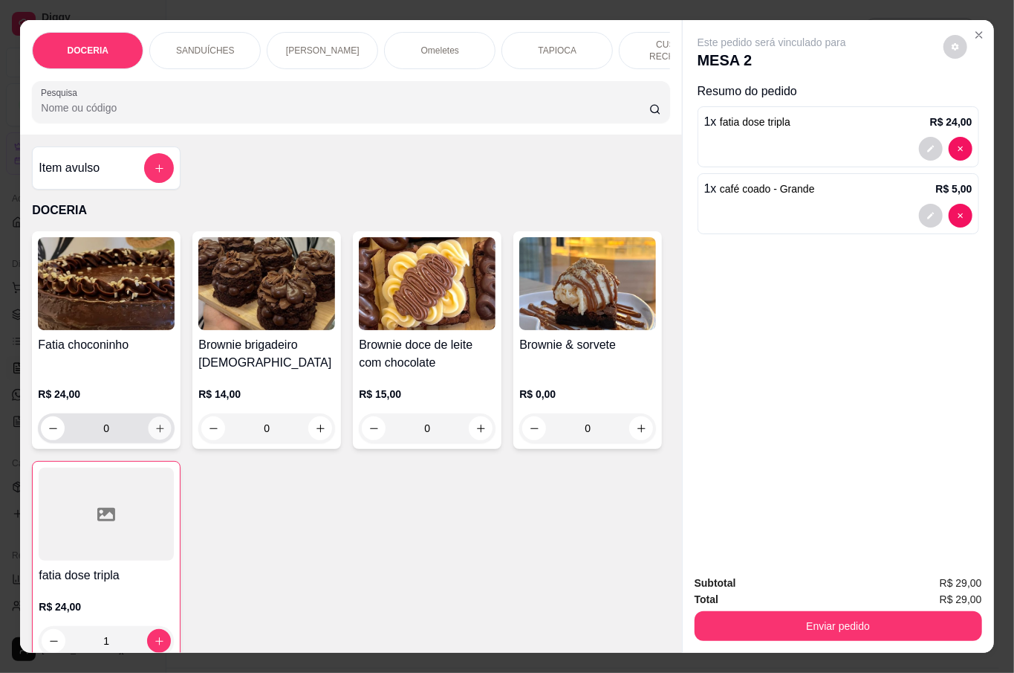
click at [155, 423] on icon "increase-product-quantity" at bounding box center [160, 428] width 11 height 11
type input "1"
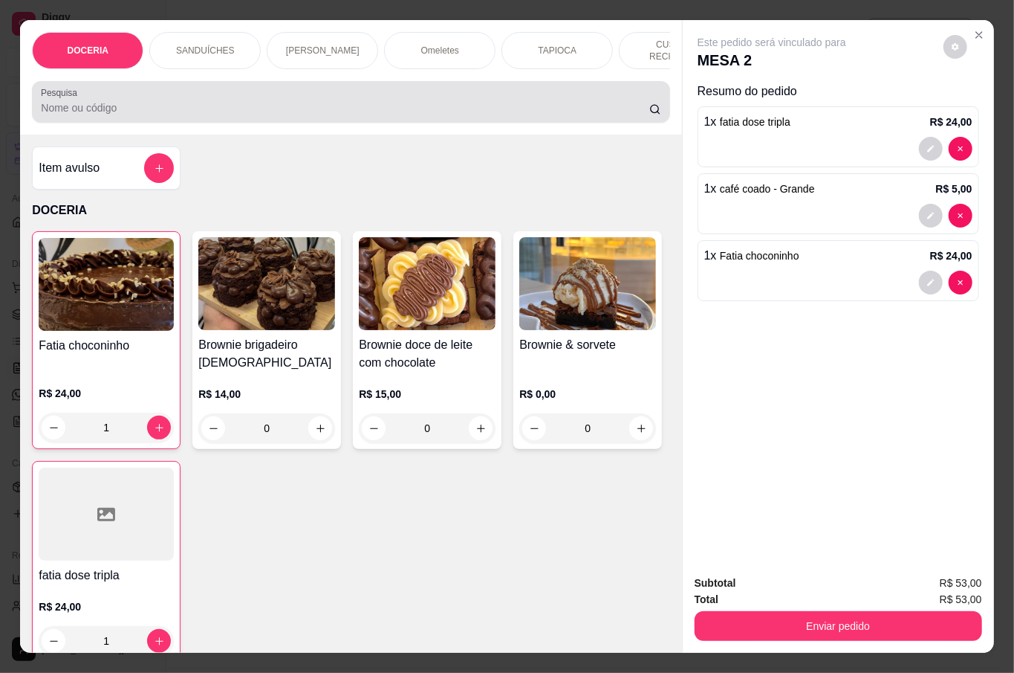
click at [137, 94] on div at bounding box center [351, 102] width 620 height 30
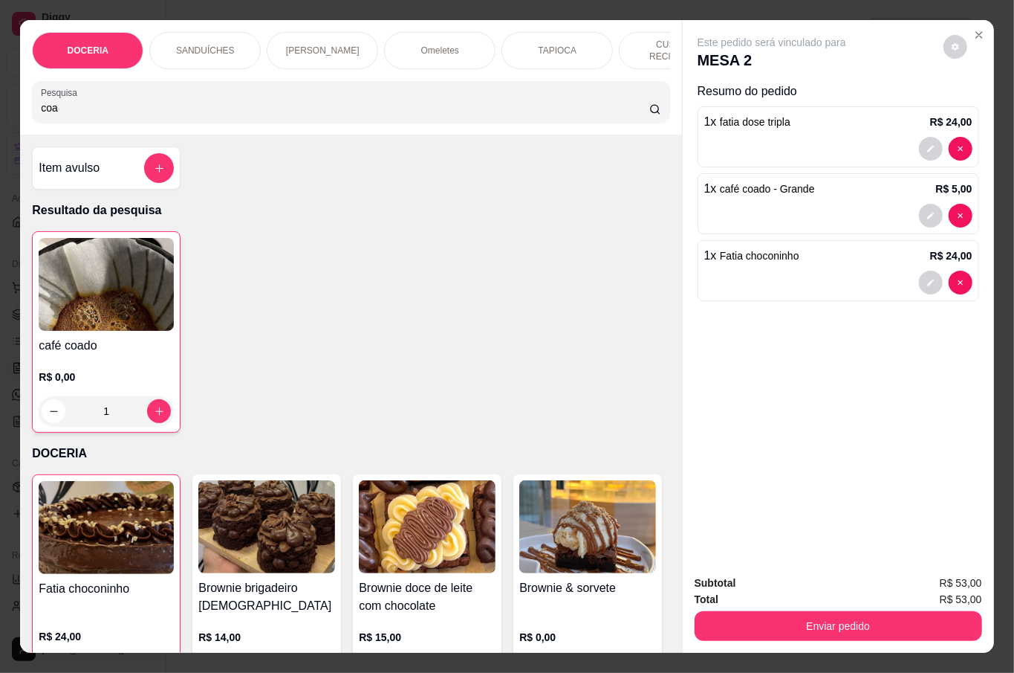
type input "coa"
click at [149, 337] on h4 "café coado" at bounding box center [106, 346] width 135 height 18
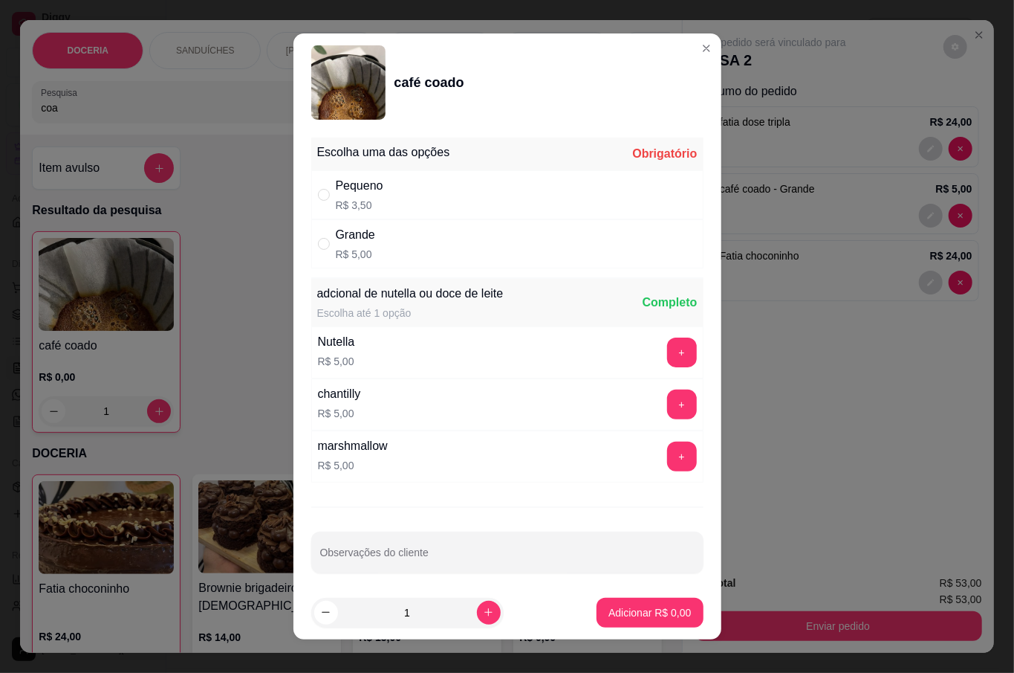
click at [399, 253] on div "Grande R$ 5,00" at bounding box center [507, 243] width 392 height 49
radio input "true"
click at [610, 609] on p "Adicionar R$ 5,00" at bounding box center [650, 612] width 82 height 15
type input "2"
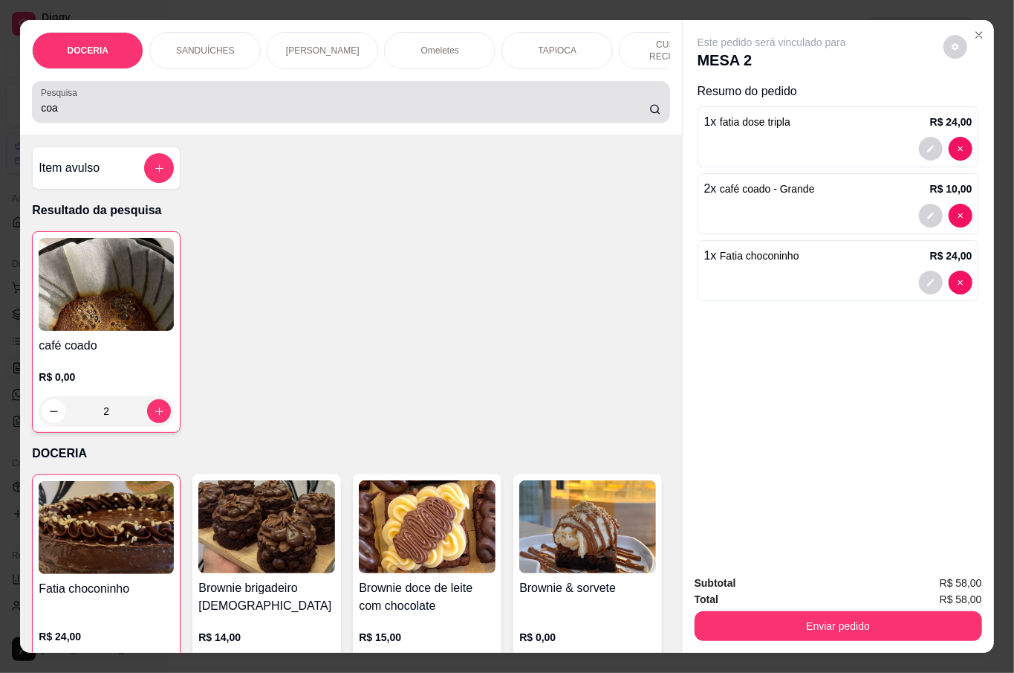
click at [114, 93] on div "coa" at bounding box center [351, 102] width 620 height 30
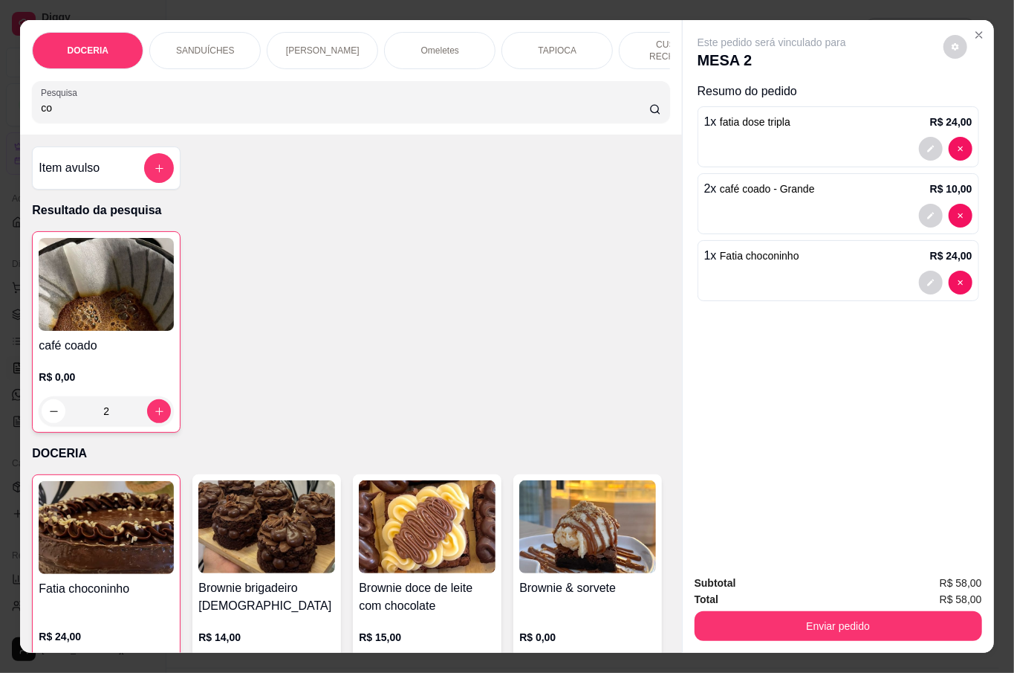
type input "c"
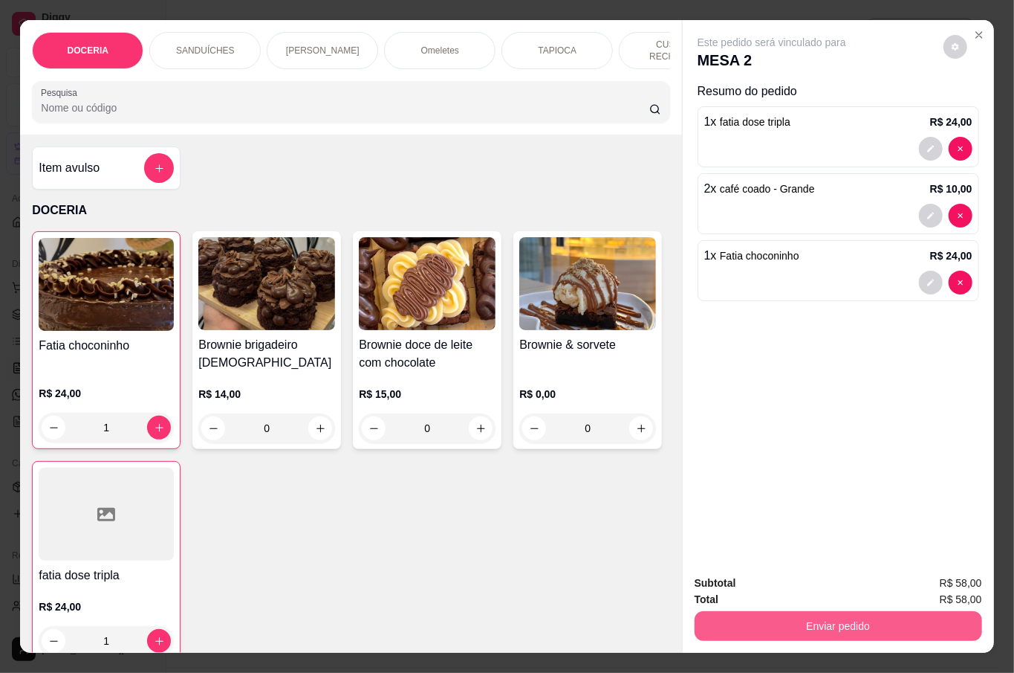
click at [928, 621] on button "Enviar pedido" at bounding box center [839, 626] width 288 height 30
click at [803, 592] on button "Não registrar e enviar pedido" at bounding box center [788, 581] width 150 height 27
